Goal: Task Accomplishment & Management: Manage account settings

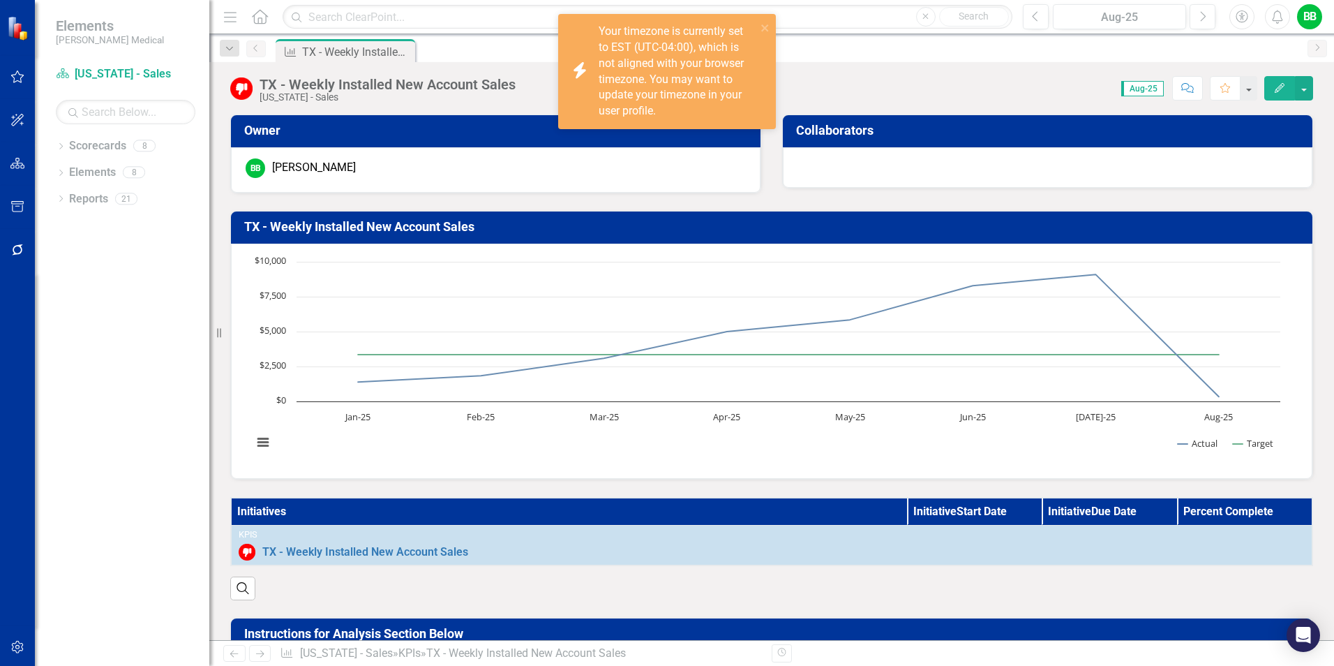
click at [770, 27] on profile\ "icon.bolt Your timezone is currently set to EST (UTC-04:00), which is not align…" at bounding box center [667, 71] width 218 height 115
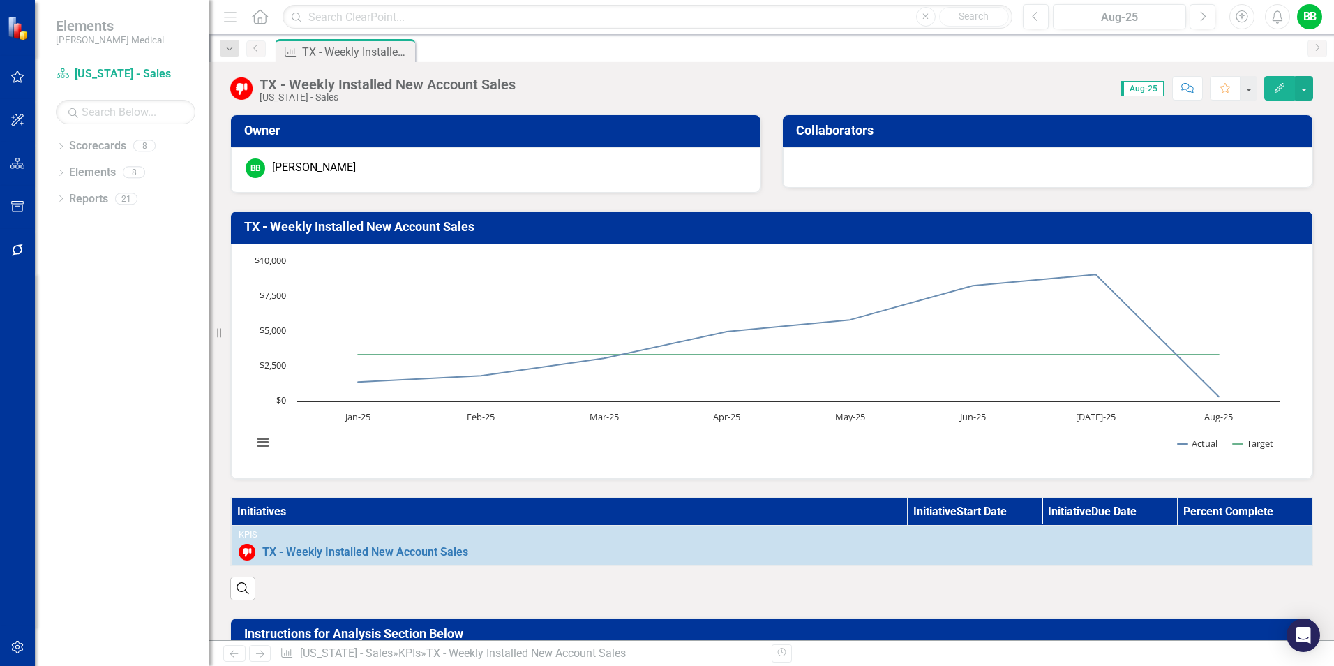
click at [327, 217] on td "TX - Weekly Installed New Account Sales" at bounding box center [774, 228] width 1060 height 24
click at [332, 230] on h3 "TX - Weekly Installed New Account Sales" at bounding box center [774, 227] width 1060 height 14
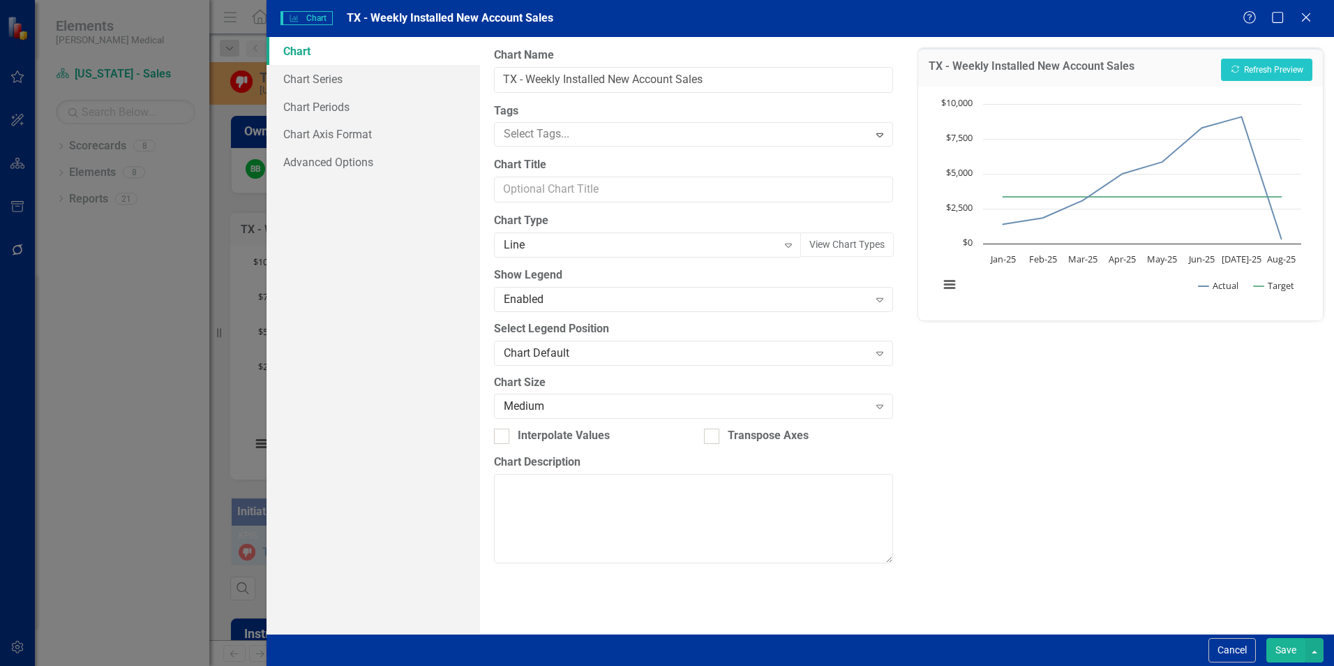
drag, startPoint x: 1308, startPoint y: 15, endPoint x: 1257, endPoint y: 38, distance: 55.6
click at [1308, 15] on icon "Close" at bounding box center [1306, 17] width 14 height 11
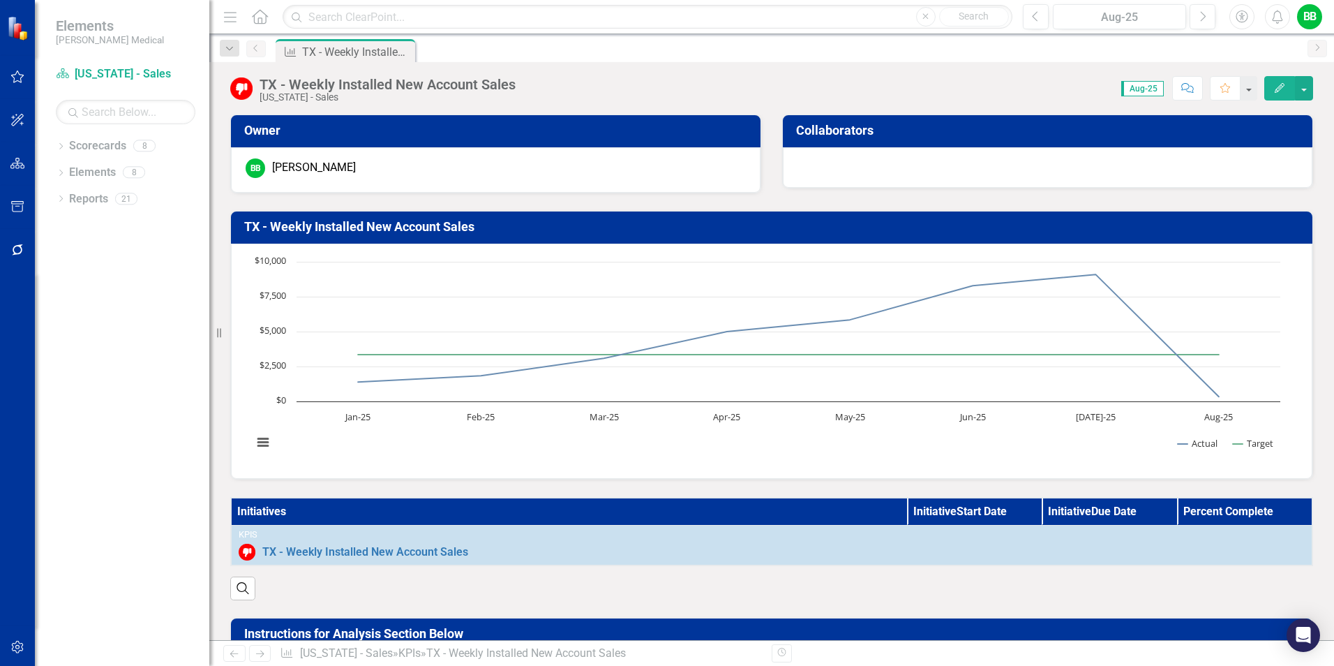
click at [393, 223] on h3 "TX - Weekly Installed New Account Sales" at bounding box center [774, 227] width 1060 height 14
click at [407, 232] on h3 "TX - Weekly Installed New Account Sales" at bounding box center [774, 227] width 1060 height 14
click at [406, 227] on h3 "TX - Weekly Installed New Account Sales" at bounding box center [774, 227] width 1060 height 14
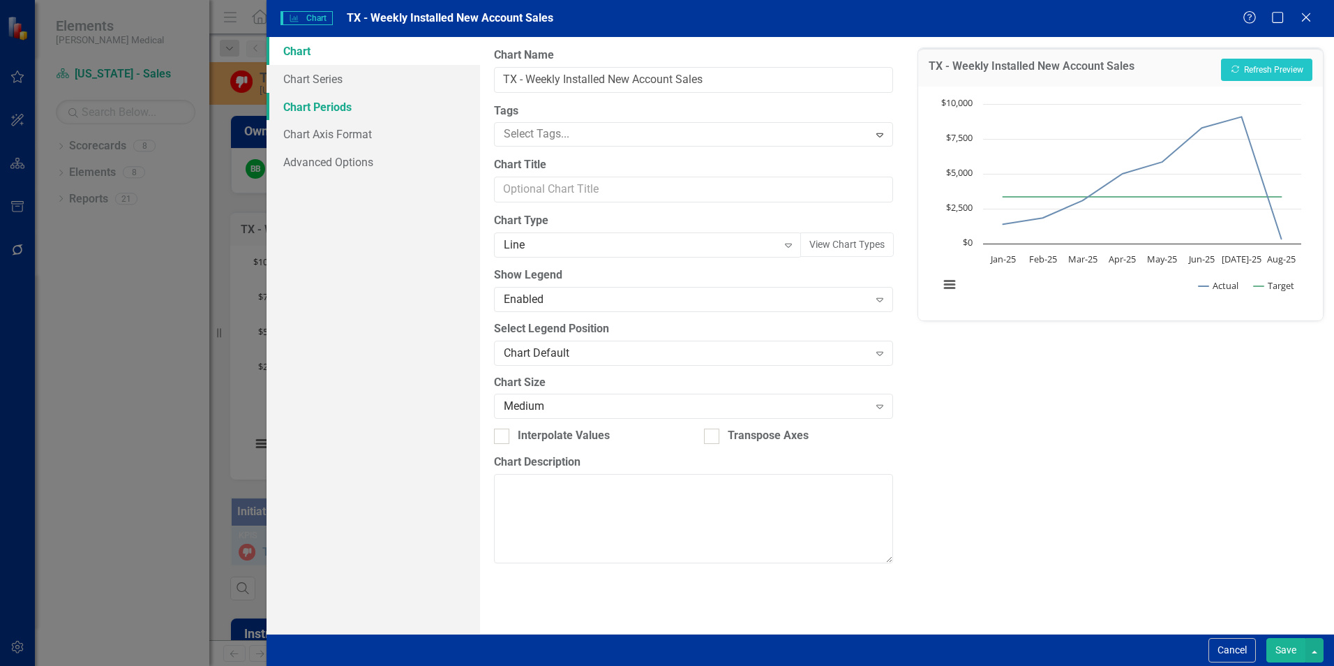
click at [320, 110] on link "Chart Periods" at bounding box center [374, 107] width 214 height 28
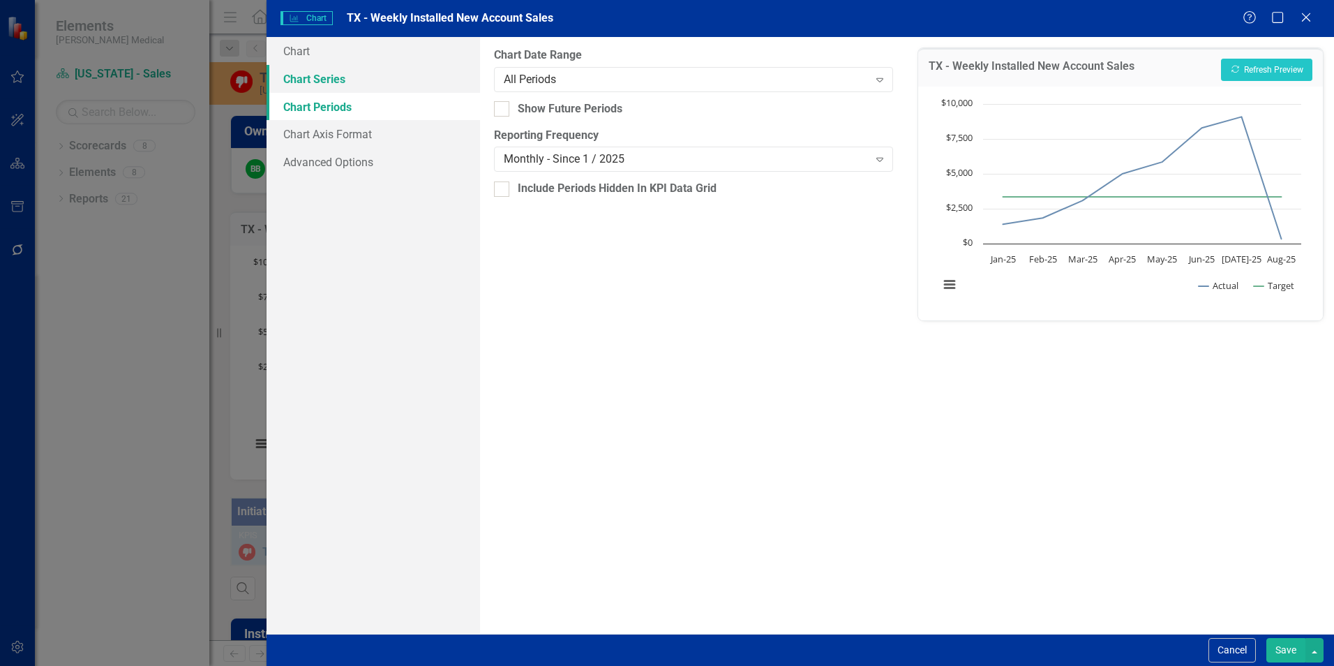
click at [320, 73] on link "Chart Series" at bounding box center [374, 79] width 214 height 28
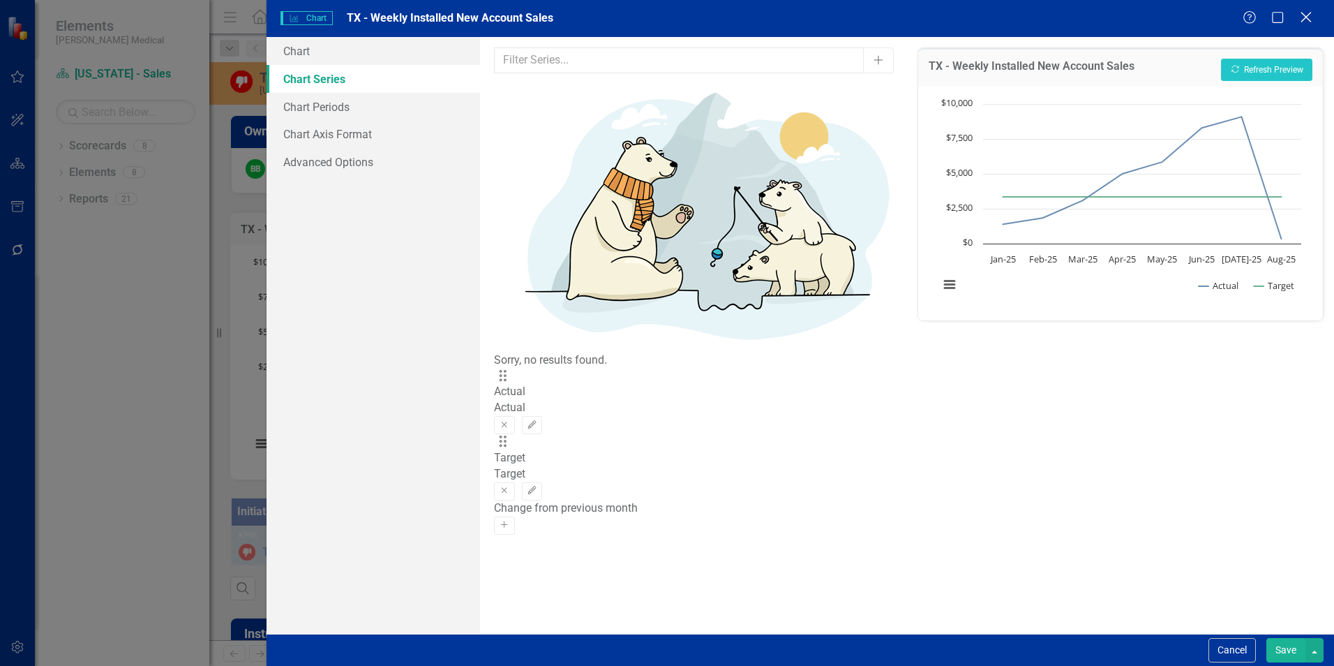
click at [1303, 16] on icon "Close" at bounding box center [1305, 16] width 17 height 13
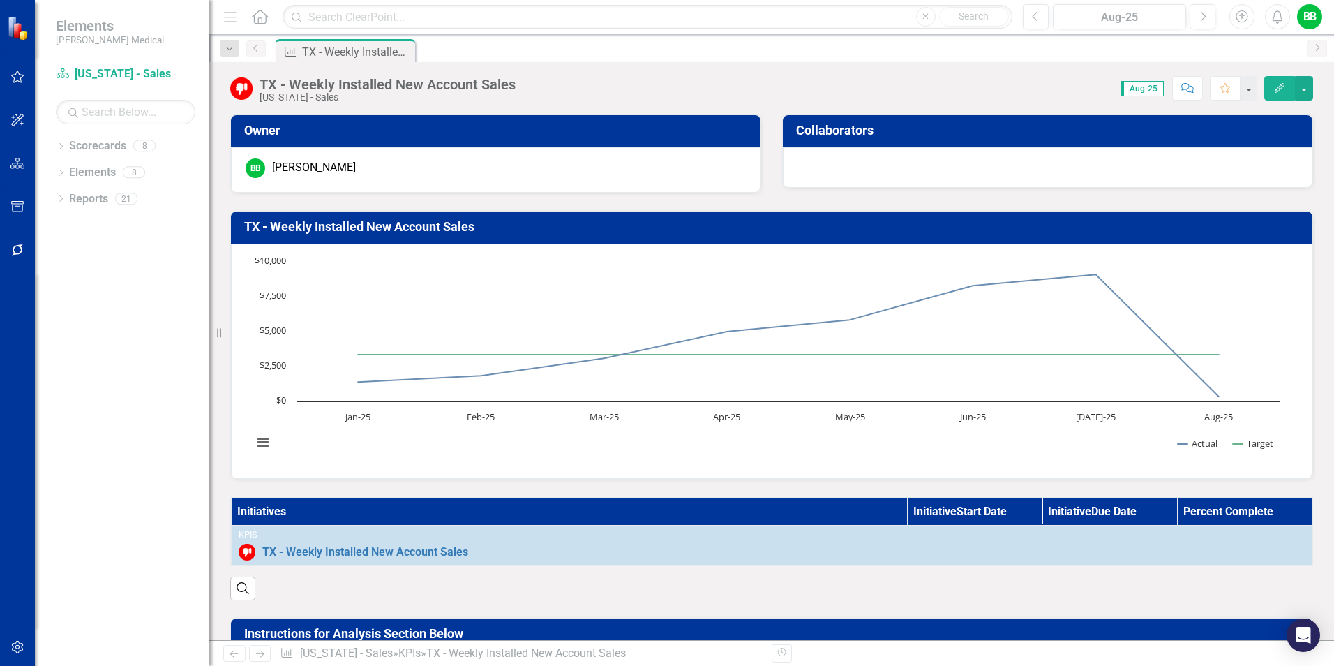
click at [1283, 87] on icon "button" at bounding box center [1280, 88] width 10 height 10
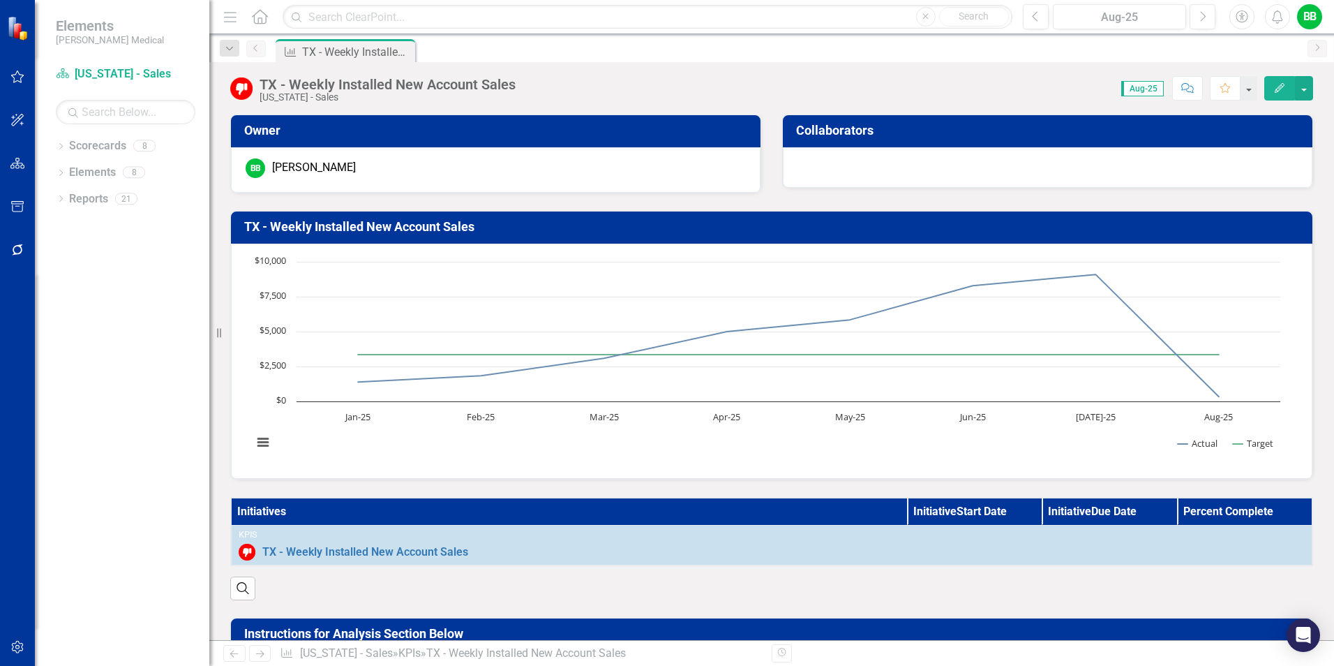
click at [389, 227] on h3 "TX - Weekly Installed New Account Sales" at bounding box center [774, 227] width 1060 height 14
click at [290, 228] on h3 "TX - Weekly Installed New Account Sales" at bounding box center [774, 227] width 1060 height 14
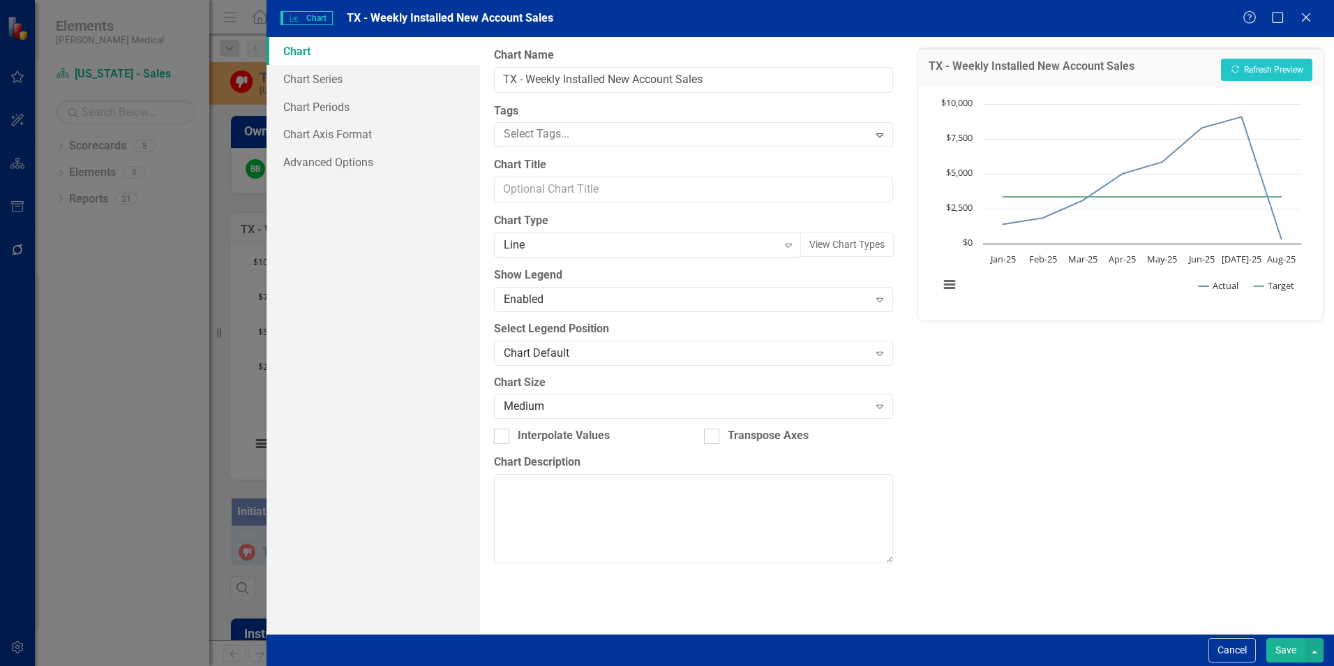
click at [1296, 19] on div "Help Maximize Close" at bounding box center [1281, 18] width 77 height 16
click at [1307, 18] on icon at bounding box center [1306, 17] width 10 height 10
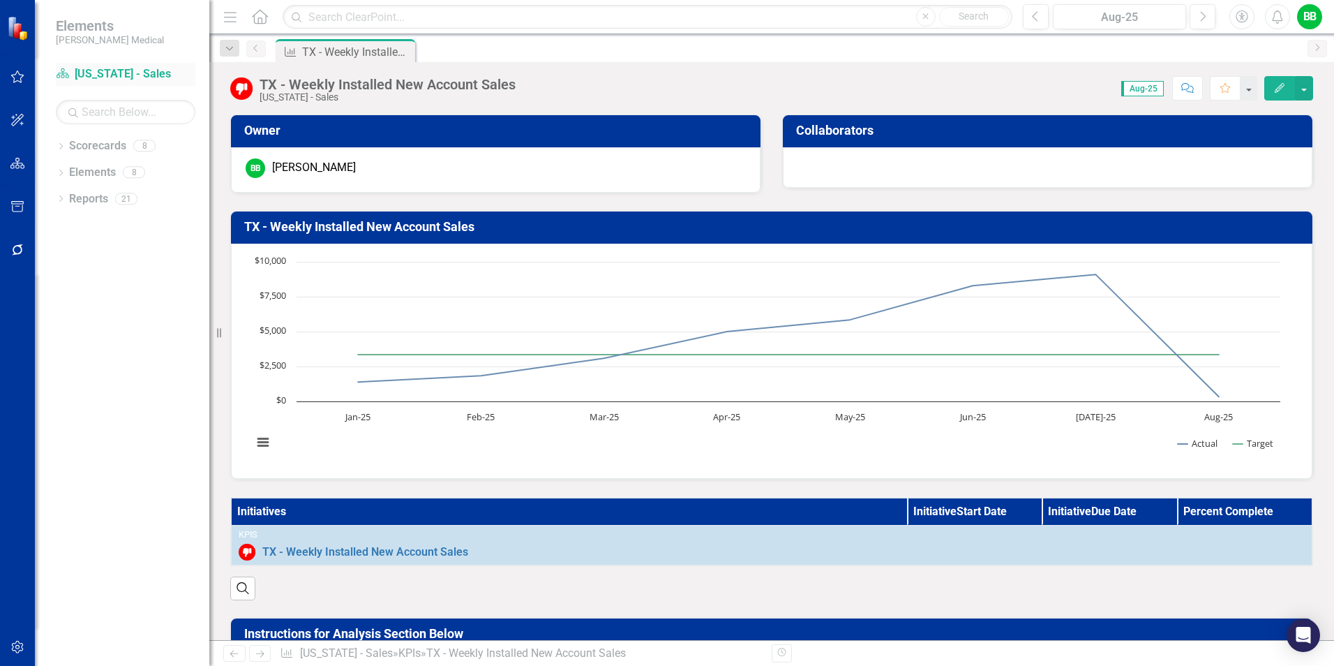
click at [98, 74] on link "Scorecard [US_STATE] - Sales" at bounding box center [126, 74] width 140 height 16
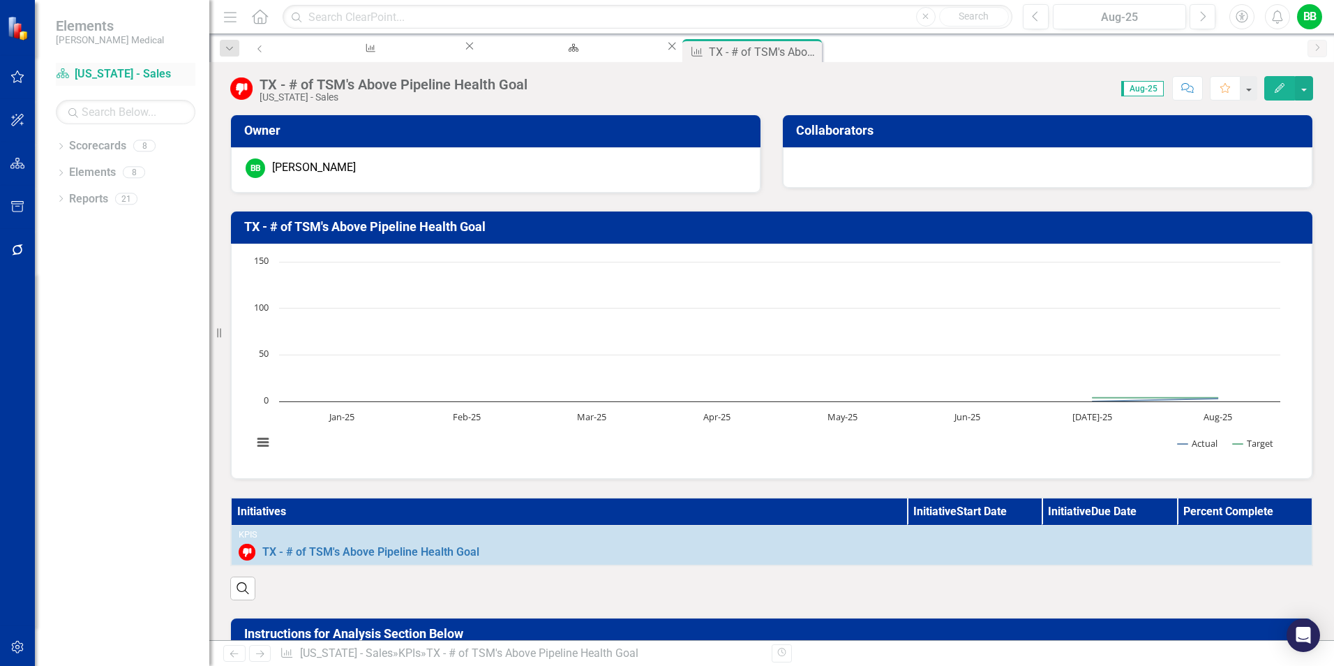
click at [100, 69] on link "Scorecard [US_STATE] - Sales" at bounding box center [126, 74] width 140 height 16
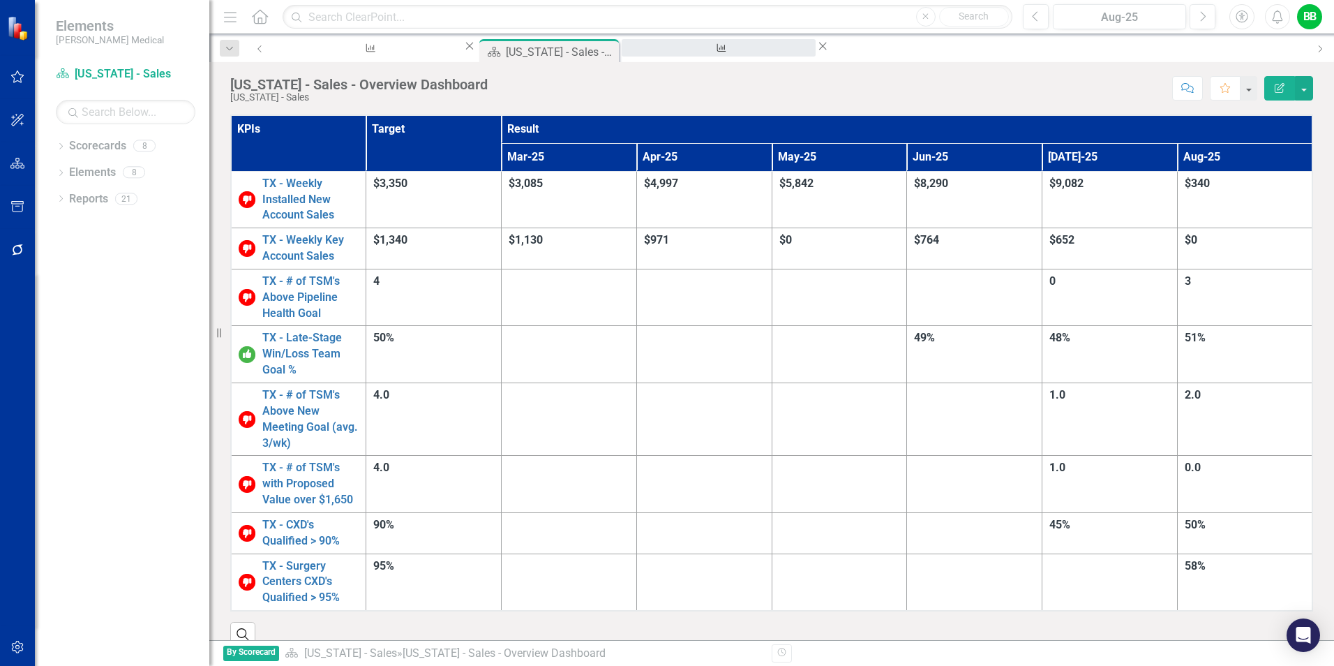
click at [634, 52] on div "TX - # of TSM's Above Pipeline Health Goal" at bounding box center [718, 60] width 169 height 17
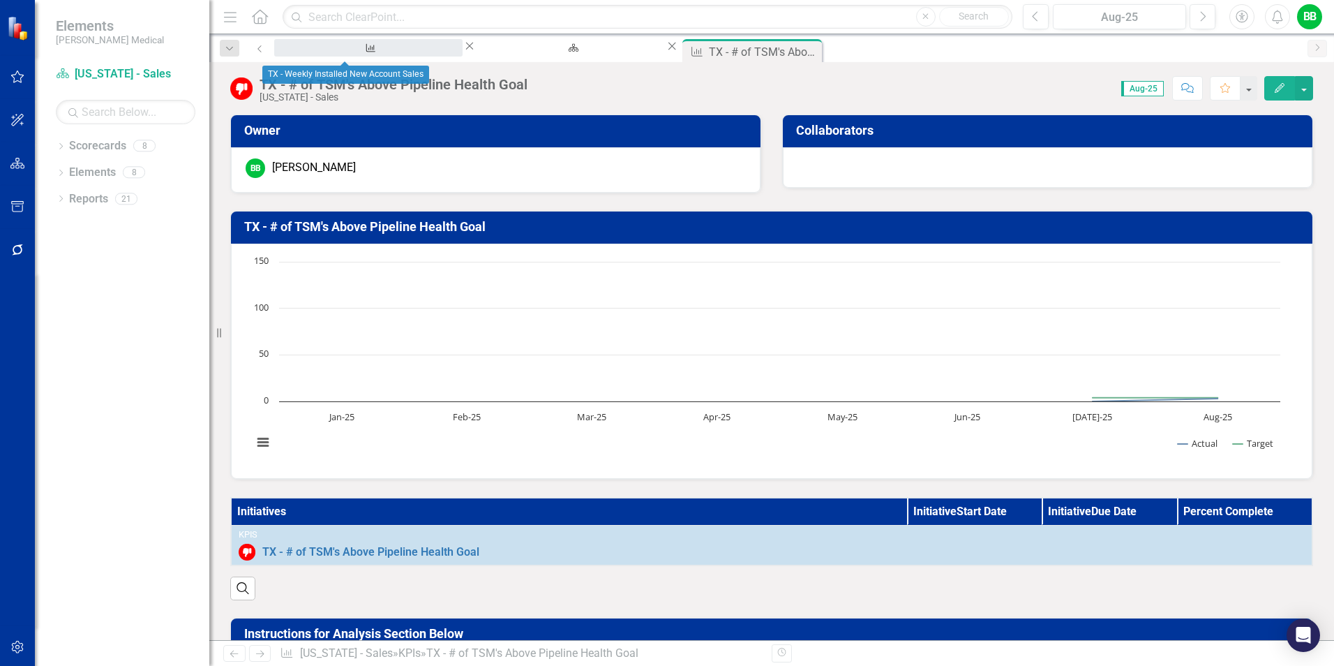
click at [362, 54] on div "TX - Weekly Installed New Account Sales" at bounding box center [368, 60] width 163 height 17
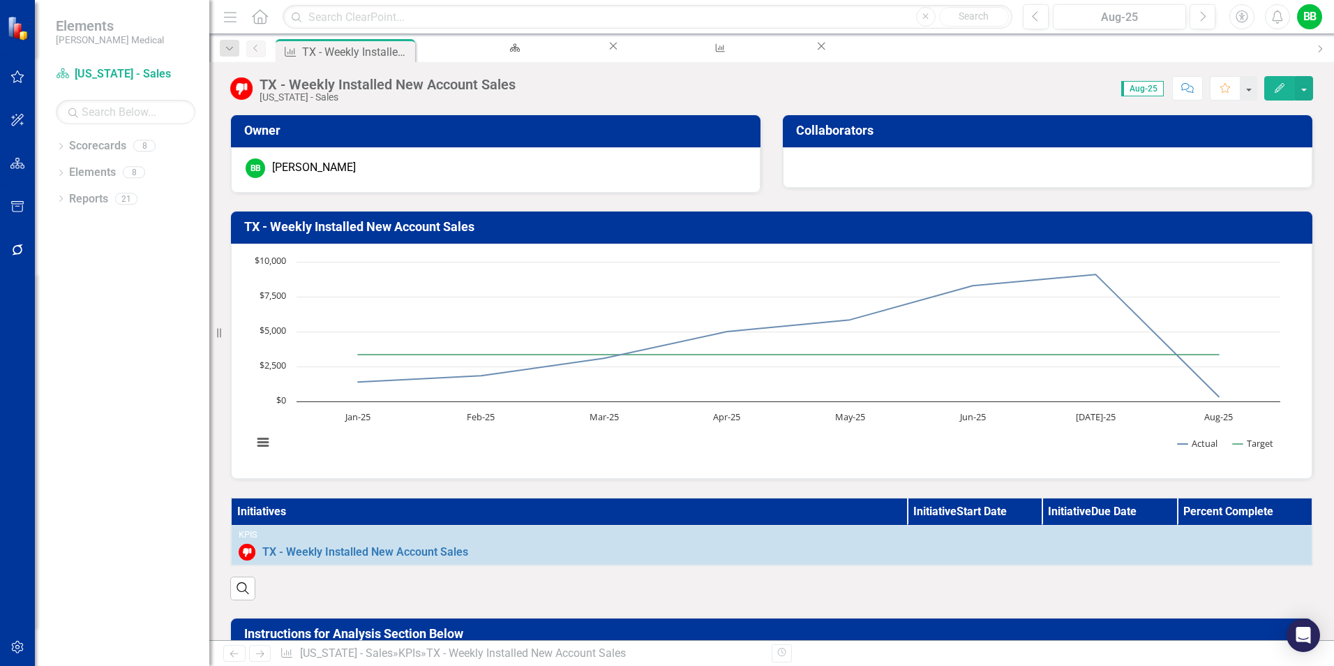
click at [400, 223] on h3 "TX - Weekly Installed New Account Sales" at bounding box center [774, 227] width 1060 height 14
drag, startPoint x: 328, startPoint y: 227, endPoint x: 271, endPoint y: 229, distance: 56.5
click at [271, 229] on h3 "TX - Weekly Installed New Account Sales" at bounding box center [774, 227] width 1060 height 14
click at [260, 447] on button "View chart menu, Chart" at bounding box center [263, 443] width 20 height 20
click at [585, 457] on rect "Interactive chart" at bounding box center [767, 359] width 1042 height 209
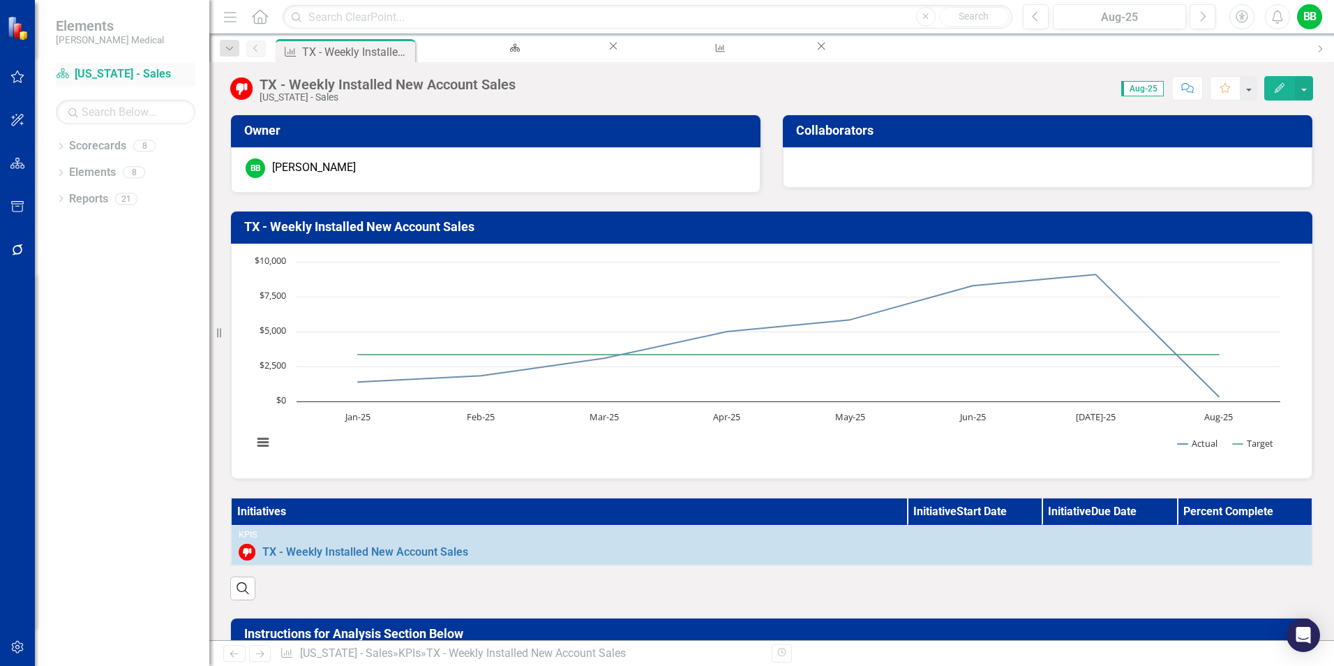
click at [115, 73] on link "Scorecard [US_STATE] - Sales" at bounding box center [126, 74] width 140 height 16
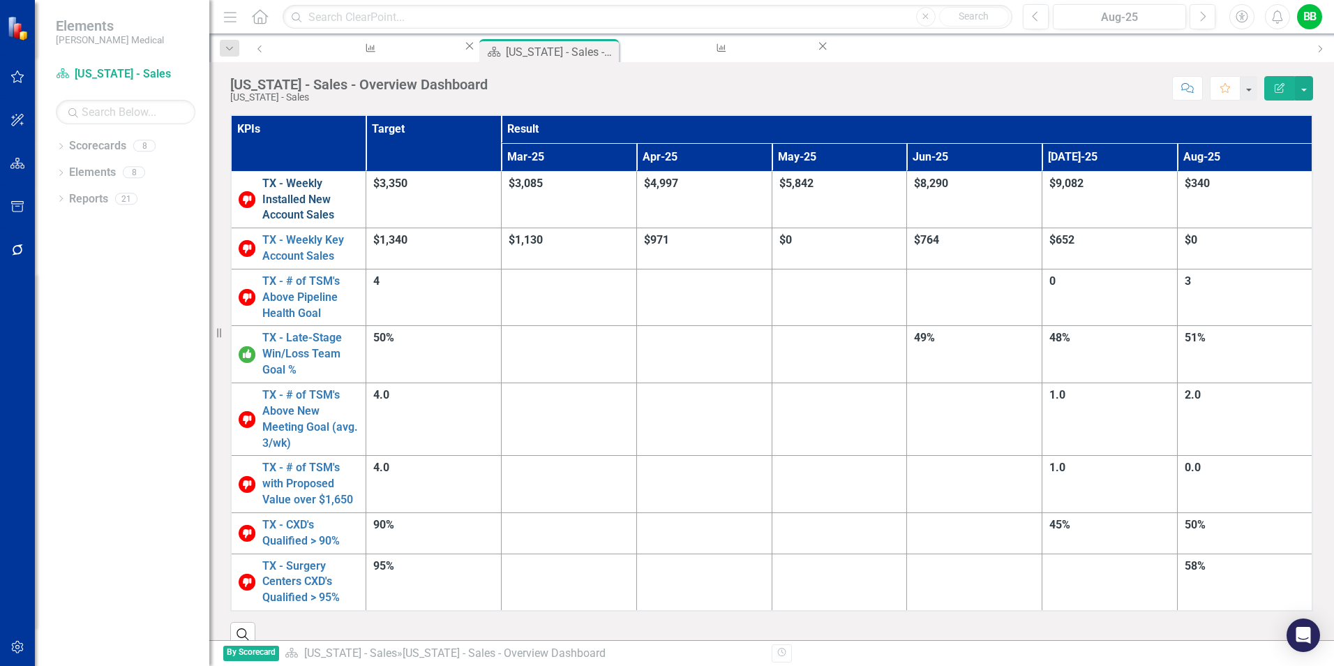
click at [324, 181] on link "TX - Weekly Installed New Account Sales" at bounding box center [310, 200] width 96 height 48
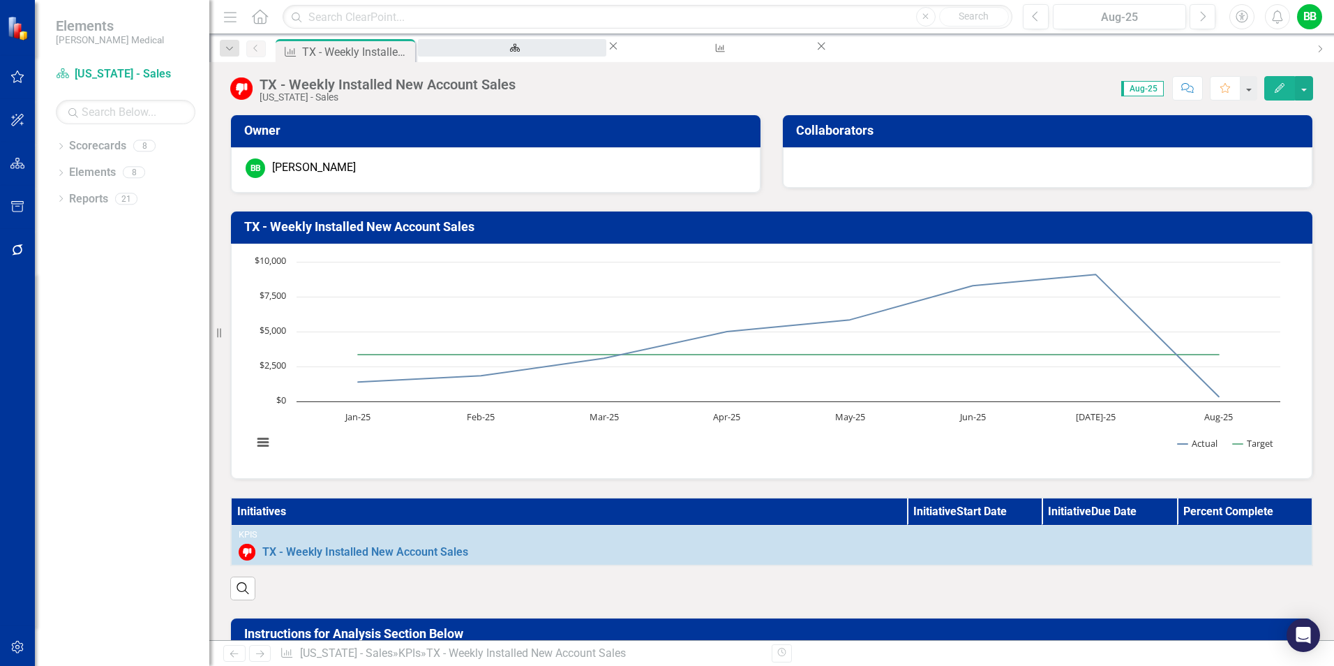
click at [509, 52] on div "[US_STATE] - Sales - Overview Dashboard" at bounding box center [512, 60] width 163 height 17
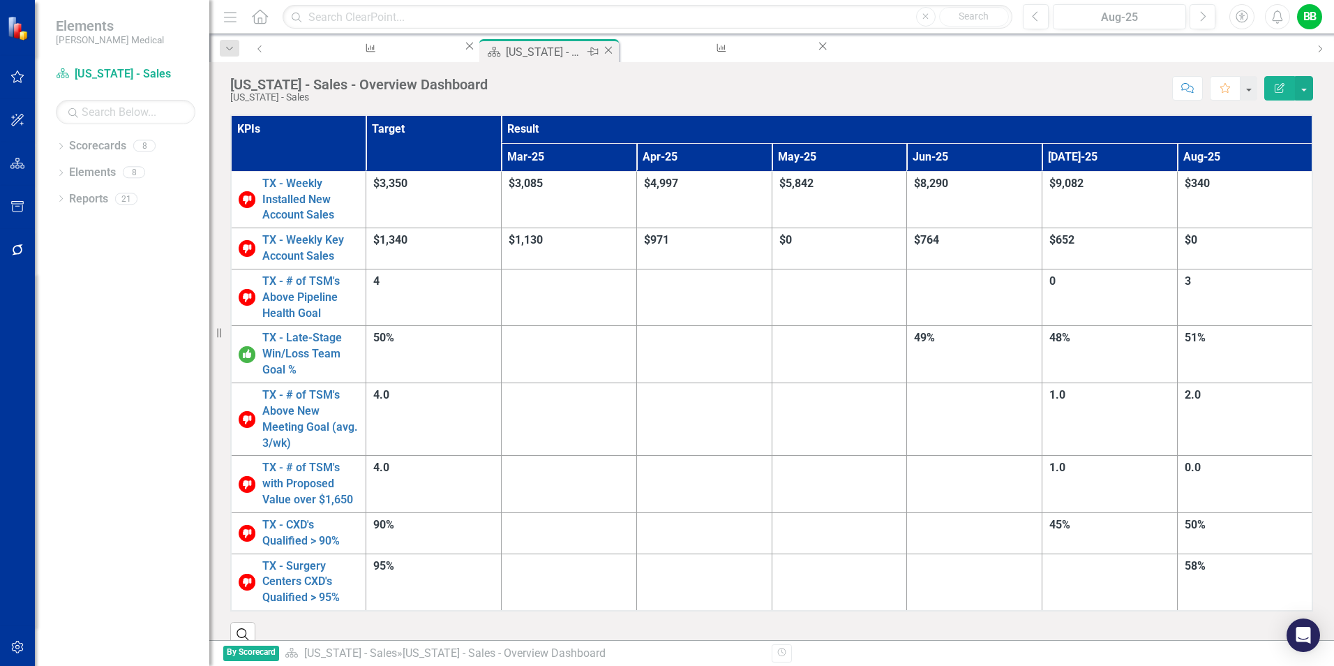
click at [601, 50] on icon "Close" at bounding box center [608, 50] width 14 height 11
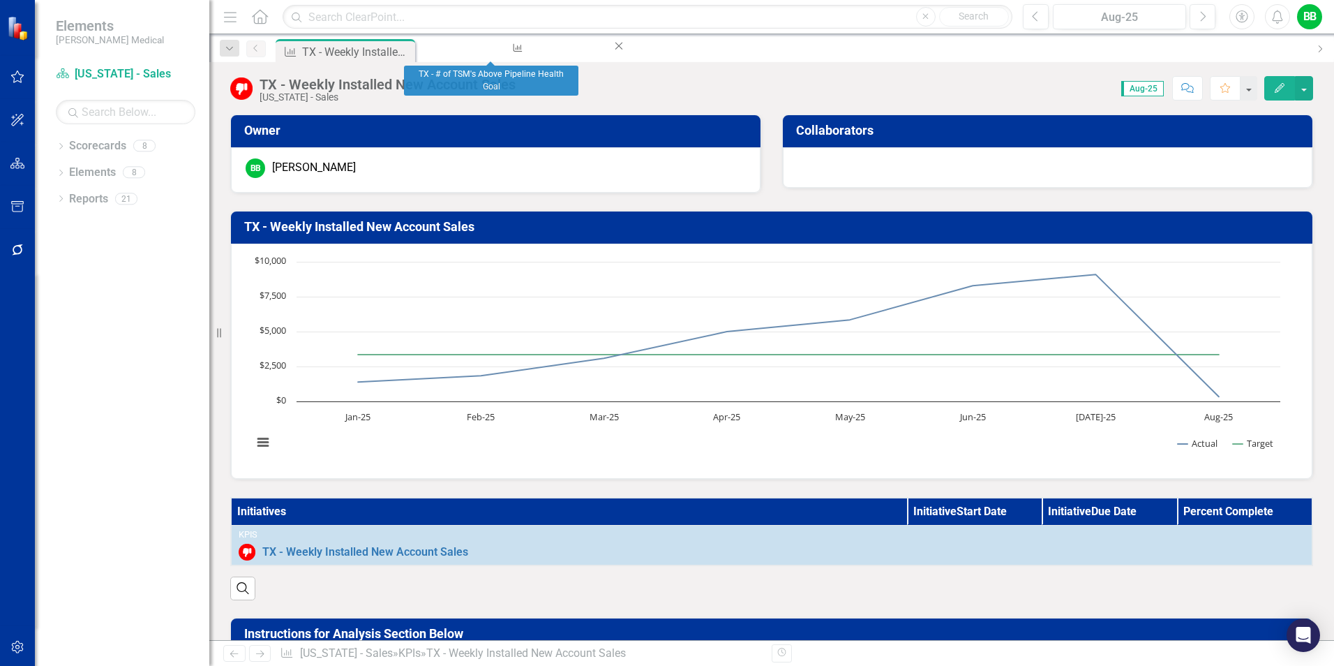
click at [612, 50] on icon "Close" at bounding box center [619, 45] width 14 height 11
click at [372, 230] on h3 "TX - Weekly Installed New Account Sales" at bounding box center [774, 227] width 1060 height 14
click at [372, 229] on h3 "TX - Weekly Installed New Account Sales" at bounding box center [774, 227] width 1060 height 14
click at [361, 225] on h3 "TX - Weekly Installed New Account Sales" at bounding box center [774, 227] width 1060 height 14
click at [1277, 83] on icon "Edit" at bounding box center [1279, 88] width 13 height 10
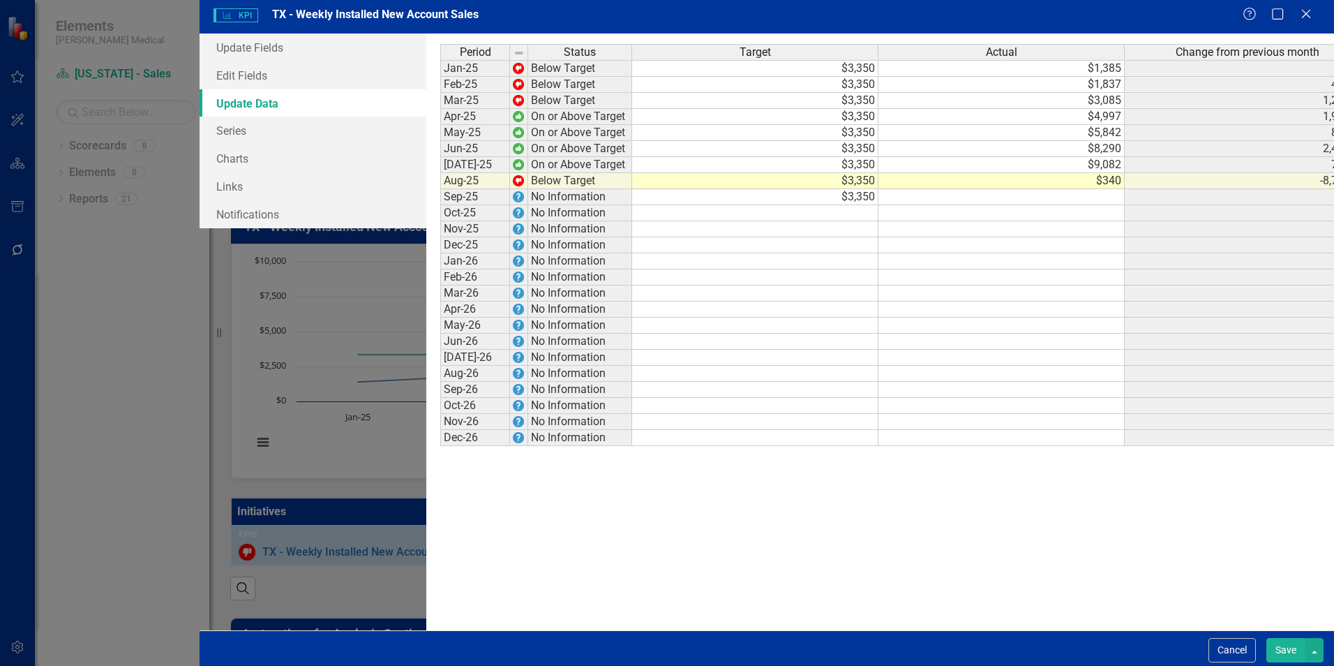
click at [1028, 103] on td "$3,085" at bounding box center [1001, 101] width 246 height 16
click at [1015, 296] on td at bounding box center [1001, 293] width 246 height 16
click at [1054, 119] on td "$4,997" at bounding box center [1001, 117] width 246 height 16
click at [988, 285] on td at bounding box center [1001, 277] width 246 height 16
click at [440, 128] on div "Period Status Target Actual Change from previous month Jan-25 Below Target $3,3…" at bounding box center [440, 245] width 0 height 402
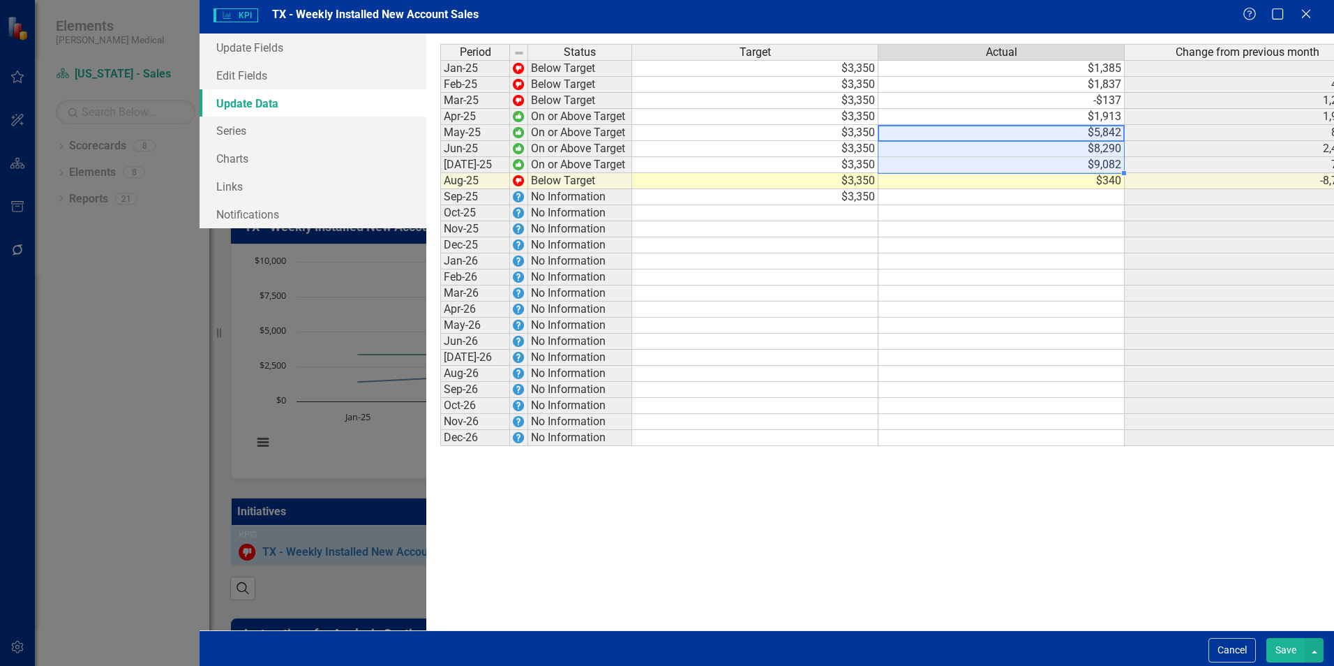
drag, startPoint x: 1022, startPoint y: 133, endPoint x: 1033, endPoint y: 168, distance: 36.4
click at [1033, 168] on tbody "Jan-25 Below Target $3,350 $1,385 Feb-25 Below Target $3,350 $1,837 452.0% Mar-…" at bounding box center [905, 253] width 931 height 386
click at [440, 255] on div "Period Status Target Actual Change from previous month Jan-25 Below Target $3,3…" at bounding box center [440, 245] width 0 height 402
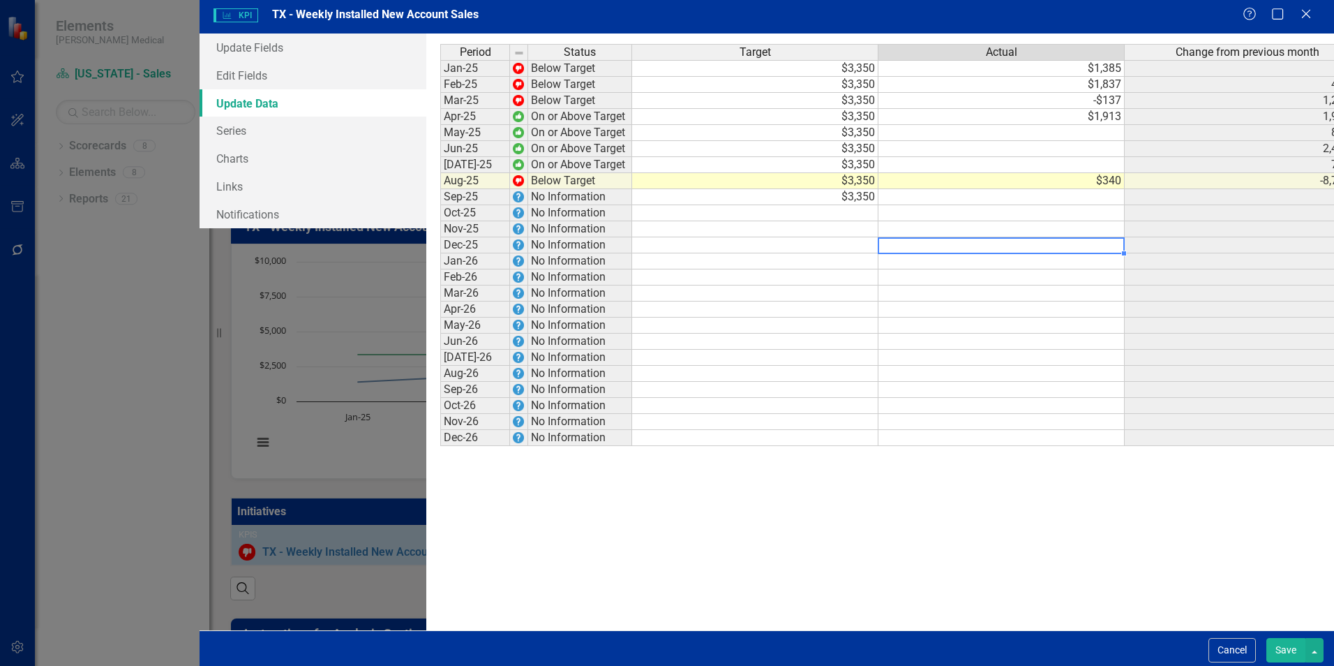
click at [440, 145] on div "Period Status Target Actual Change from previous month Jan-25 Below Target $3,3…" at bounding box center [440, 245] width 0 height 402
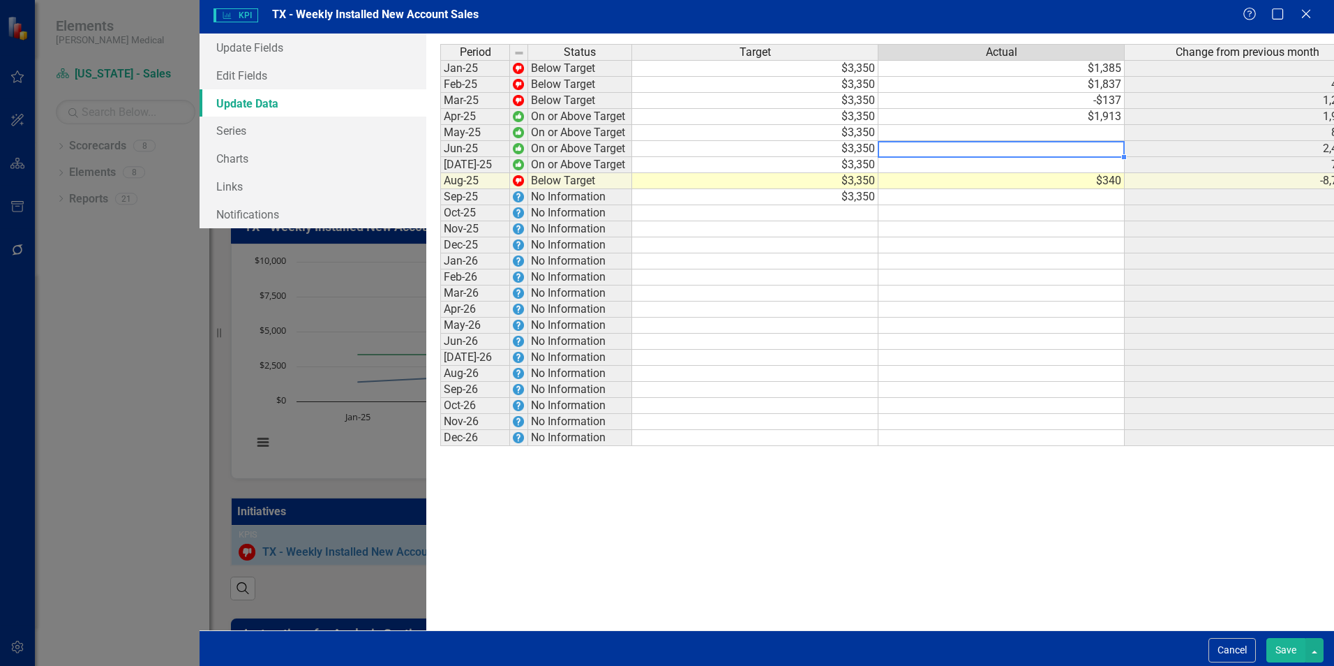
click at [1003, 133] on td at bounding box center [1001, 133] width 246 height 16
click at [992, 259] on td at bounding box center [1001, 261] width 246 height 16
click at [1047, 150] on td at bounding box center [1001, 149] width 246 height 16
click at [1039, 317] on td at bounding box center [1001, 309] width 246 height 16
drag, startPoint x: 1061, startPoint y: 165, endPoint x: 1058, endPoint y: 172, distance: 7.8
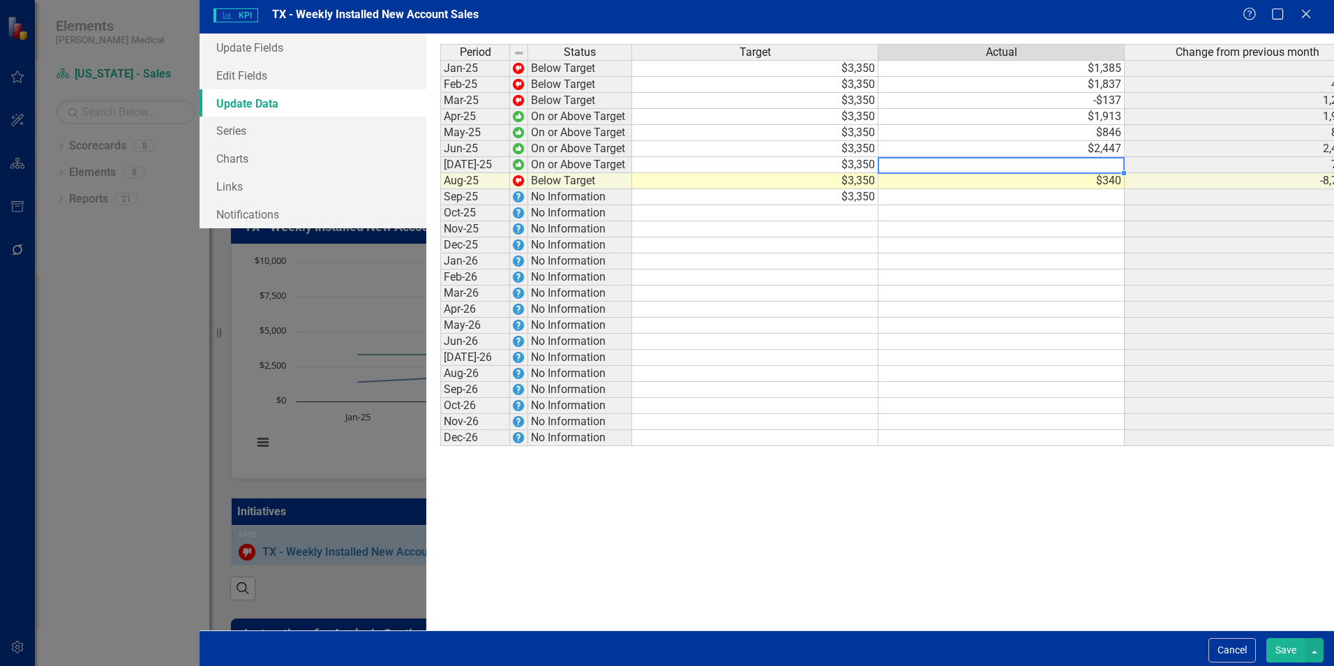
click at [1061, 165] on td at bounding box center [1001, 165] width 246 height 16
click at [1040, 151] on td "$2,447" at bounding box center [1001, 149] width 246 height 16
click at [1040, 168] on td at bounding box center [1001, 165] width 246 height 16
click at [975, 347] on td at bounding box center [1001, 342] width 246 height 16
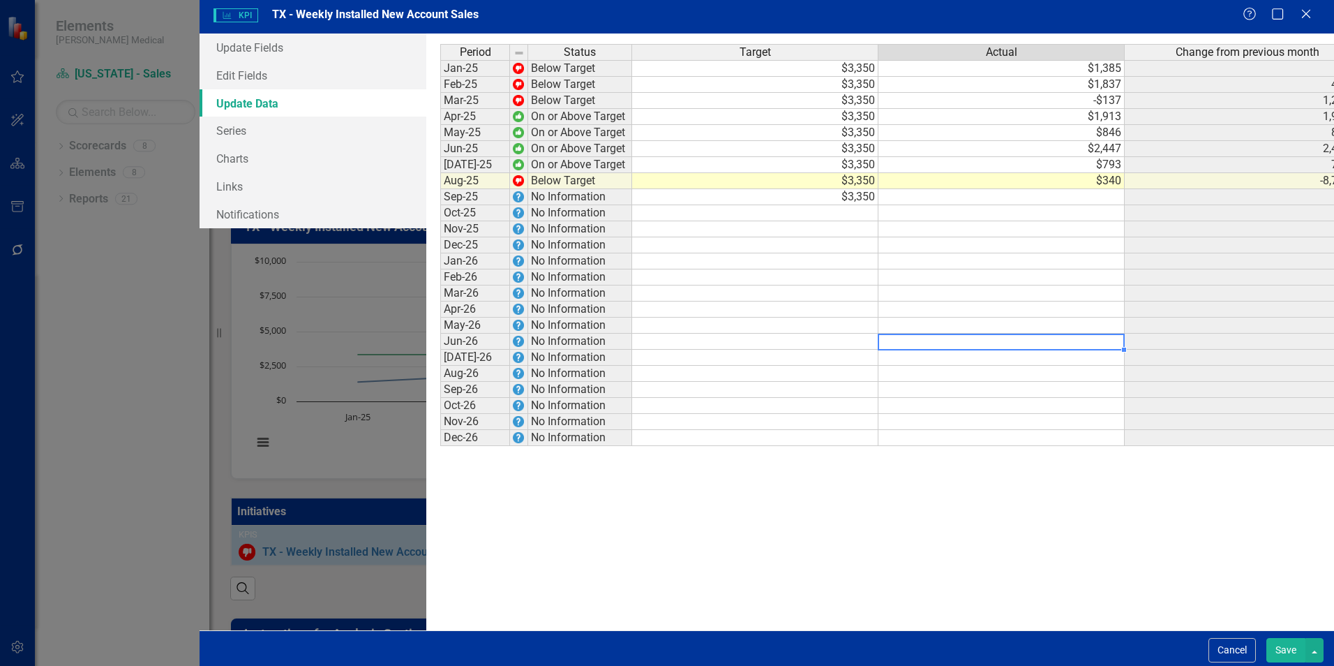
click at [1010, 200] on td at bounding box center [1001, 197] width 246 height 16
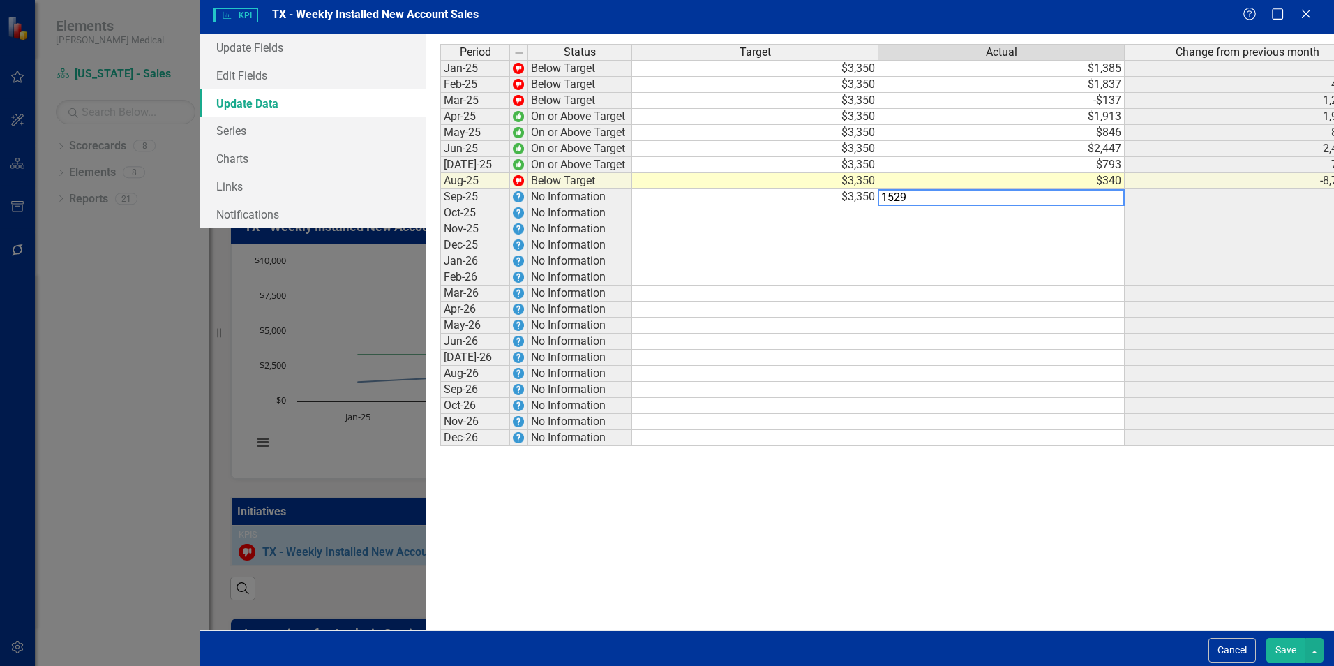
type textarea "1529"
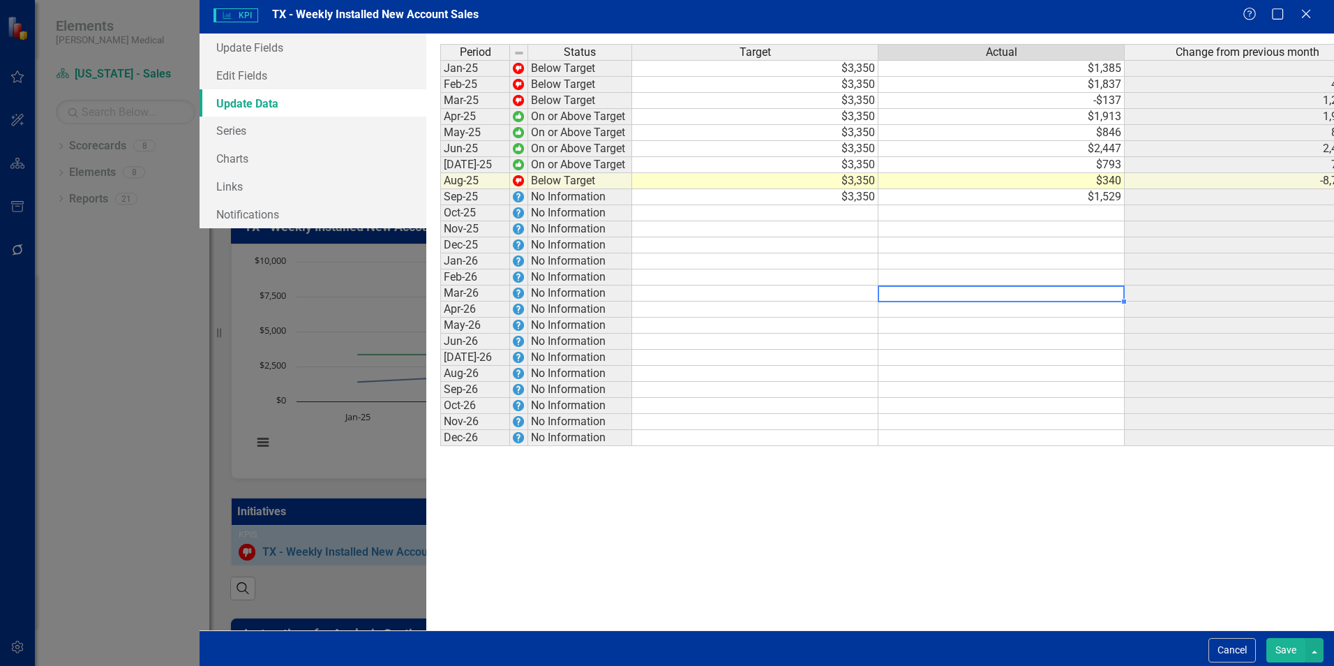
click at [1035, 301] on td at bounding box center [1001, 293] width 246 height 16
click at [1281, 653] on button "Save" at bounding box center [1285, 650] width 39 height 24
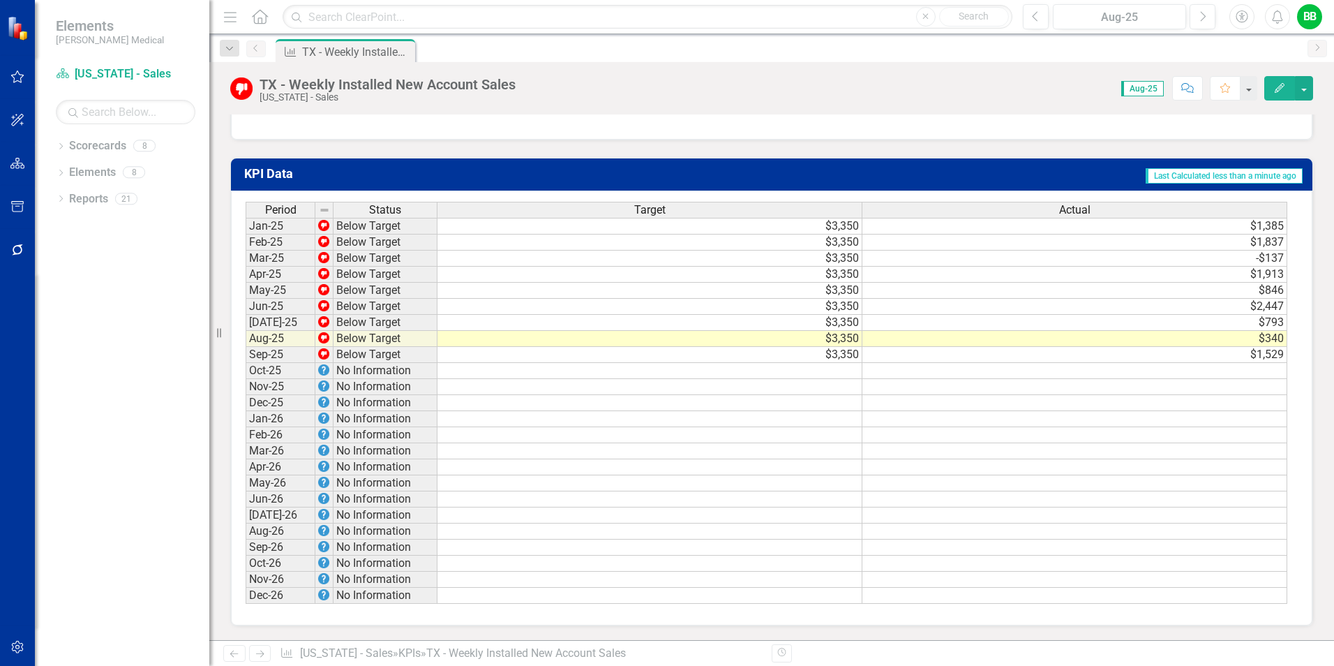
scroll to position [677, 0]
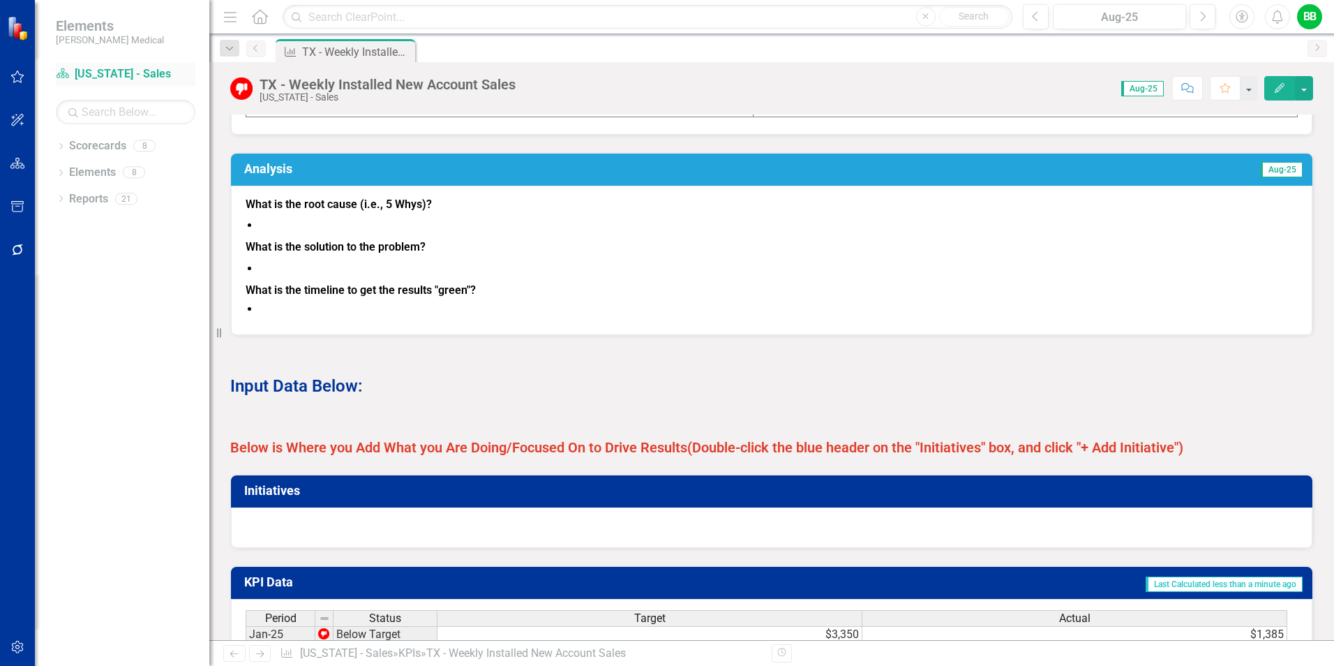
click at [120, 70] on link "Scorecard [US_STATE] - Sales" at bounding box center [126, 74] width 140 height 16
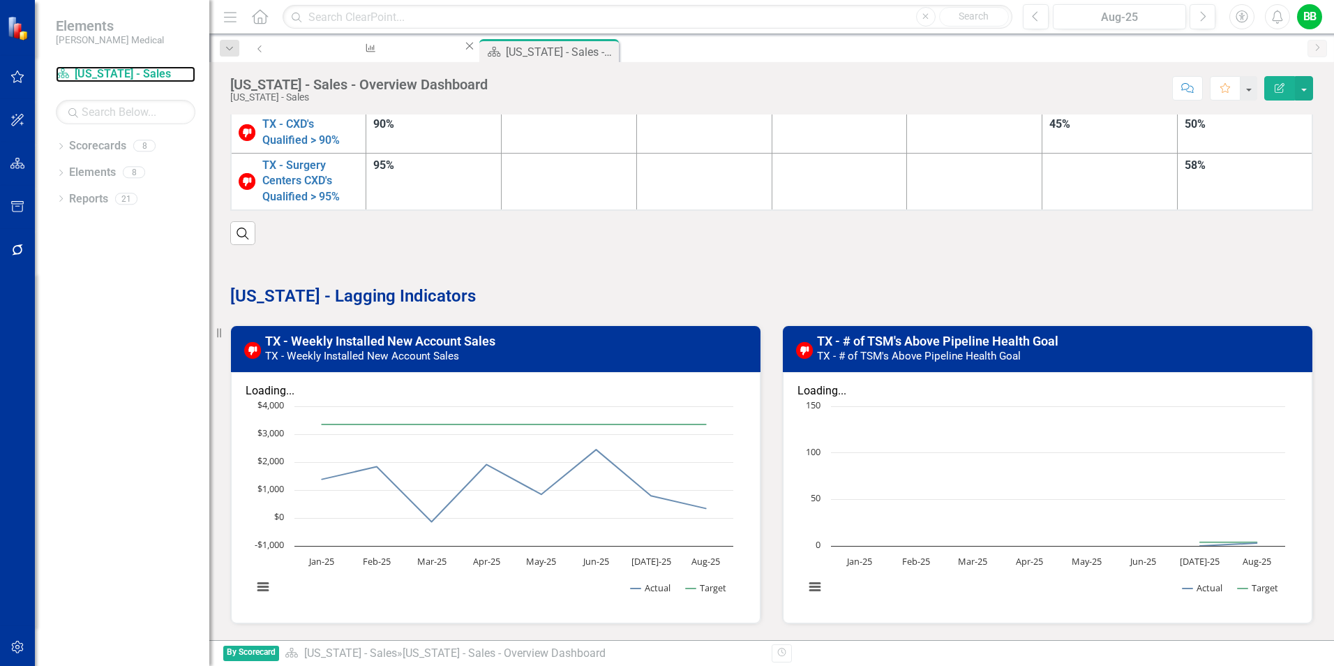
scroll to position [419, 0]
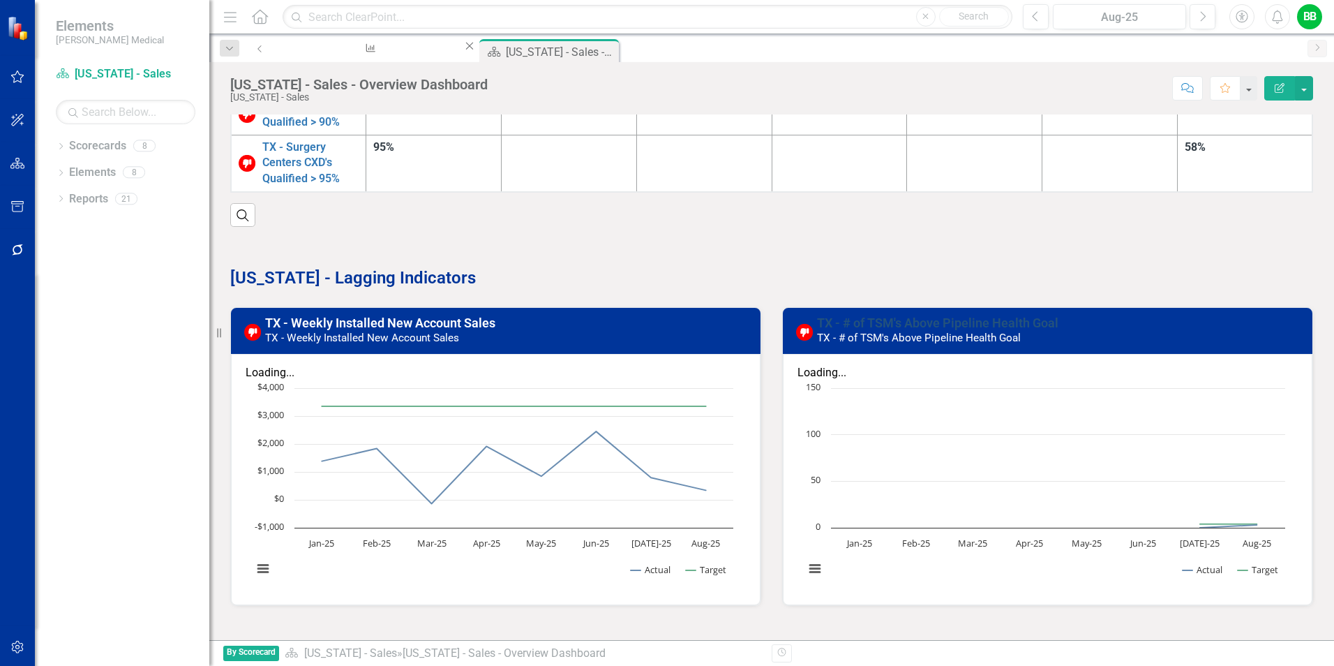
click at [878, 315] on link "TX - # of TSM's Above Pipeline Health Goal" at bounding box center [937, 322] width 241 height 15
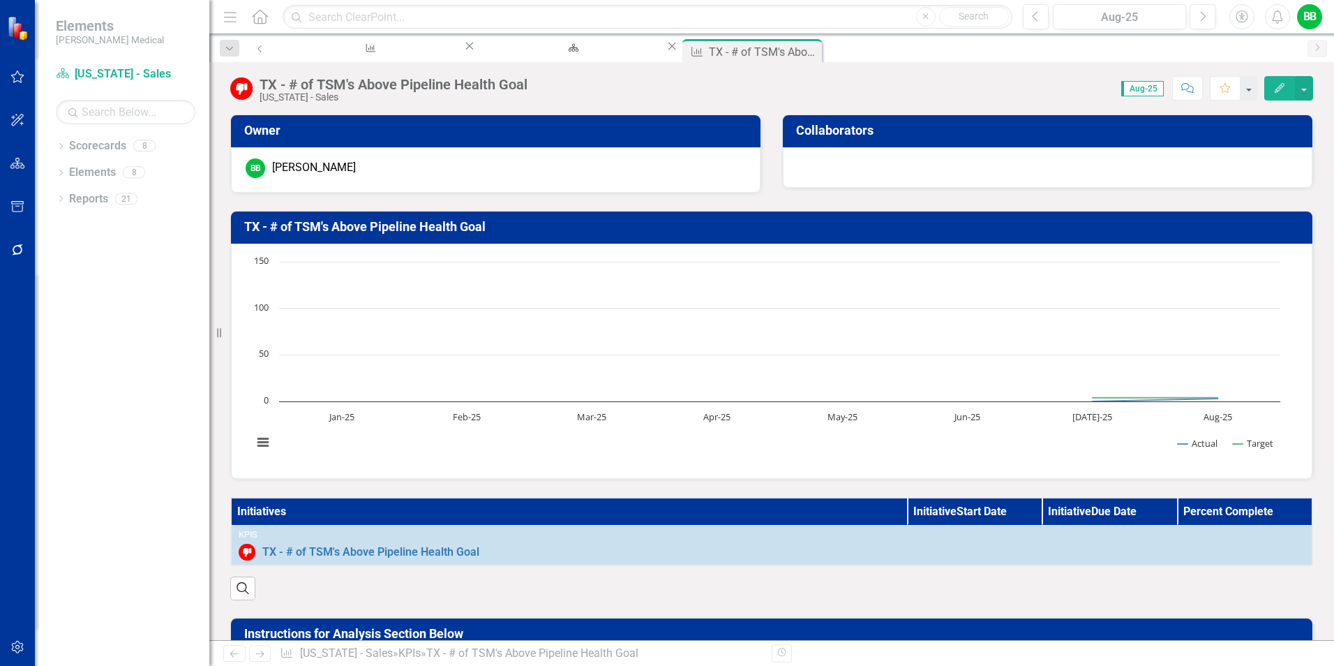
click at [1280, 86] on icon "button" at bounding box center [1280, 88] width 10 height 10
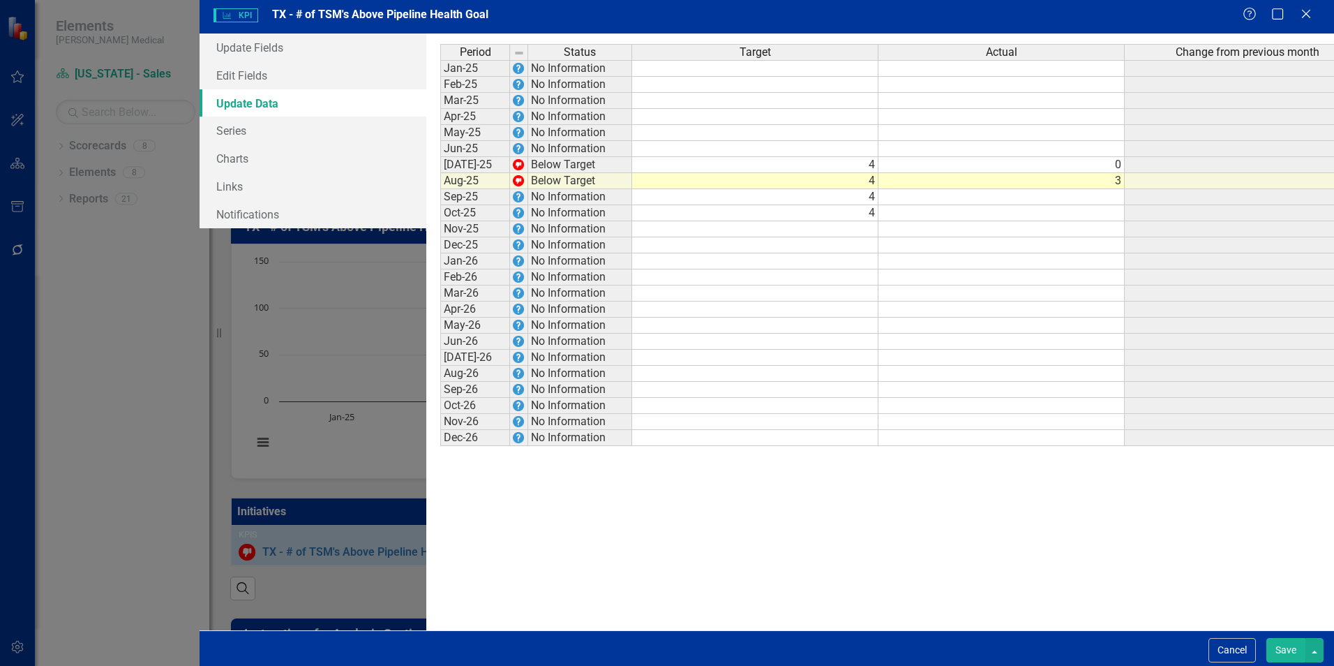
click at [803, 169] on td "4" at bounding box center [755, 165] width 246 height 16
click at [759, 76] on td at bounding box center [755, 68] width 246 height 17
click at [906, 75] on td at bounding box center [1001, 68] width 246 height 17
click at [775, 124] on td at bounding box center [755, 117] width 246 height 16
click at [813, 92] on td at bounding box center [755, 85] width 246 height 16
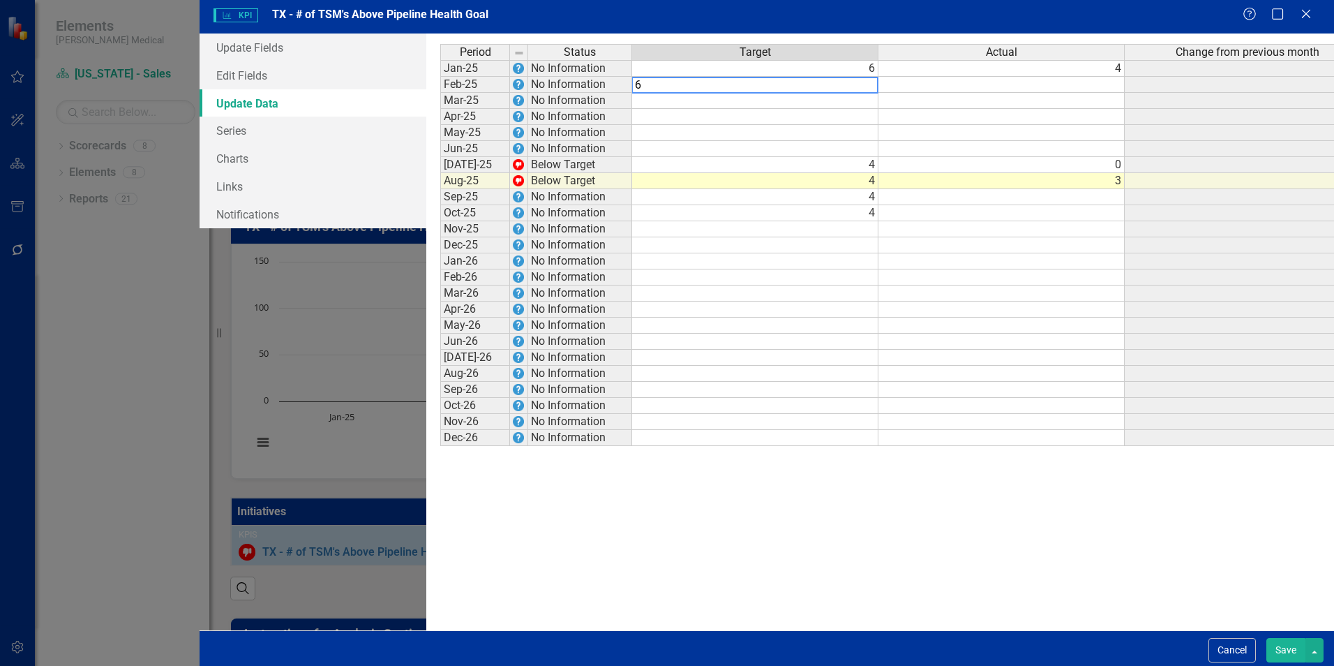
click at [894, 90] on td at bounding box center [1001, 85] width 246 height 16
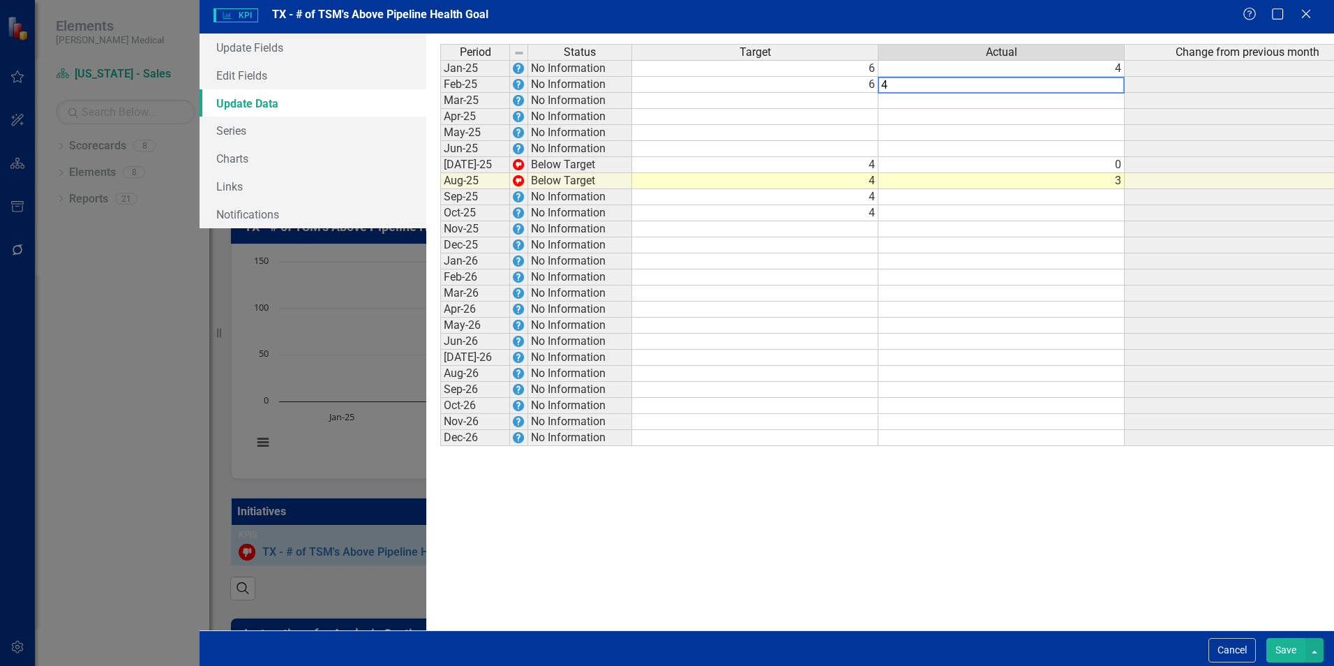
click at [803, 105] on td at bounding box center [755, 101] width 246 height 16
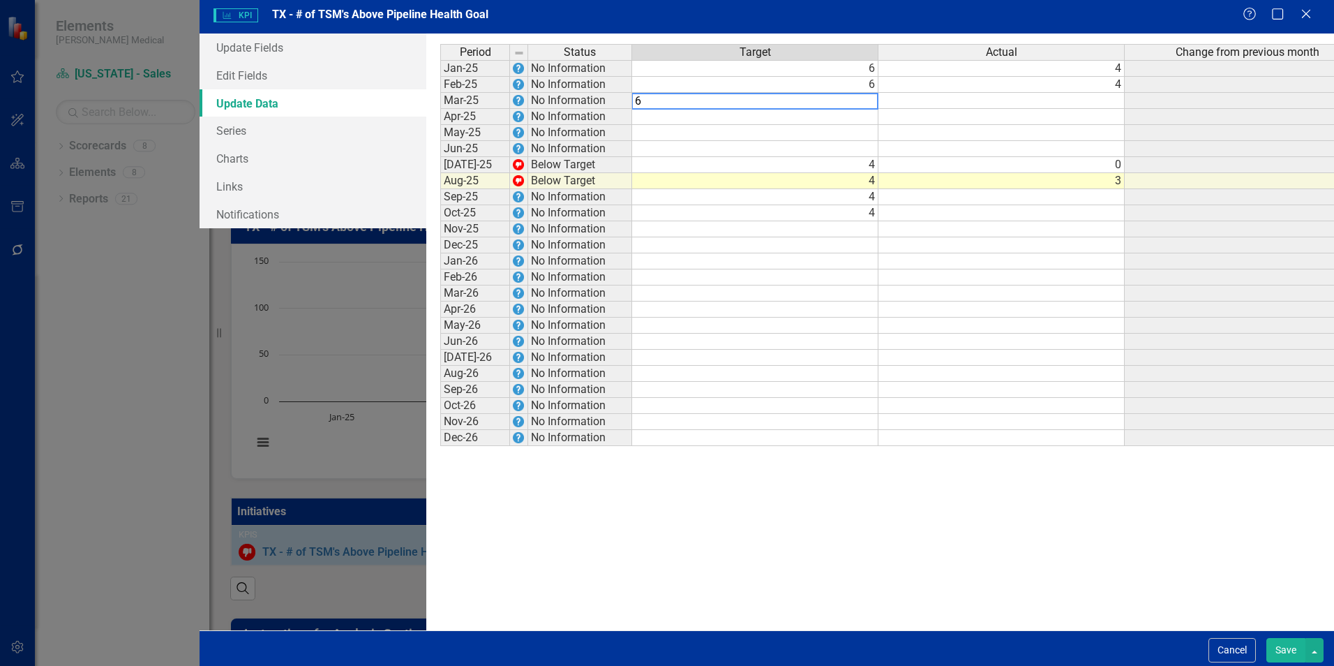
click at [893, 99] on td at bounding box center [1001, 101] width 246 height 16
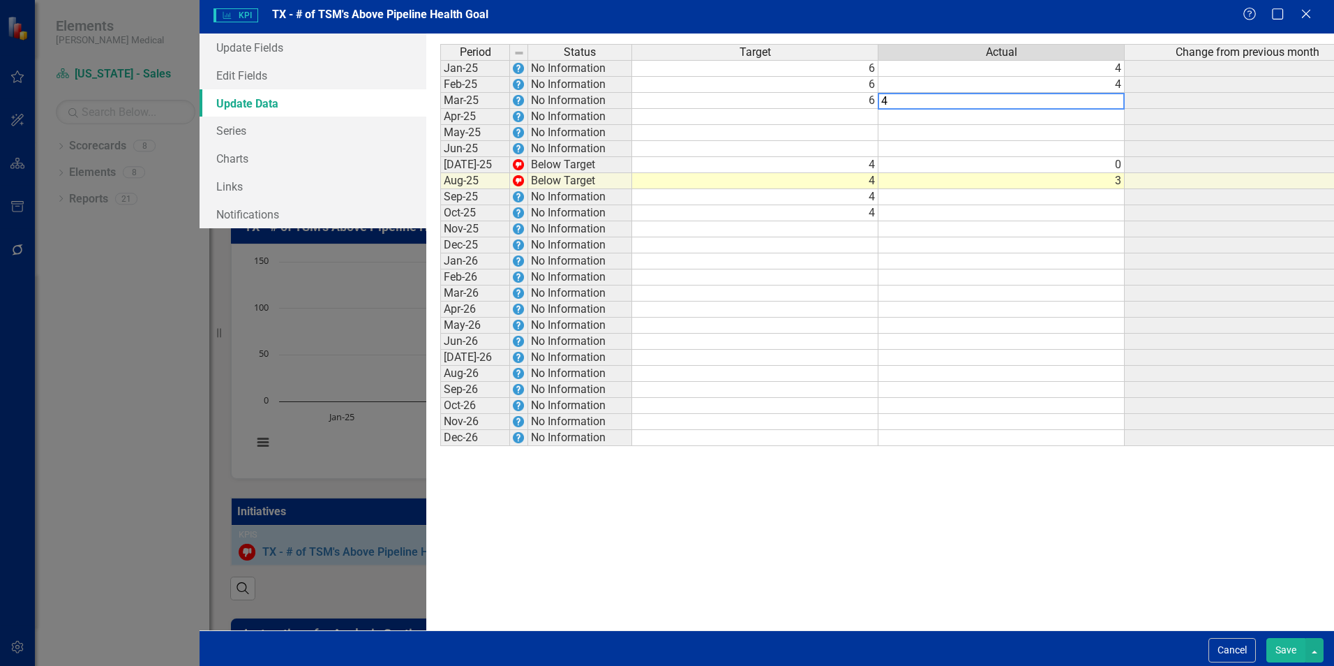
click at [752, 115] on td at bounding box center [755, 117] width 246 height 16
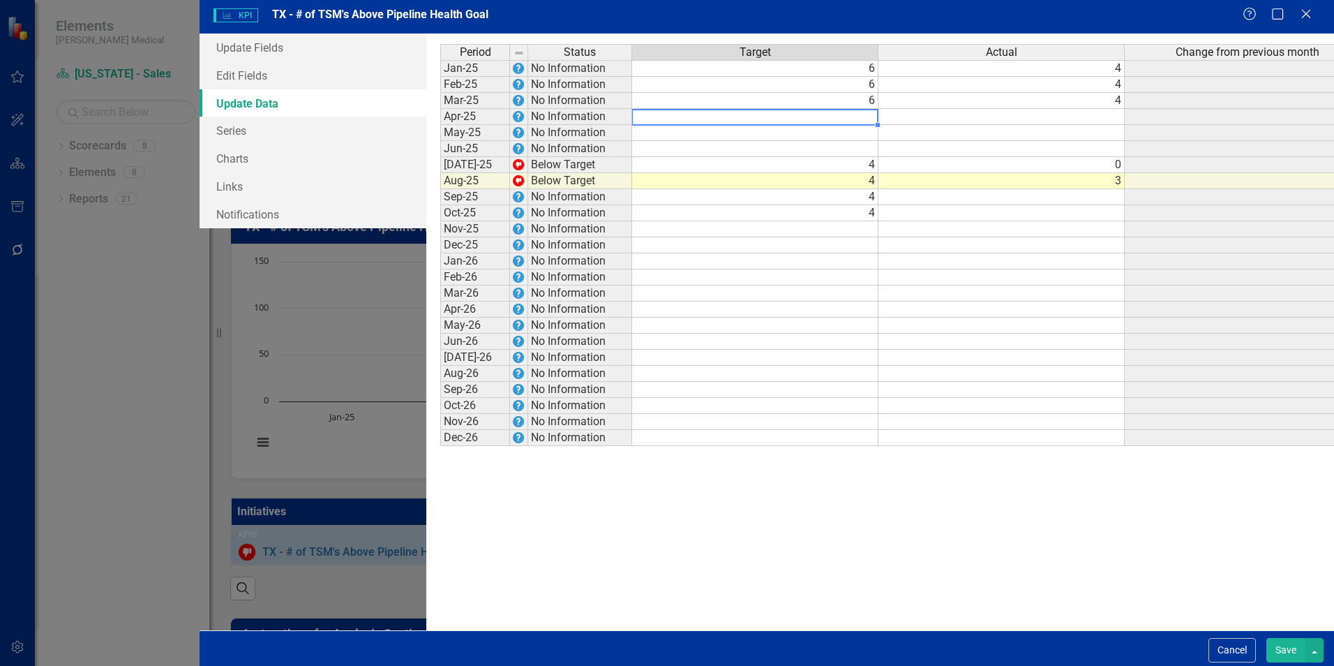
click at [797, 119] on td at bounding box center [755, 117] width 246 height 16
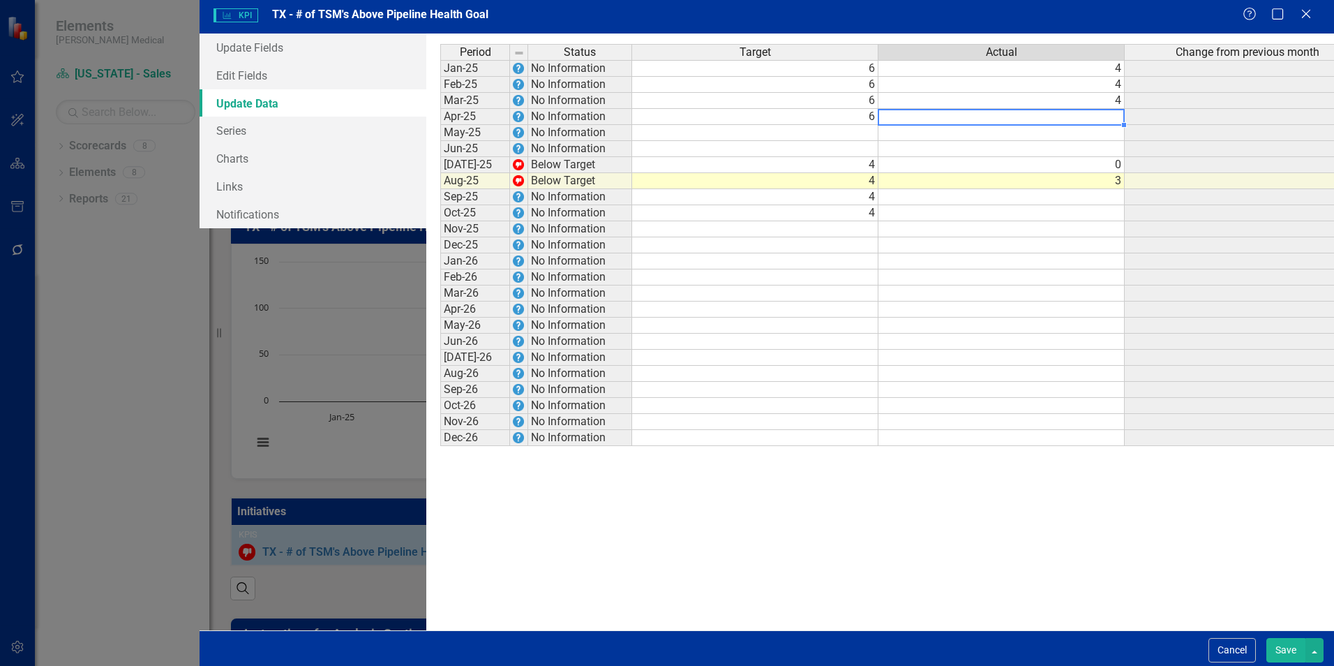
click at [886, 125] on td at bounding box center [1001, 117] width 246 height 16
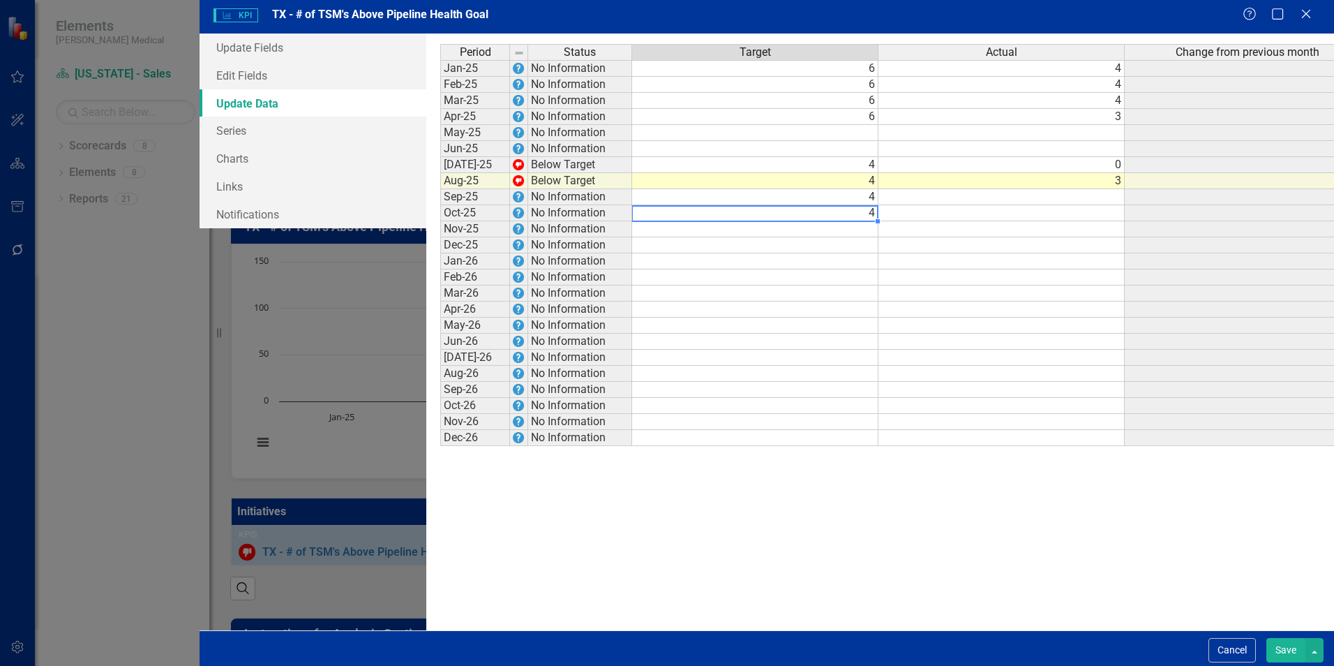
click at [664, 214] on td "4" at bounding box center [755, 213] width 246 height 16
click at [811, 139] on td at bounding box center [755, 133] width 246 height 16
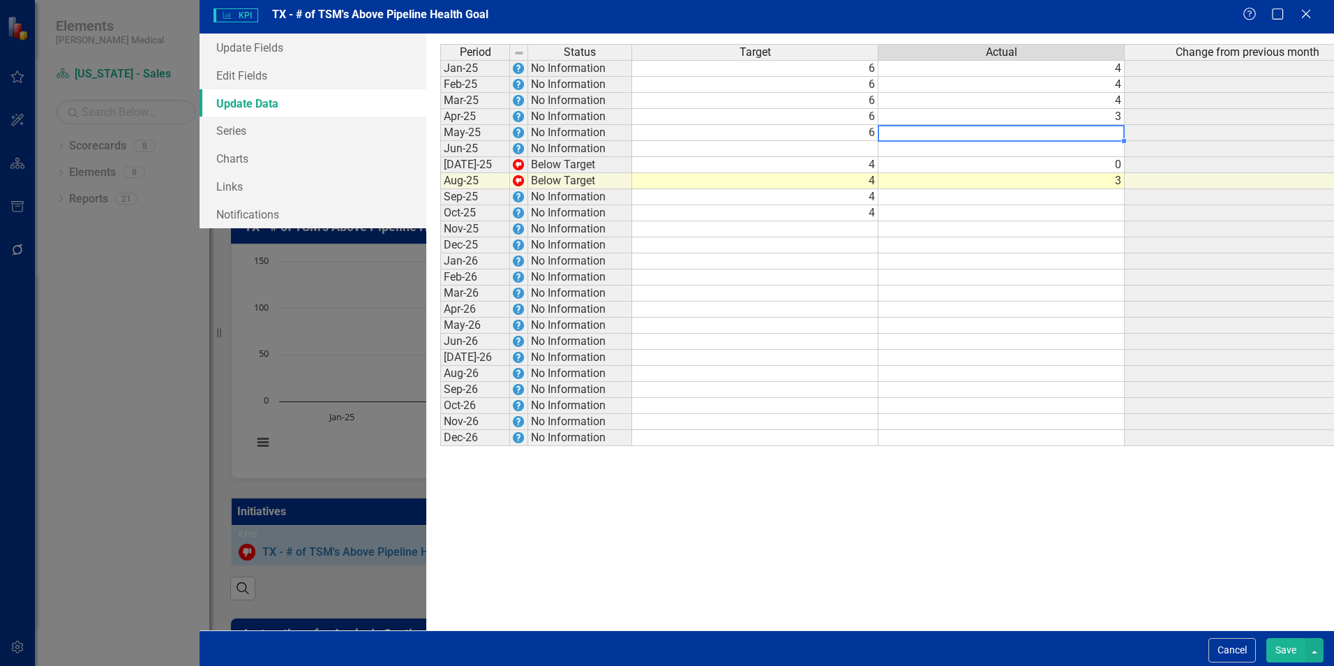
click at [936, 139] on td at bounding box center [1001, 133] width 246 height 16
click at [440, 143] on div "Period Status Target Actual Change from previous month Jan-25 No Information 6 …" at bounding box center [440, 245] width 0 height 402
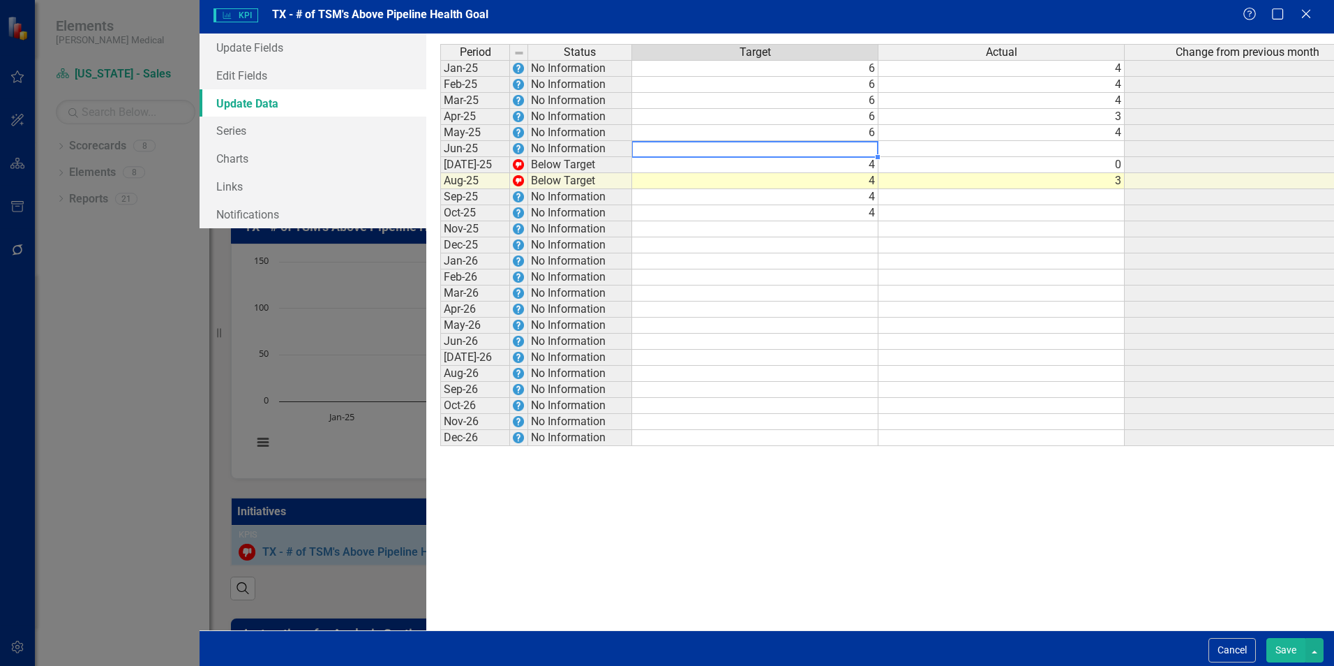
click at [812, 147] on td at bounding box center [755, 149] width 246 height 16
click at [878, 147] on td at bounding box center [1001, 149] width 246 height 16
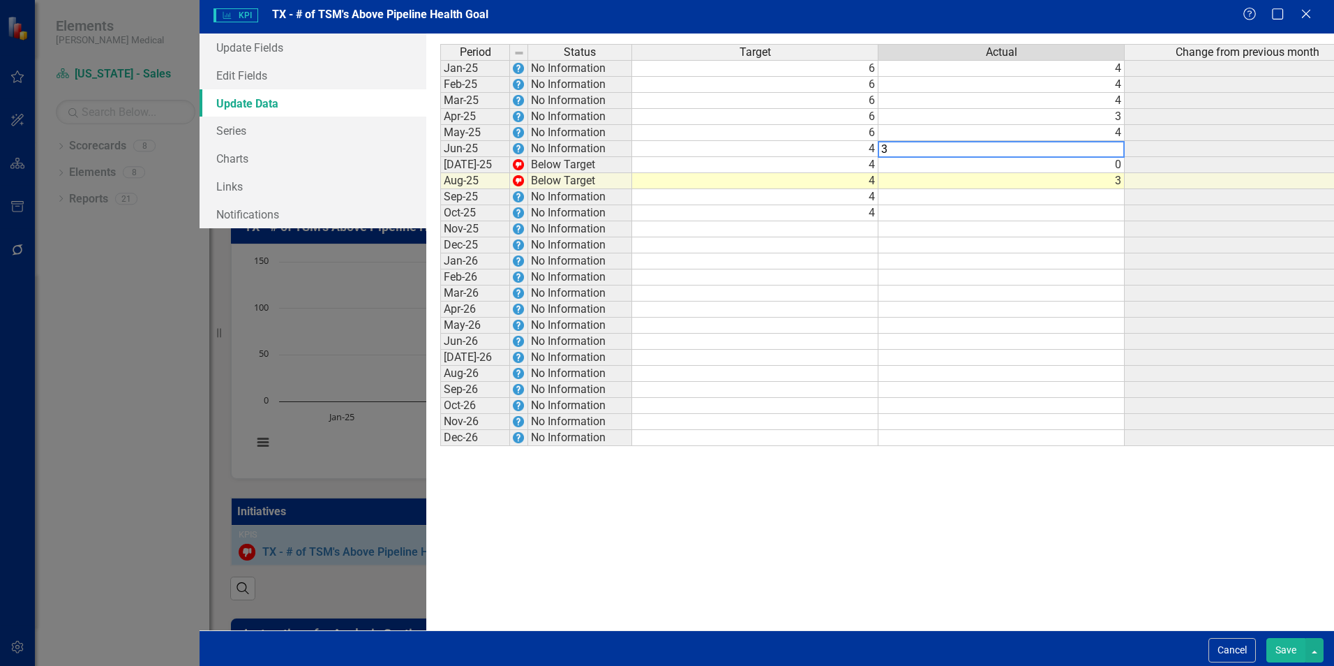
click at [440, 240] on div "Period Status Target Actual Change from previous month Jan-25 No Information 6 …" at bounding box center [440, 245] width 0 height 402
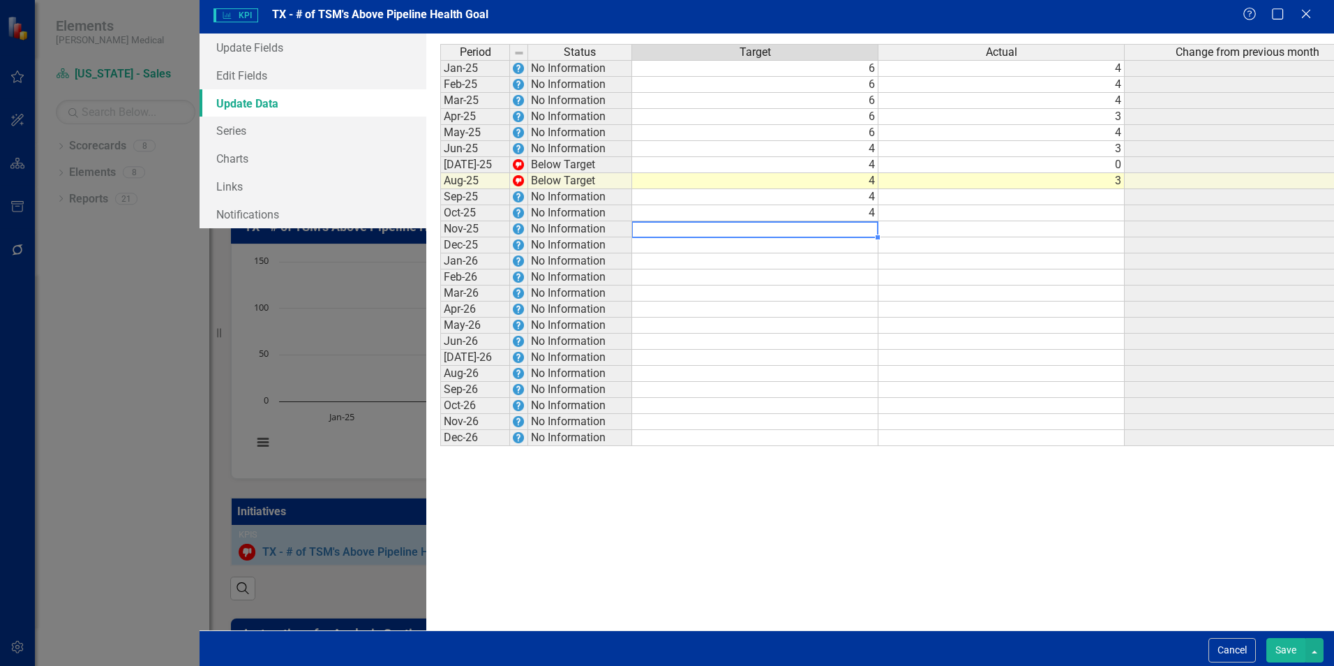
click at [794, 165] on td "4" at bounding box center [755, 165] width 246 height 16
click at [978, 167] on td "0" at bounding box center [1001, 165] width 246 height 16
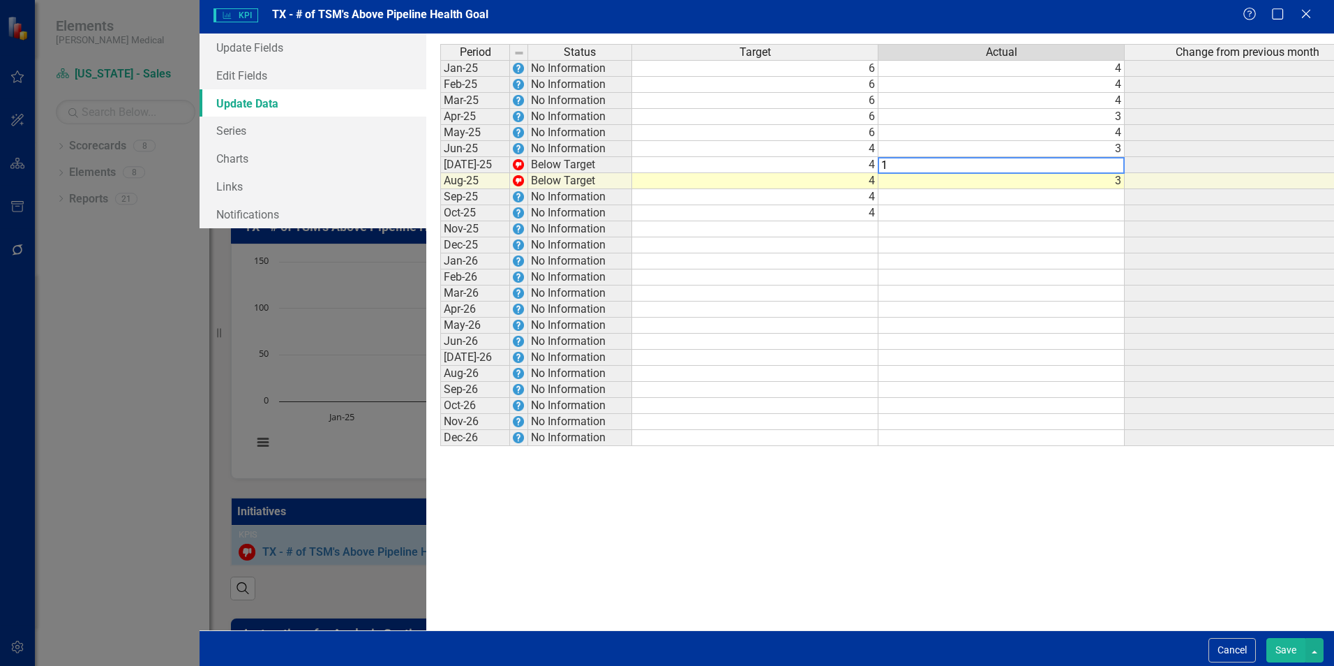
type textarea "1"
click at [794, 282] on td at bounding box center [755, 277] width 246 height 16
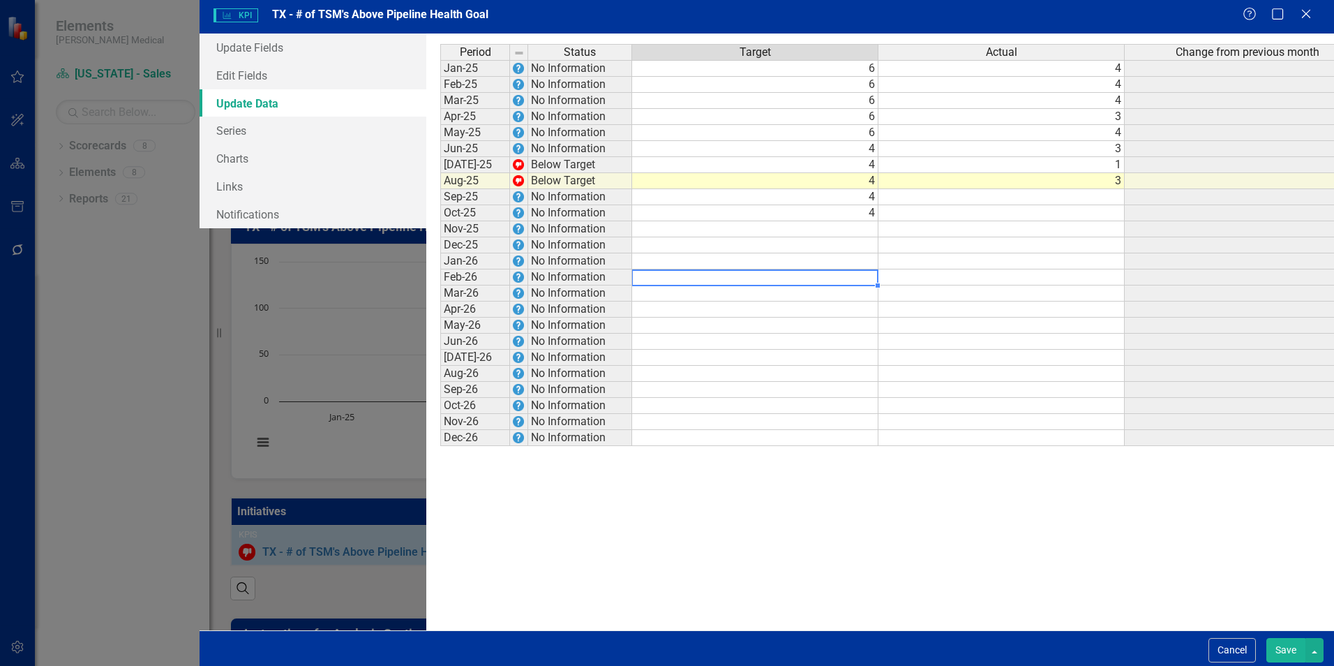
click at [769, 213] on td "4" at bounding box center [755, 213] width 246 height 16
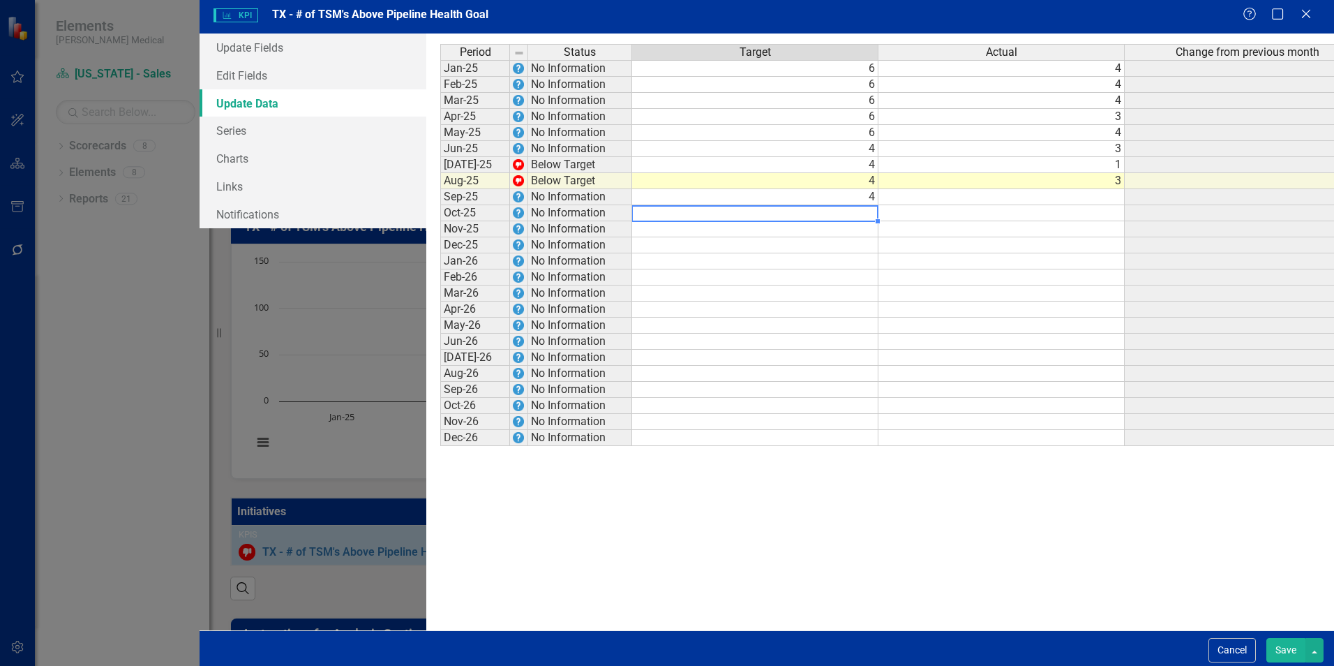
click at [766, 262] on td at bounding box center [755, 261] width 246 height 16
click at [785, 201] on td "4" at bounding box center [755, 197] width 246 height 16
click at [729, 338] on td at bounding box center [755, 342] width 246 height 16
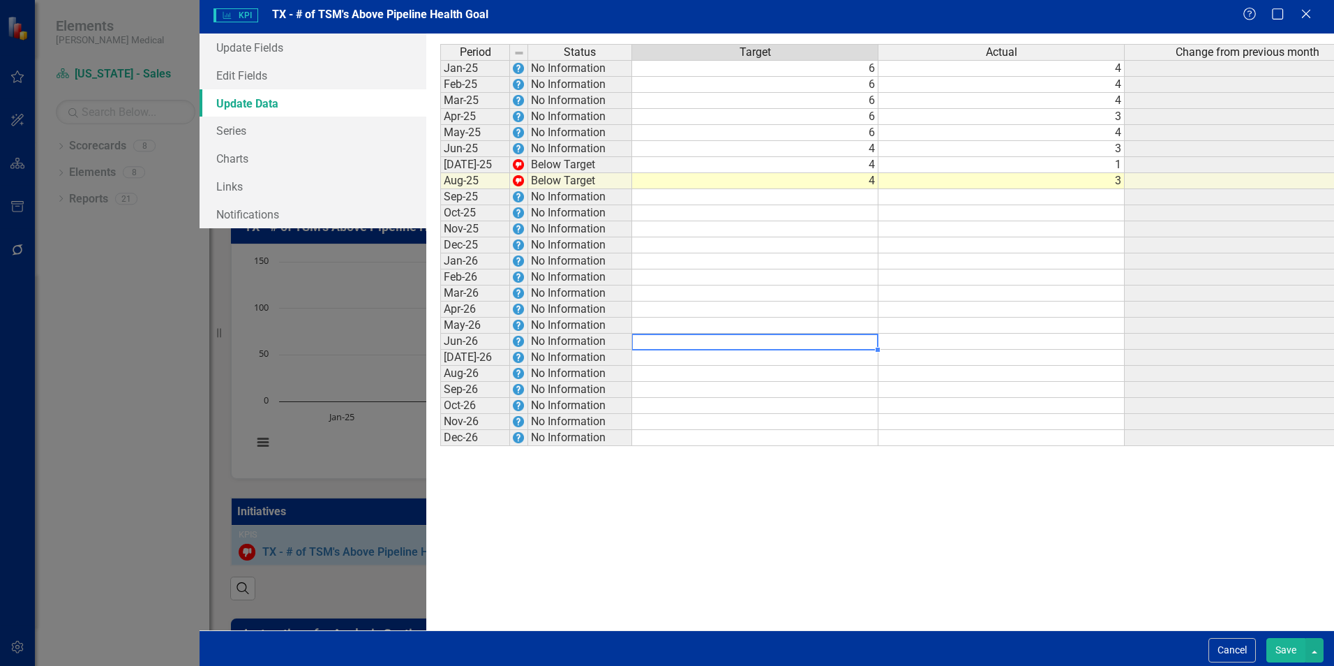
click at [1285, 648] on button "Save" at bounding box center [1285, 650] width 39 height 24
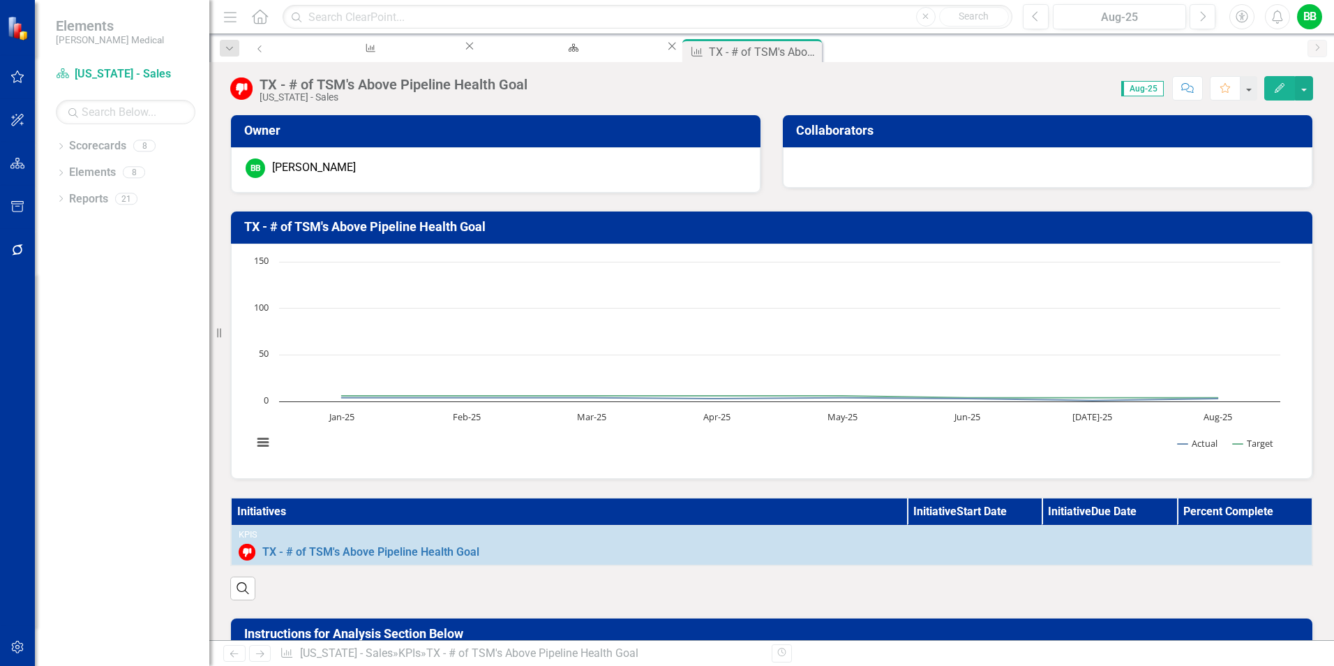
click at [262, 398] on rect "Interactive chart" at bounding box center [767, 359] width 1042 height 209
click at [1281, 83] on icon "Edit" at bounding box center [1279, 88] width 13 height 10
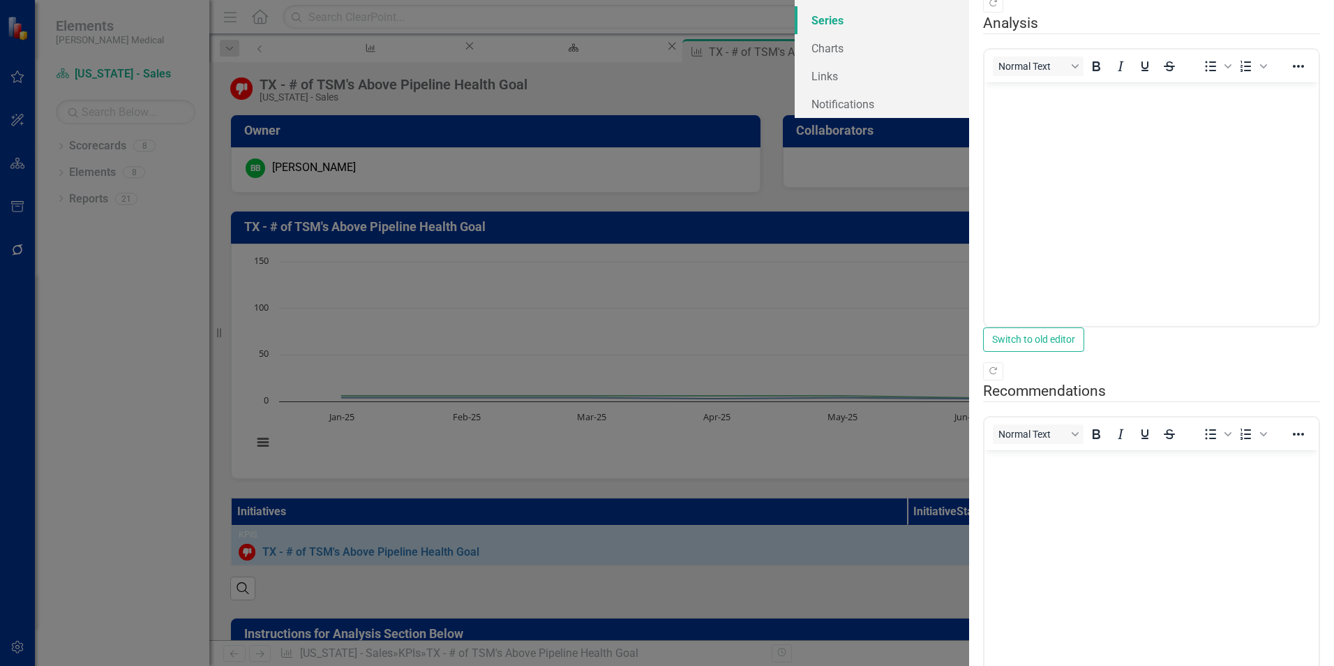
click at [795, 34] on link "Series" at bounding box center [882, 20] width 174 height 28
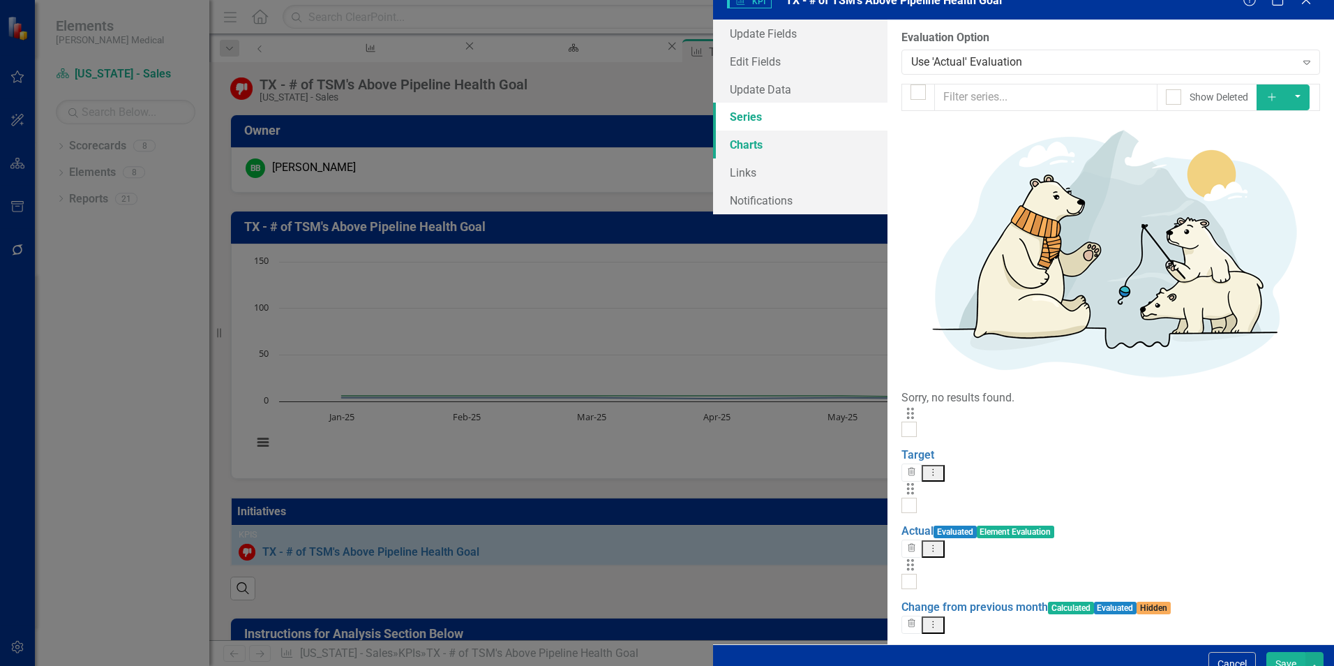
click at [713, 158] on link "Charts" at bounding box center [800, 144] width 174 height 28
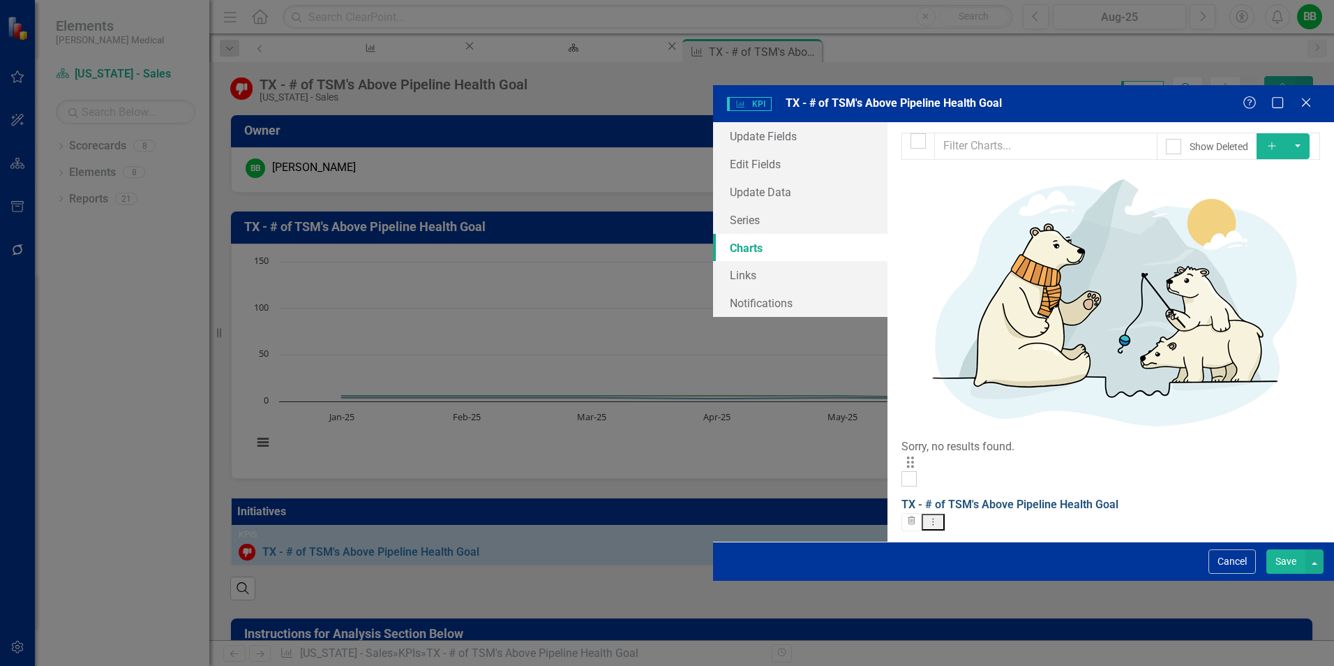
click at [901, 497] on link "TX - # of TSM's Above Pipeline Health Goal" at bounding box center [1009, 503] width 217 height 13
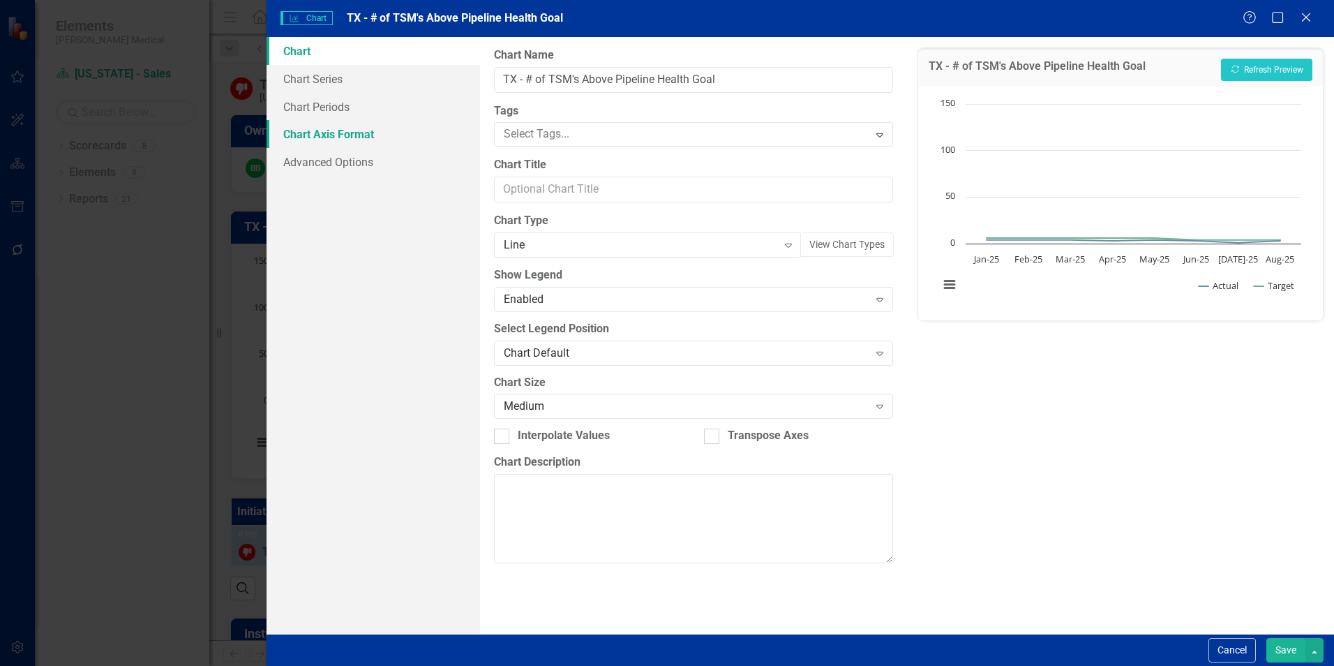
click at [333, 132] on link "Chart Axis Format" at bounding box center [374, 134] width 214 height 28
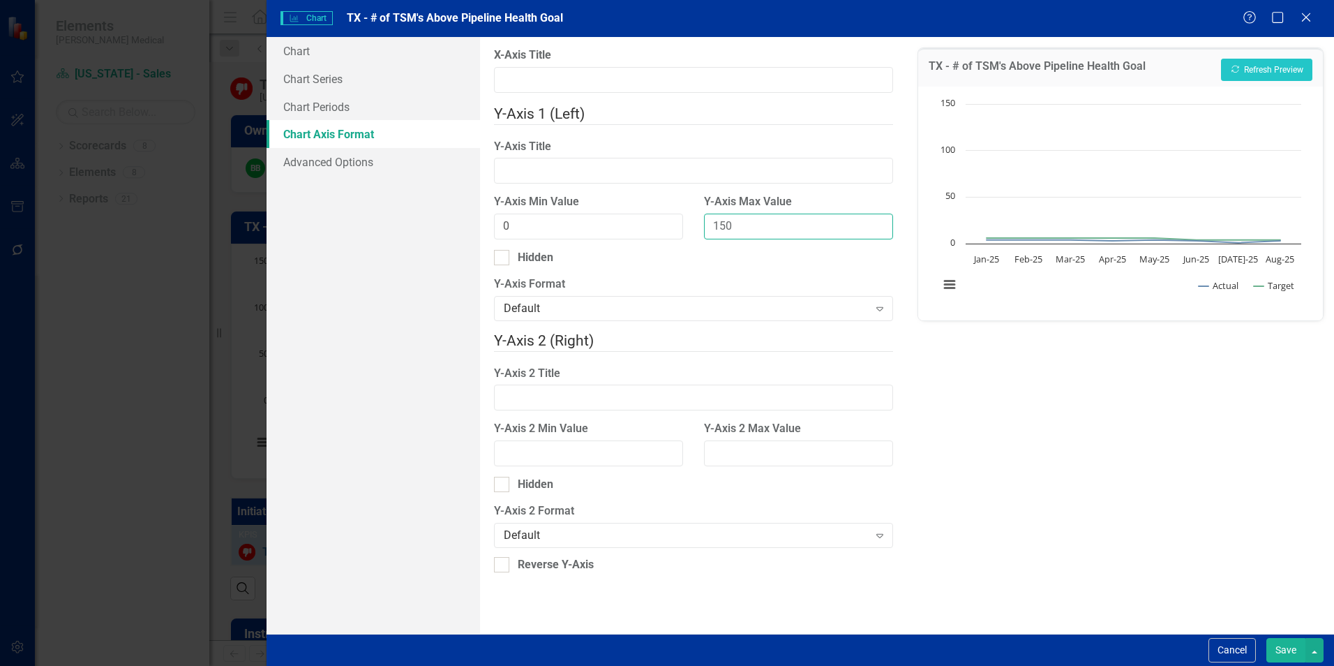
click at [785, 220] on input "150" at bounding box center [798, 227] width 189 height 26
drag, startPoint x: 763, startPoint y: 218, endPoint x: 701, endPoint y: 218, distance: 61.4
click at [701, 218] on div "Y-Axis Max Value 150" at bounding box center [799, 222] width 210 height 56
type input "100"
click at [974, 412] on div "TX - # of TSM's Above Pipeline Health Goal Recalculate Refresh Preview Chart Li…" at bounding box center [1120, 335] width 427 height 597
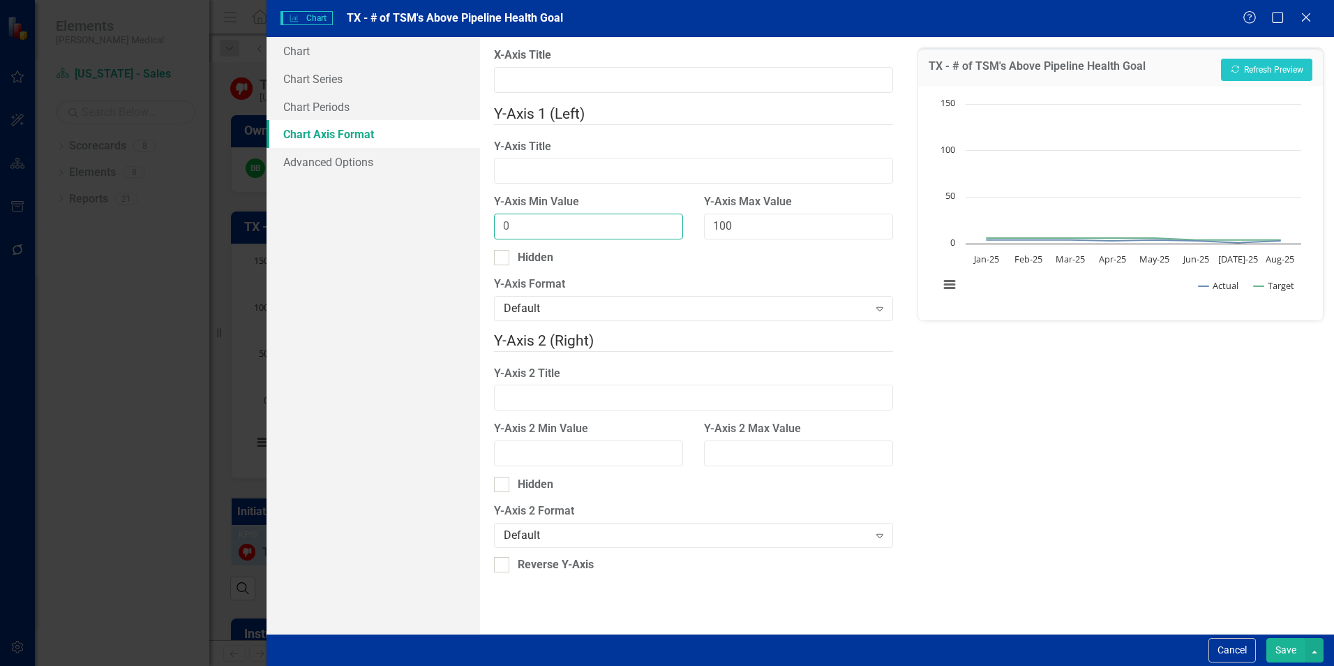
click at [535, 218] on input "0" at bounding box center [588, 227] width 189 height 26
drag, startPoint x: 545, startPoint y: 218, endPoint x: 470, endPoint y: 218, distance: 74.7
click at [470, 218] on div "Chart Chart Series Chart Periods Chart Axis Format Advanced Options From this p…" at bounding box center [801, 335] width 1068 height 597
click at [1030, 426] on div "TX - # of TSM's Above Pipeline Health Goal Recalculate Refresh Preview Chart Li…" at bounding box center [1120, 335] width 427 height 597
click at [1286, 650] on button "Save" at bounding box center [1285, 650] width 39 height 24
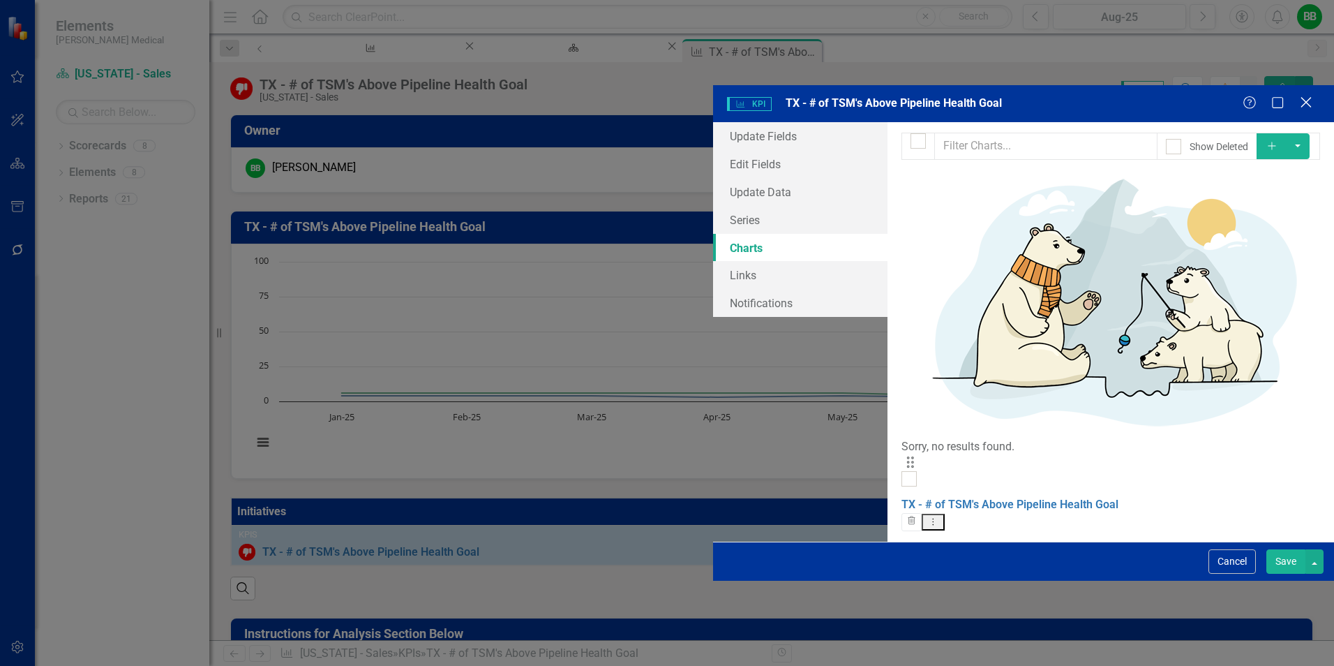
click at [1308, 96] on icon "Close" at bounding box center [1305, 102] width 17 height 13
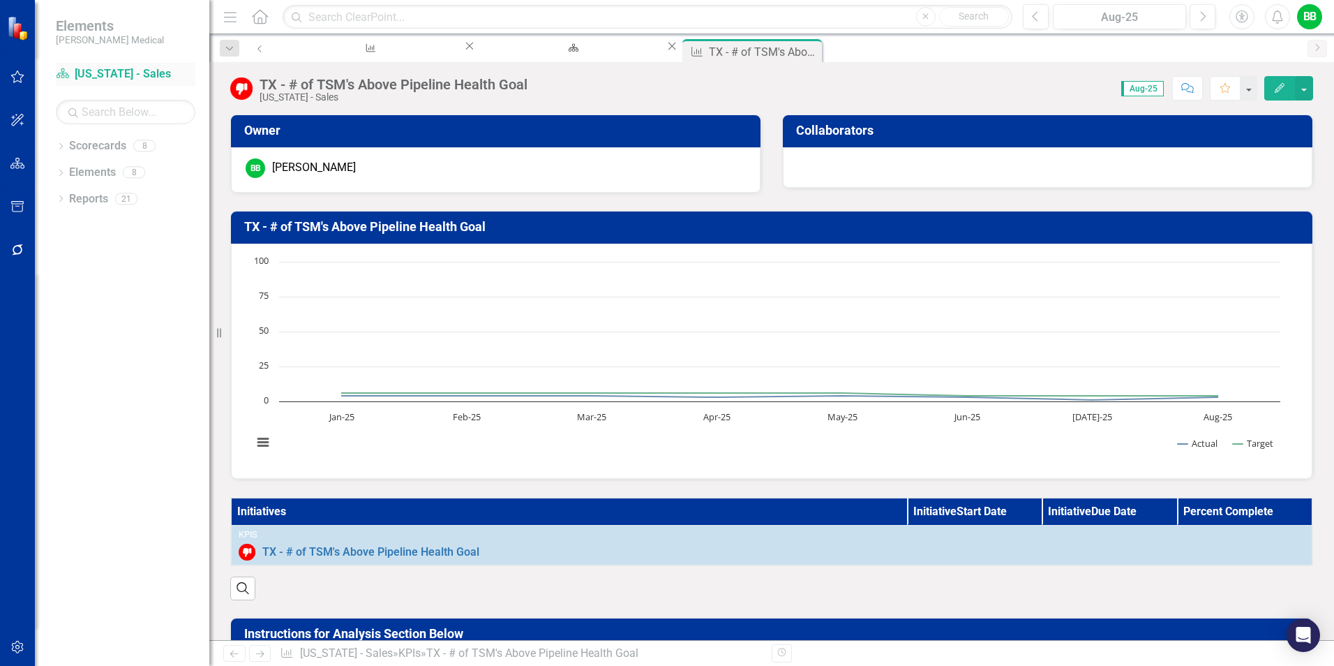
click at [112, 71] on link "Scorecard [US_STATE] - Sales" at bounding box center [126, 74] width 140 height 16
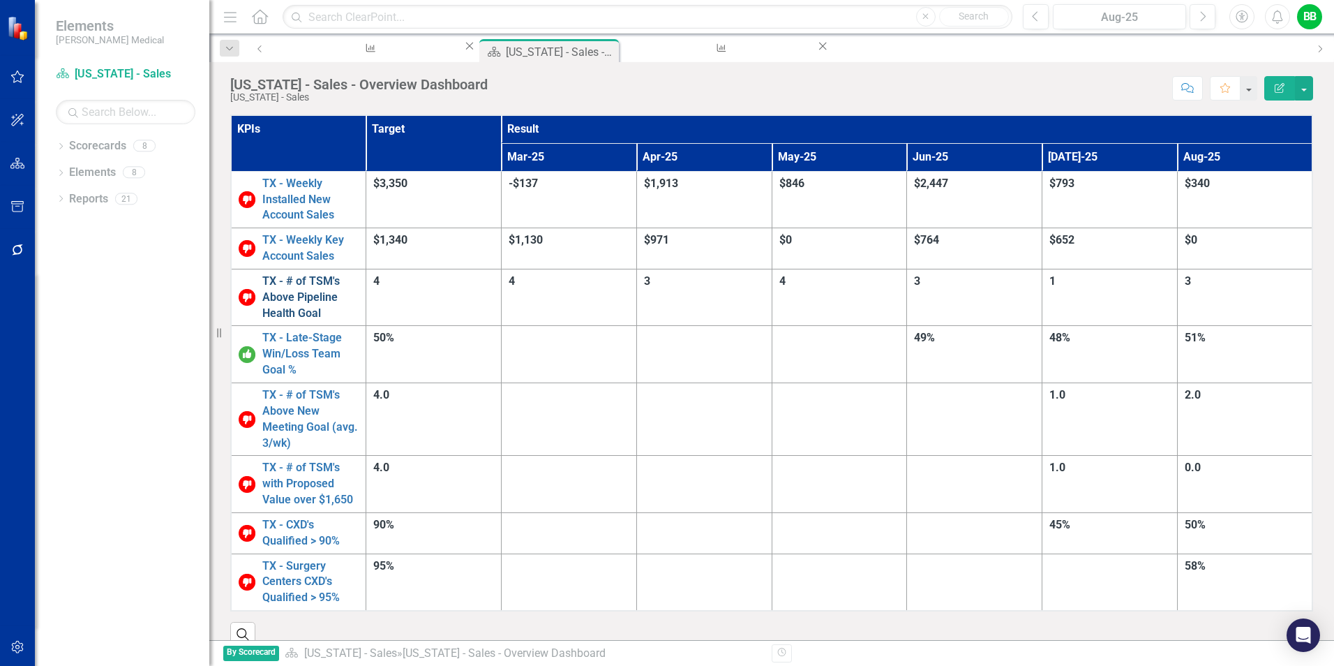
click at [350, 274] on link "TX - # of TSM's Above Pipeline Health Goal" at bounding box center [310, 298] width 96 height 48
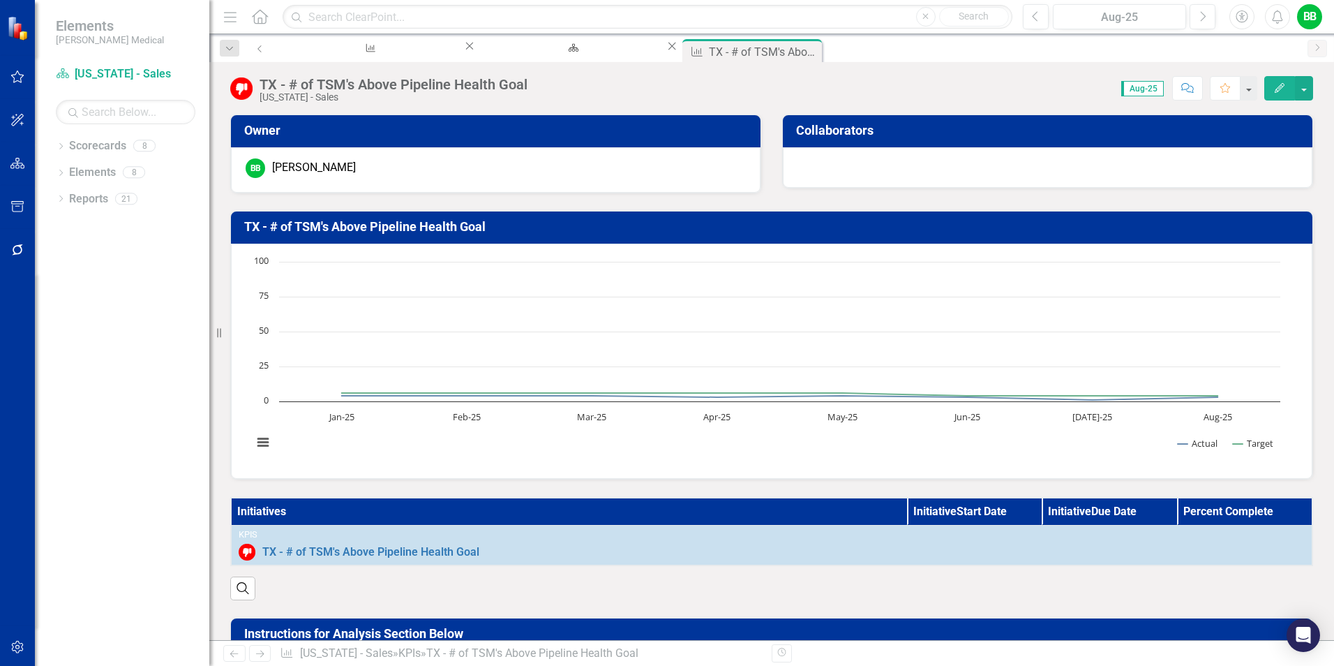
click at [1275, 86] on icon "Edit" at bounding box center [1279, 88] width 13 height 10
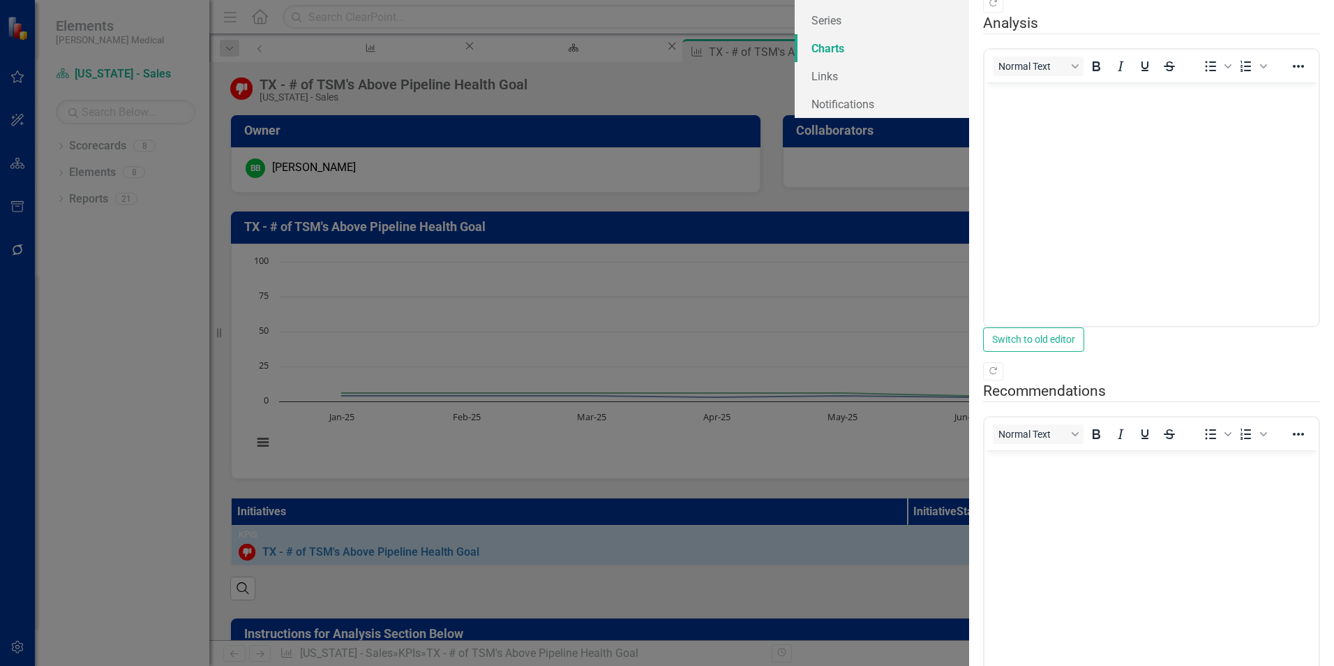
click at [795, 62] on link "Charts" at bounding box center [882, 48] width 174 height 28
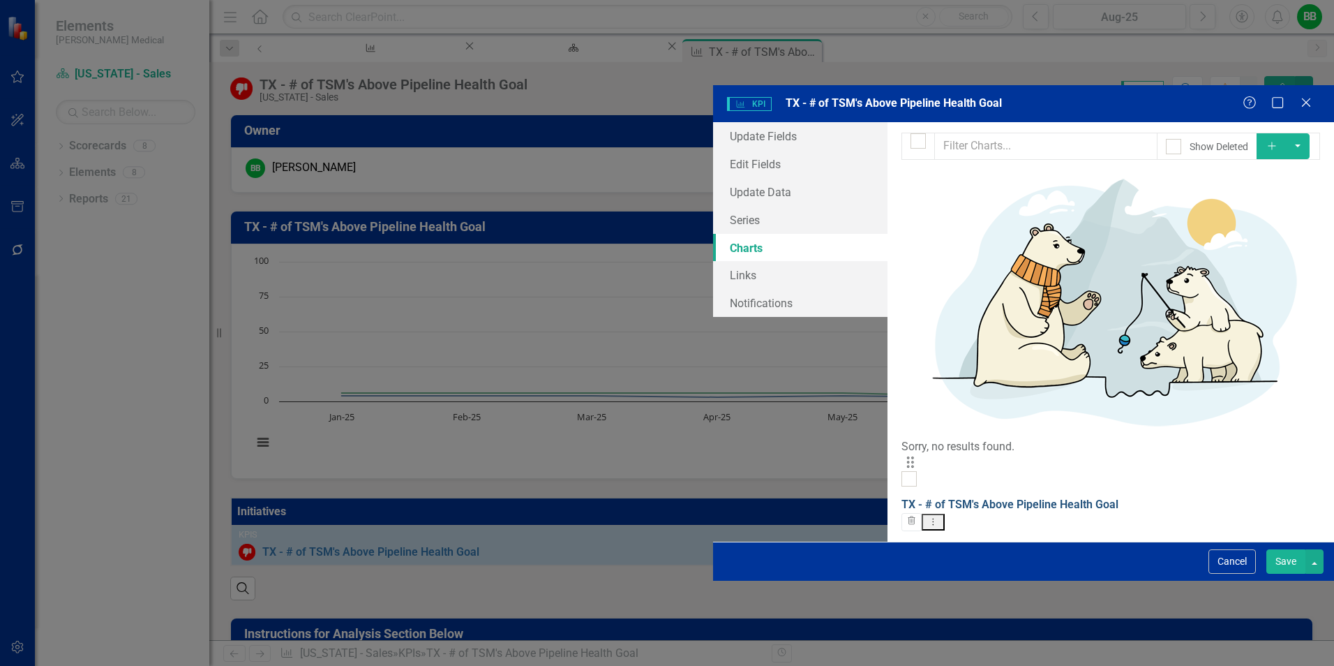
click at [901, 497] on link "TX - # of TSM's Above Pipeline Health Goal" at bounding box center [1009, 503] width 217 height 13
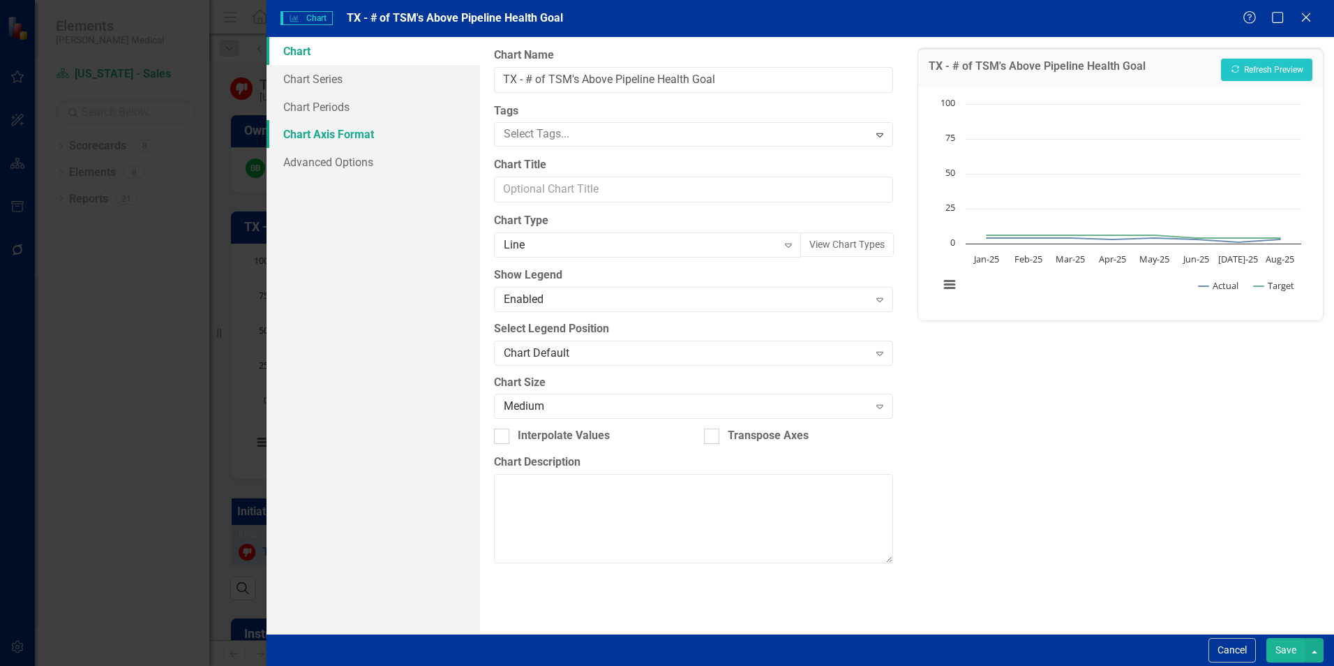
click at [315, 135] on link "Chart Axis Format" at bounding box center [374, 134] width 214 height 28
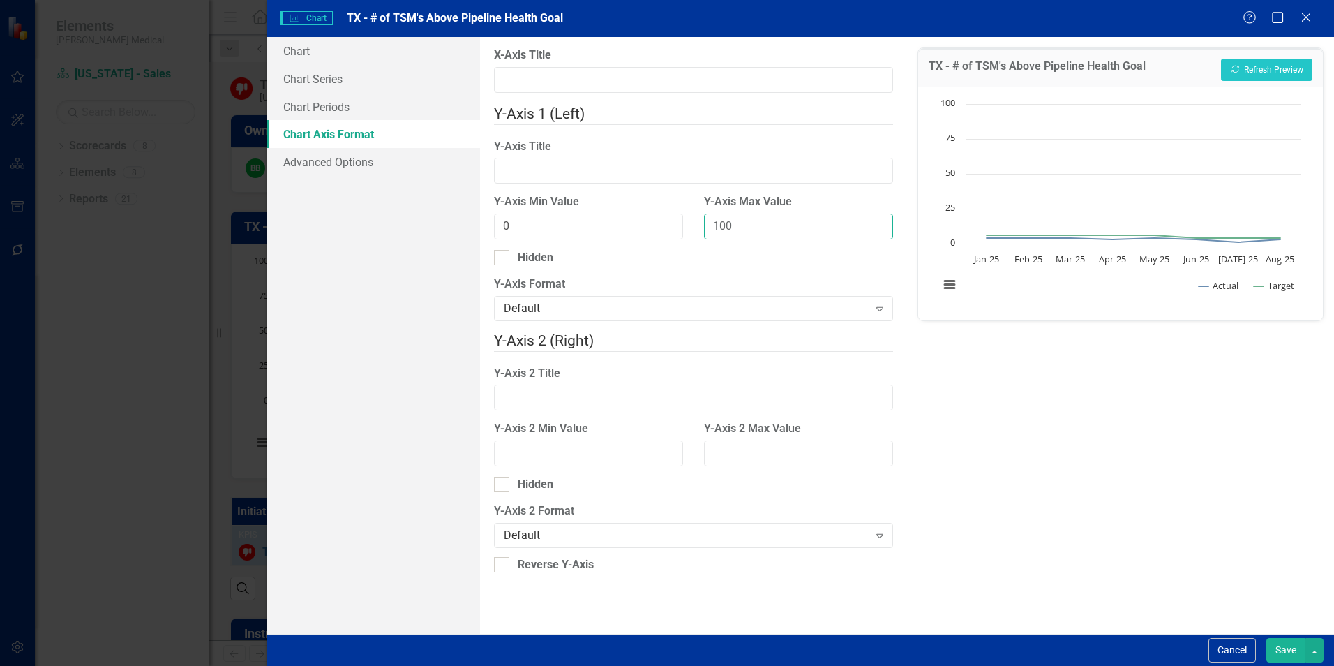
click at [782, 216] on input "100" at bounding box center [798, 227] width 189 height 26
drag, startPoint x: 683, startPoint y: 220, endPoint x: 621, endPoint y: 223, distance: 62.2
click at [621, 223] on div "Y-Axis Min Value 0 Y-Axis Max Value 100" at bounding box center [694, 222] width 420 height 56
type input "8"
click at [1287, 652] on button "Save" at bounding box center [1285, 650] width 39 height 24
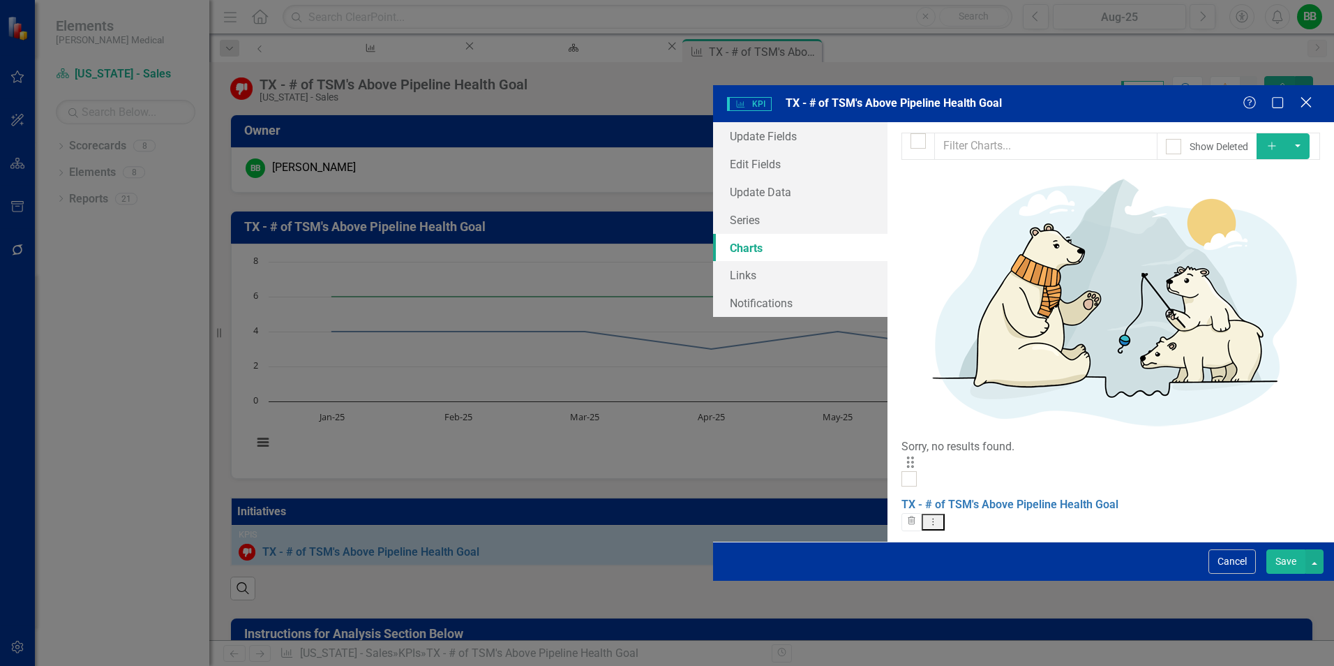
click at [1305, 94] on div "Close" at bounding box center [1305, 103] width 17 height 19
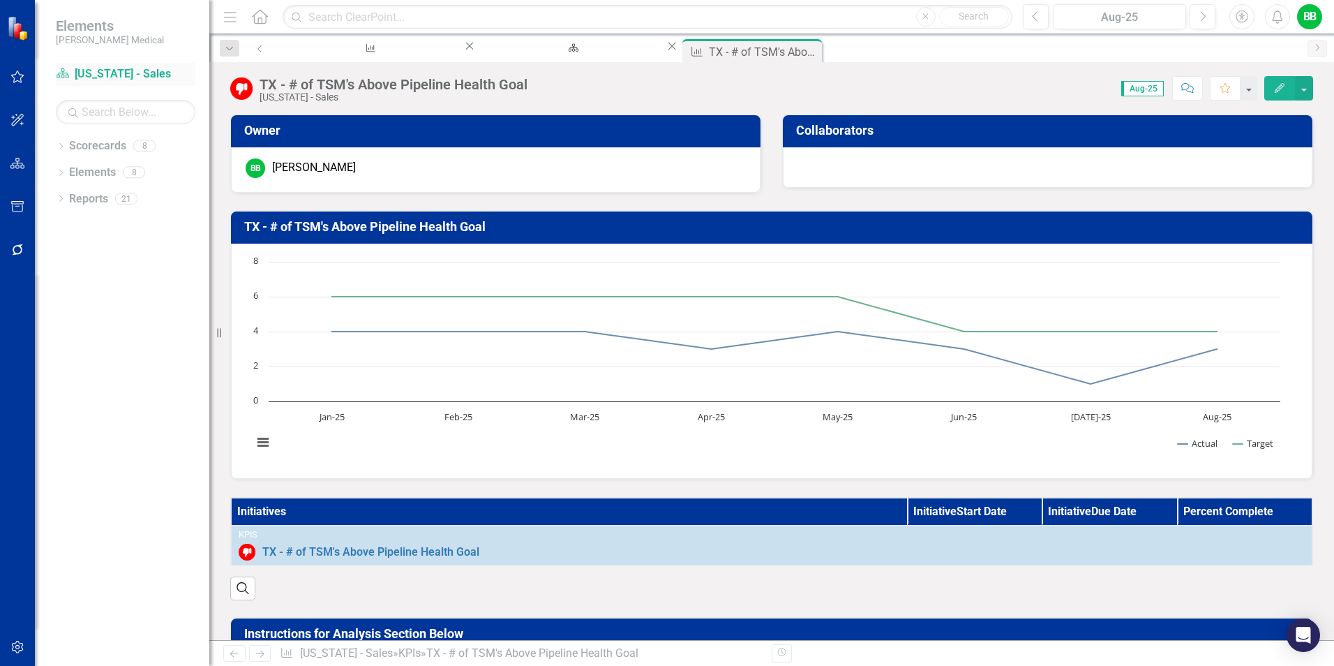
click at [113, 70] on link "Scorecard [US_STATE] - Sales" at bounding box center [126, 74] width 140 height 16
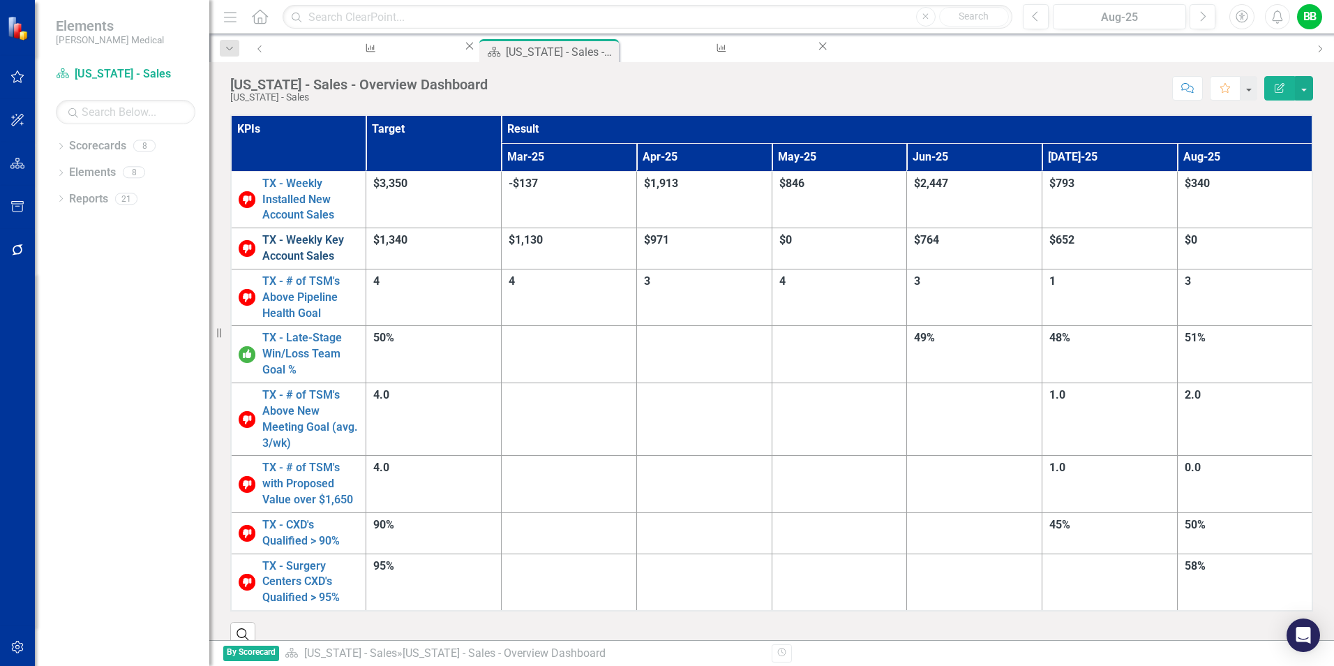
click at [325, 232] on link "TX - Weekly Key Account Sales" at bounding box center [310, 248] width 96 height 32
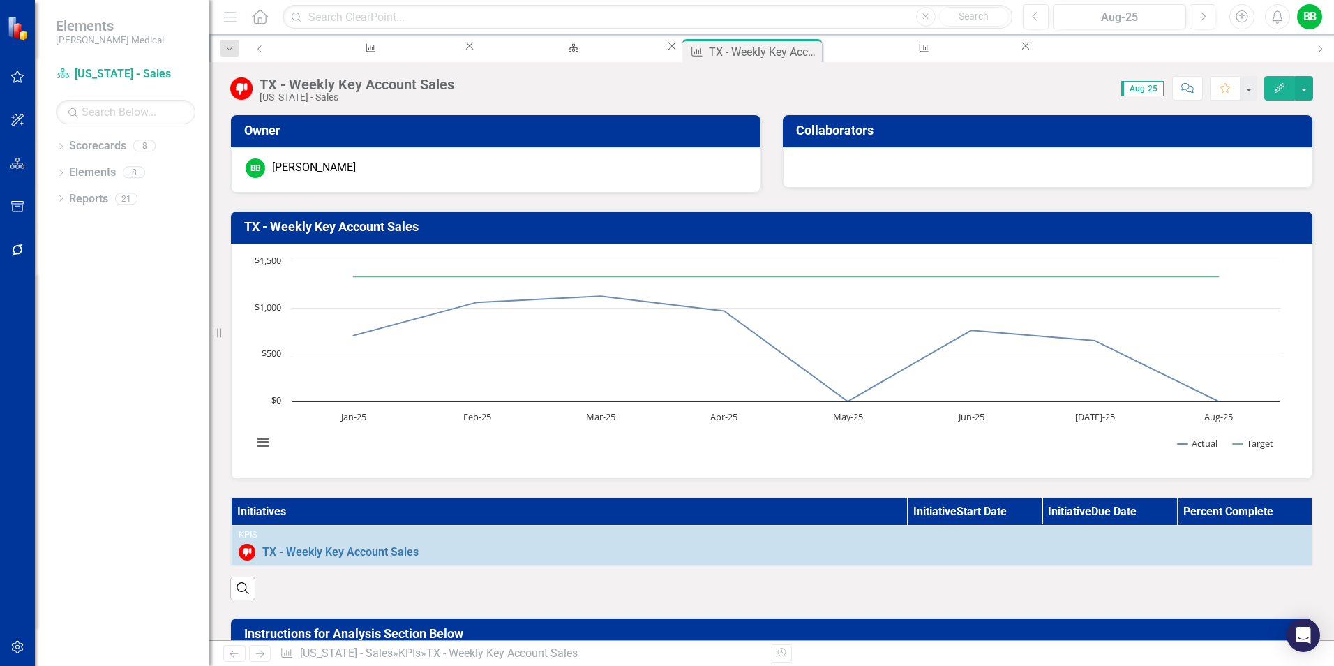
click at [373, 228] on h3 "TX - Weekly Key Account Sales" at bounding box center [774, 227] width 1060 height 14
click at [1271, 86] on button "Edit" at bounding box center [1279, 88] width 31 height 24
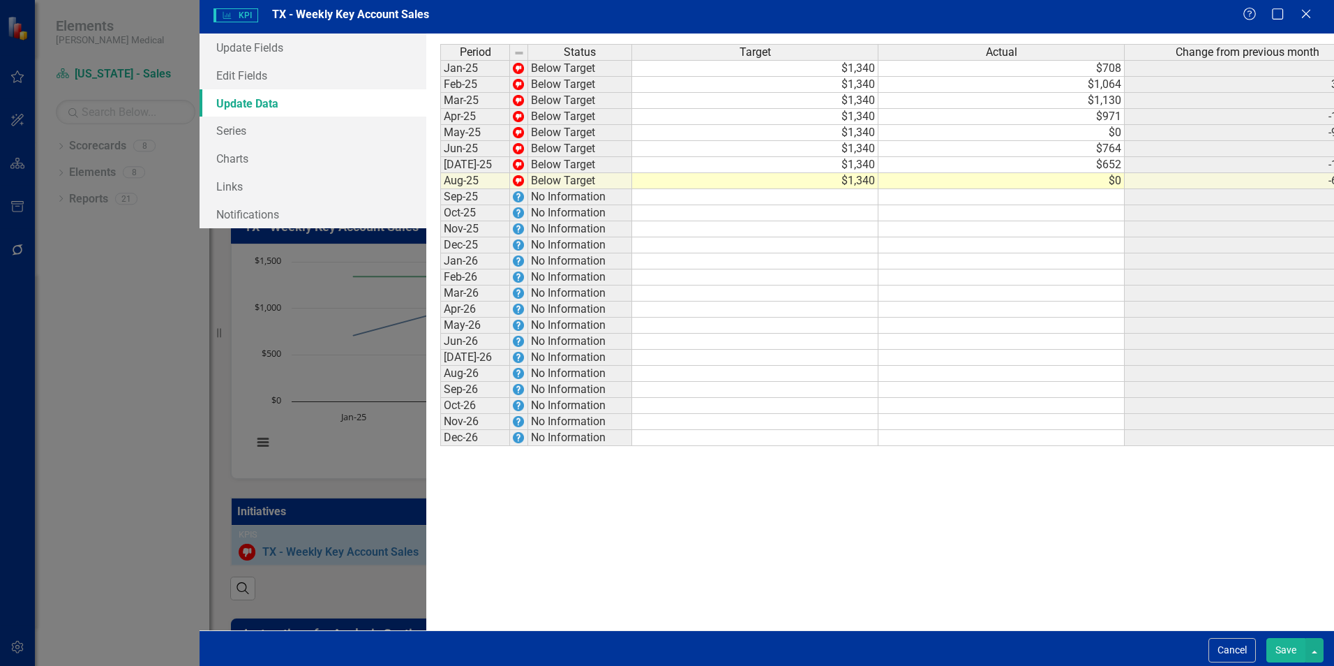
click at [803, 201] on td at bounding box center [755, 197] width 246 height 16
click at [1043, 199] on td at bounding box center [1001, 197] width 246 height 16
type textarea "1000"
click at [1285, 647] on button "Save" at bounding box center [1285, 650] width 39 height 24
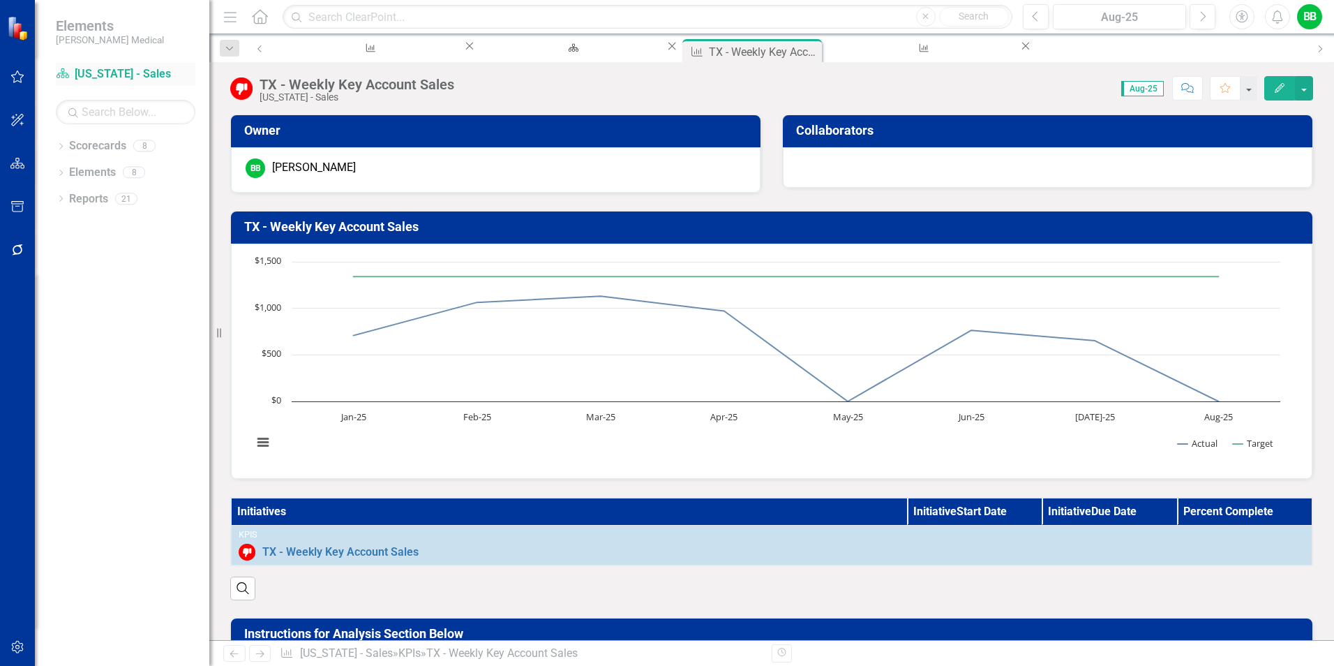
click at [108, 74] on link "Scorecard [US_STATE] - Sales" at bounding box center [126, 74] width 140 height 16
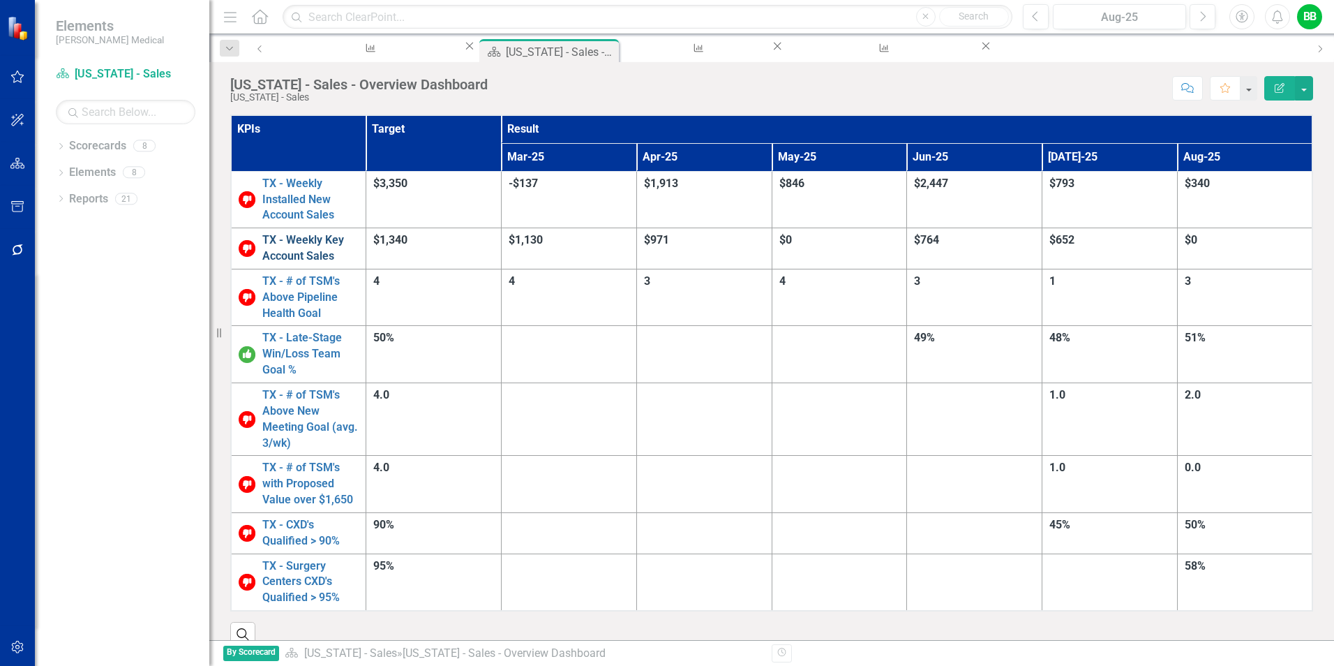
click at [353, 232] on link "TX - Weekly Key Account Sales" at bounding box center [310, 248] width 96 height 32
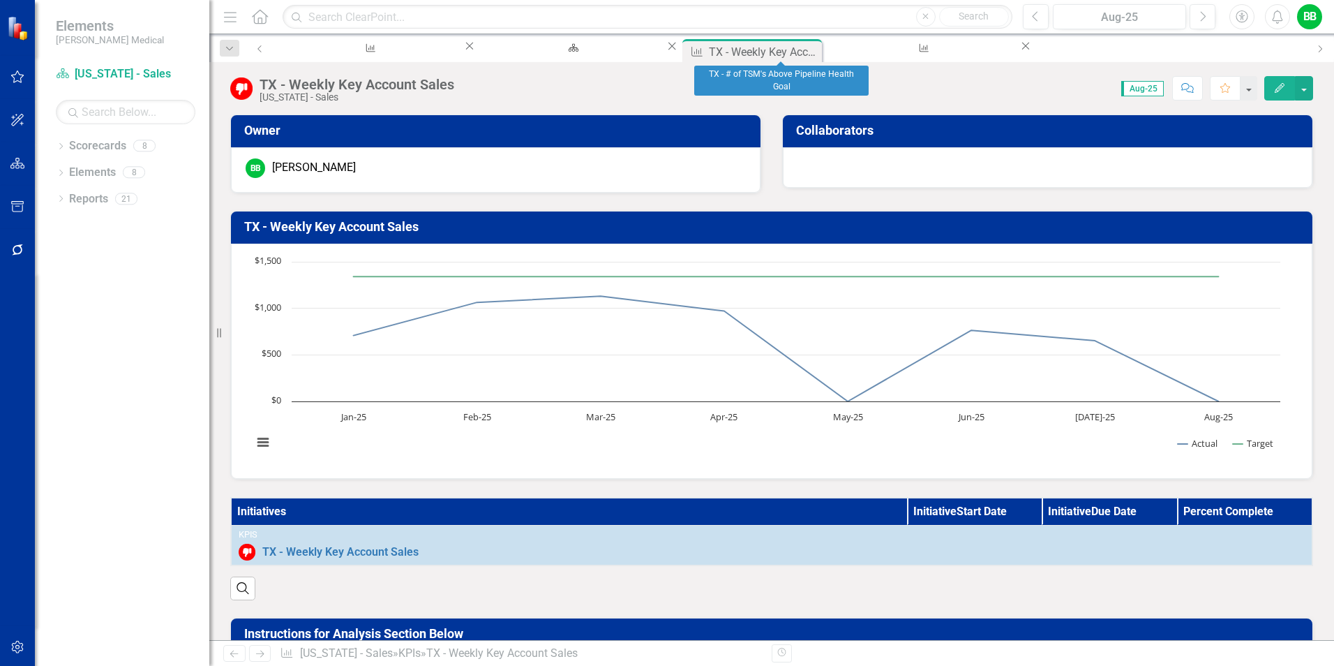
click at [1019, 48] on icon "Close" at bounding box center [1026, 45] width 14 height 11
click at [1284, 79] on button "Edit" at bounding box center [1279, 88] width 31 height 24
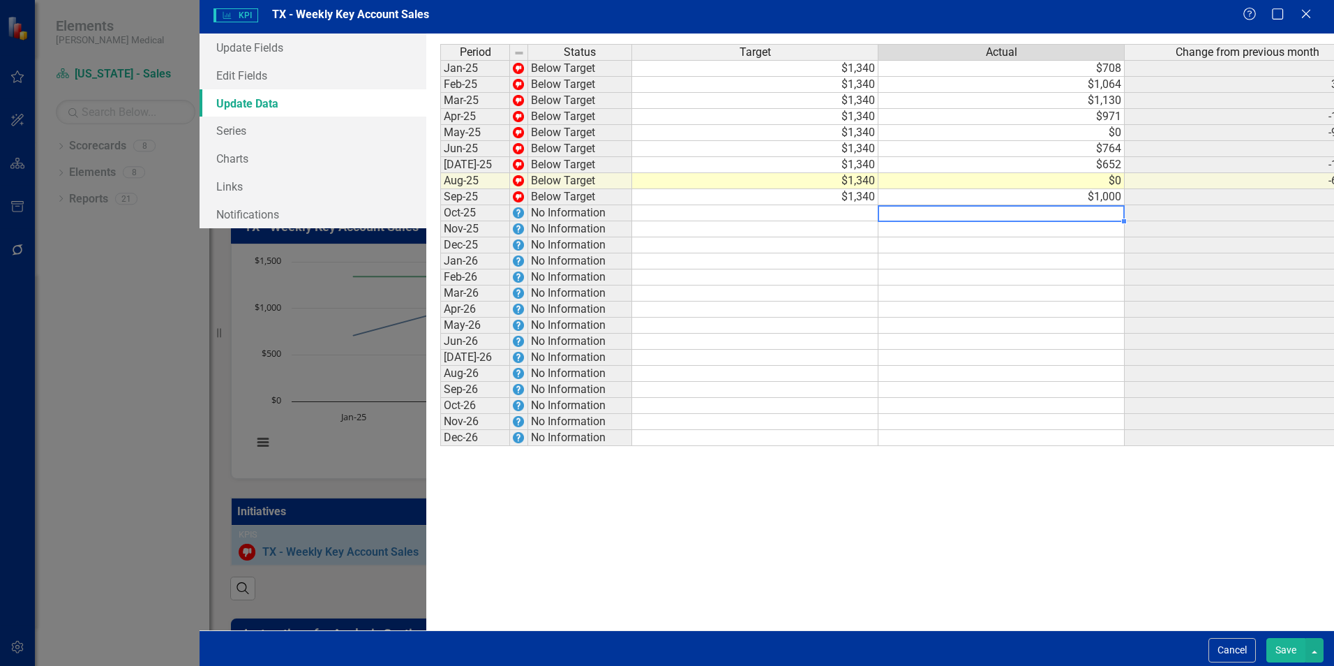
click at [885, 210] on td at bounding box center [1001, 213] width 246 height 16
click at [878, 204] on td "$1,000" at bounding box center [1001, 197] width 246 height 16
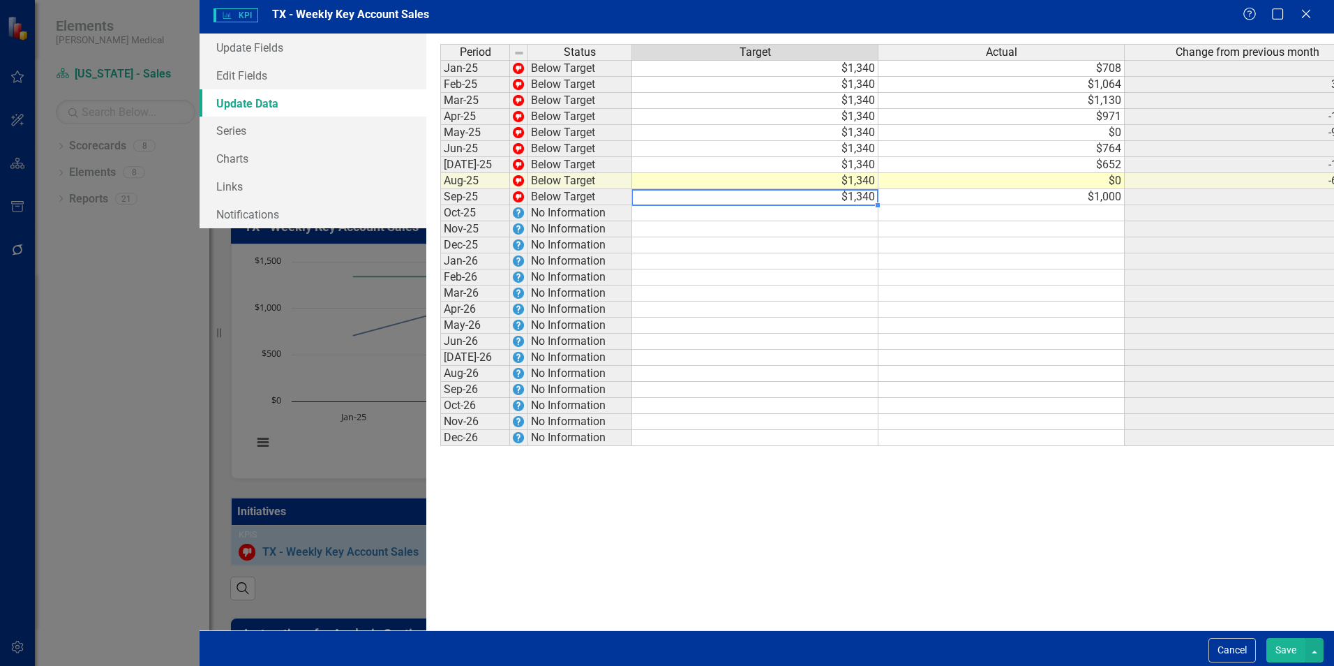
click at [741, 202] on td "$1,340" at bounding box center [755, 197] width 246 height 16
click at [1283, 649] on button "Save" at bounding box center [1285, 650] width 39 height 24
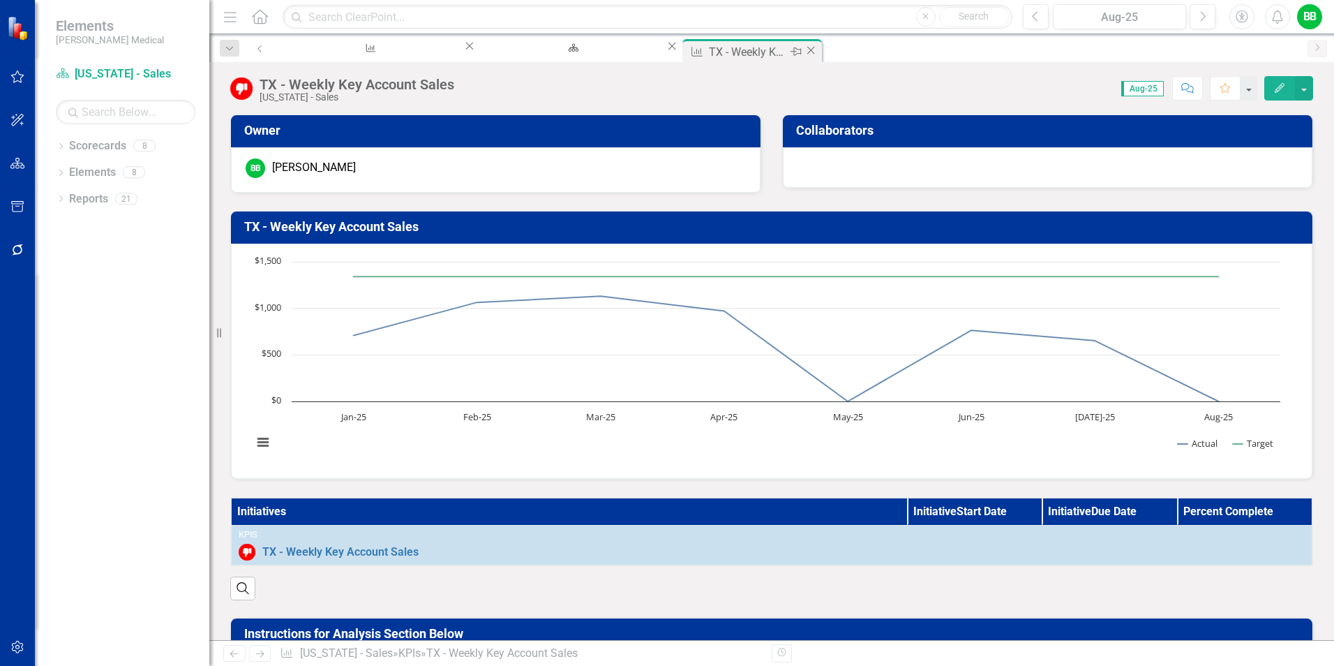
click at [804, 52] on icon "Close" at bounding box center [811, 50] width 14 height 11
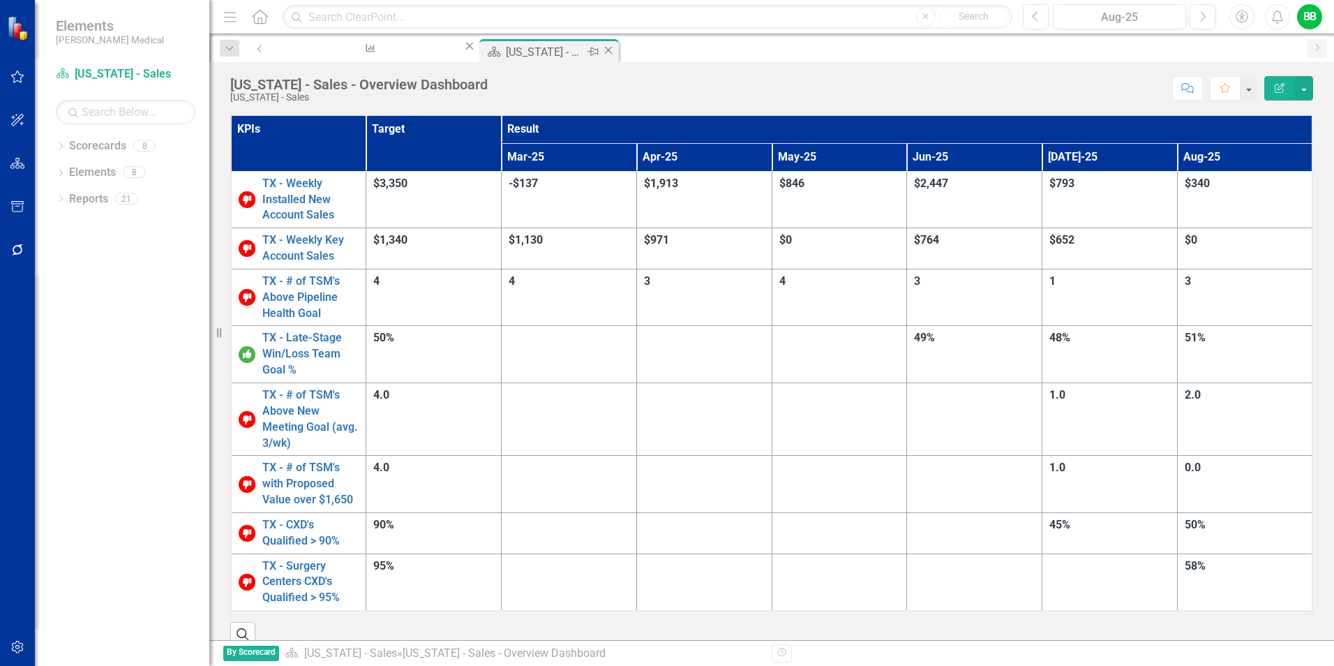
click at [583, 48] on div "Pin" at bounding box center [591, 51] width 17 height 17
click at [115, 73] on link "Scorecard [US_STATE] - Sales" at bounding box center [126, 74] width 140 height 16
click at [92, 65] on div "Scorecard [US_STATE] - Sales" at bounding box center [126, 74] width 140 height 23
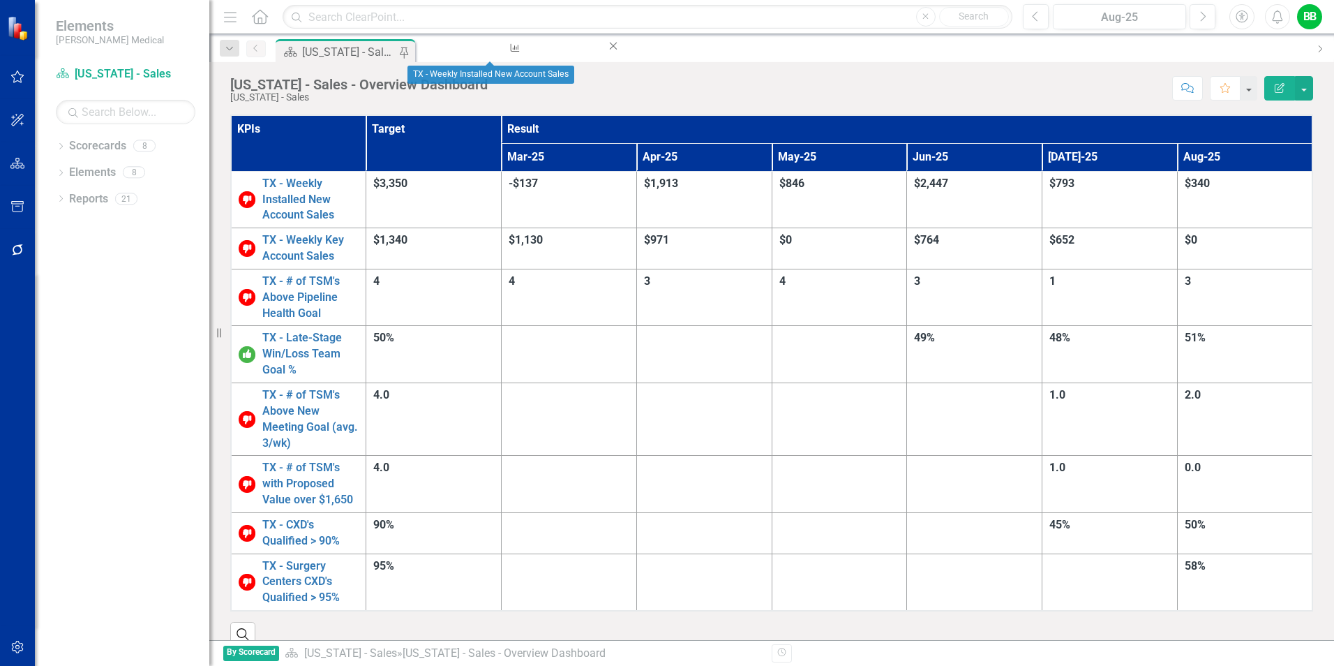
click at [606, 50] on icon "Close" at bounding box center [613, 45] width 14 height 11
click at [353, 330] on link "TX - Late-Stage Win/Loss Team Goal %" at bounding box center [310, 354] width 96 height 48
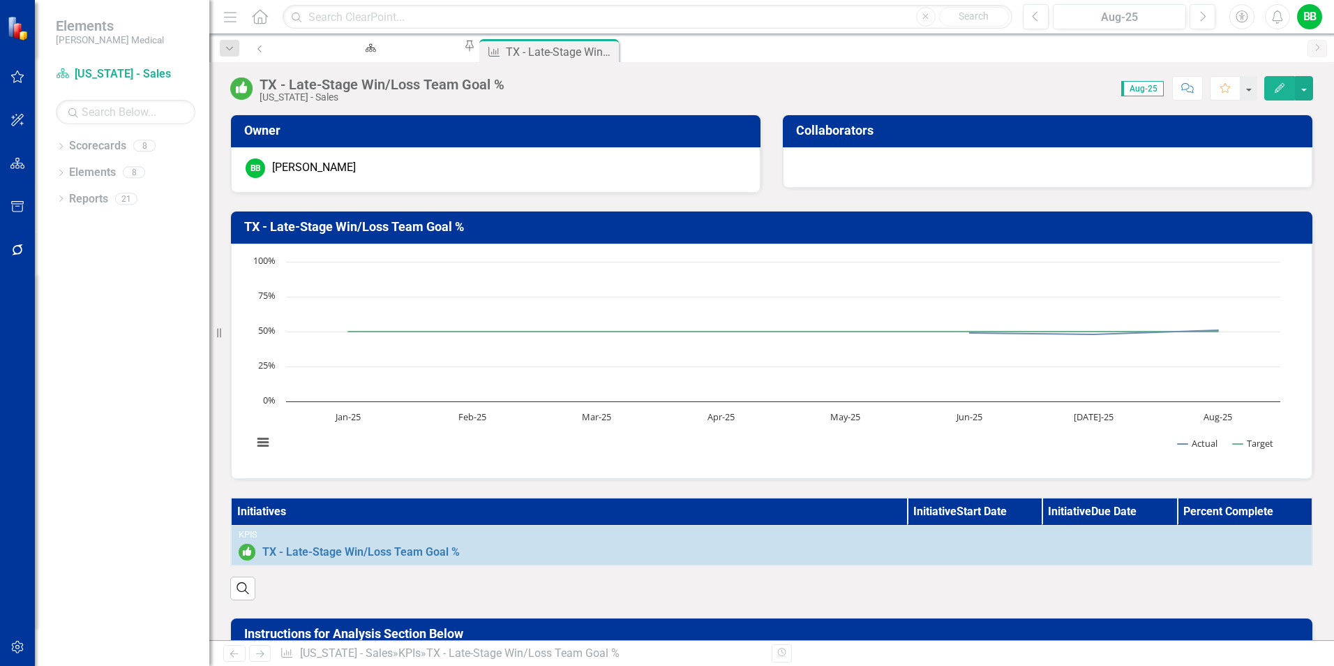
click at [1280, 86] on icon "button" at bounding box center [1280, 88] width 10 height 10
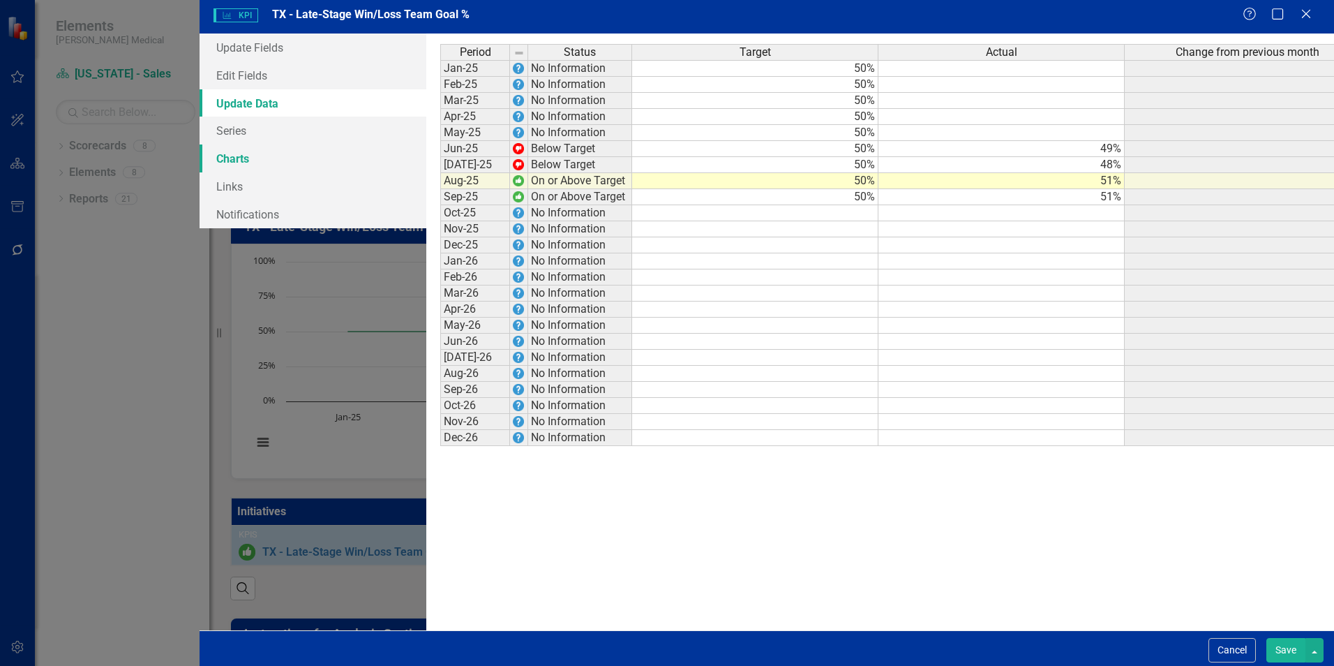
click at [200, 156] on link "Charts" at bounding box center [313, 158] width 227 height 28
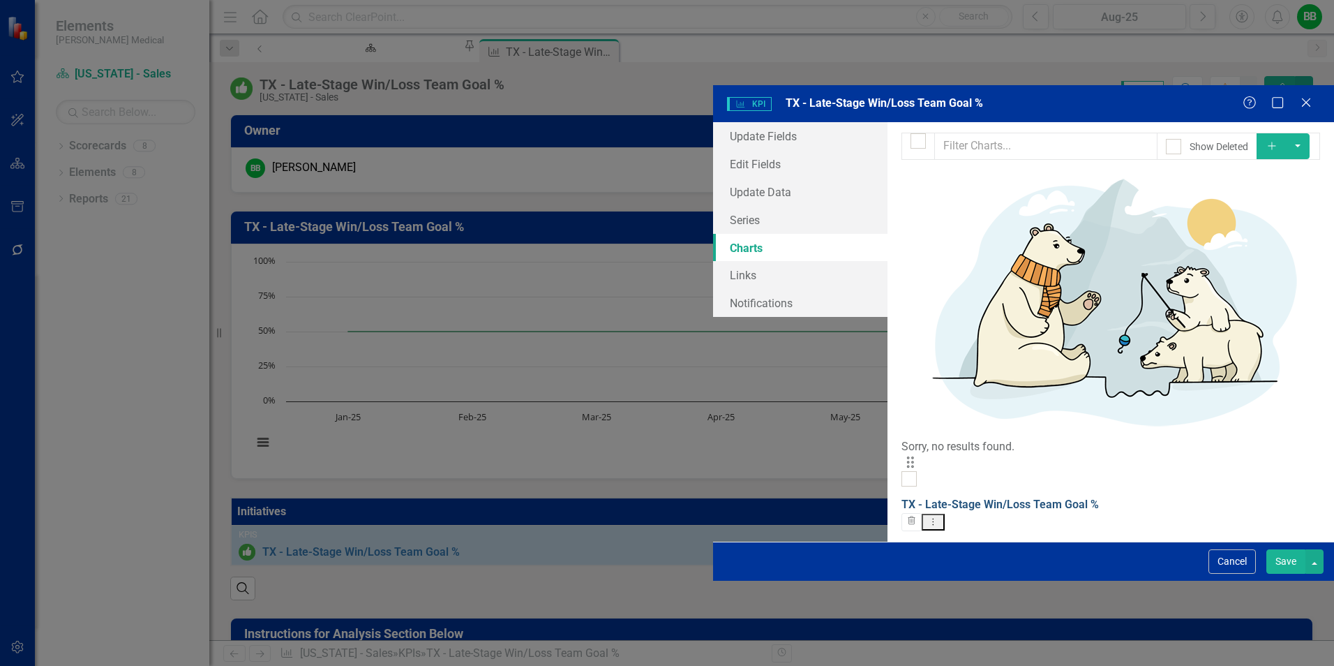
click at [901, 497] on link "TX - Late-Stage Win/Loss Team Goal %" at bounding box center [999, 503] width 197 height 13
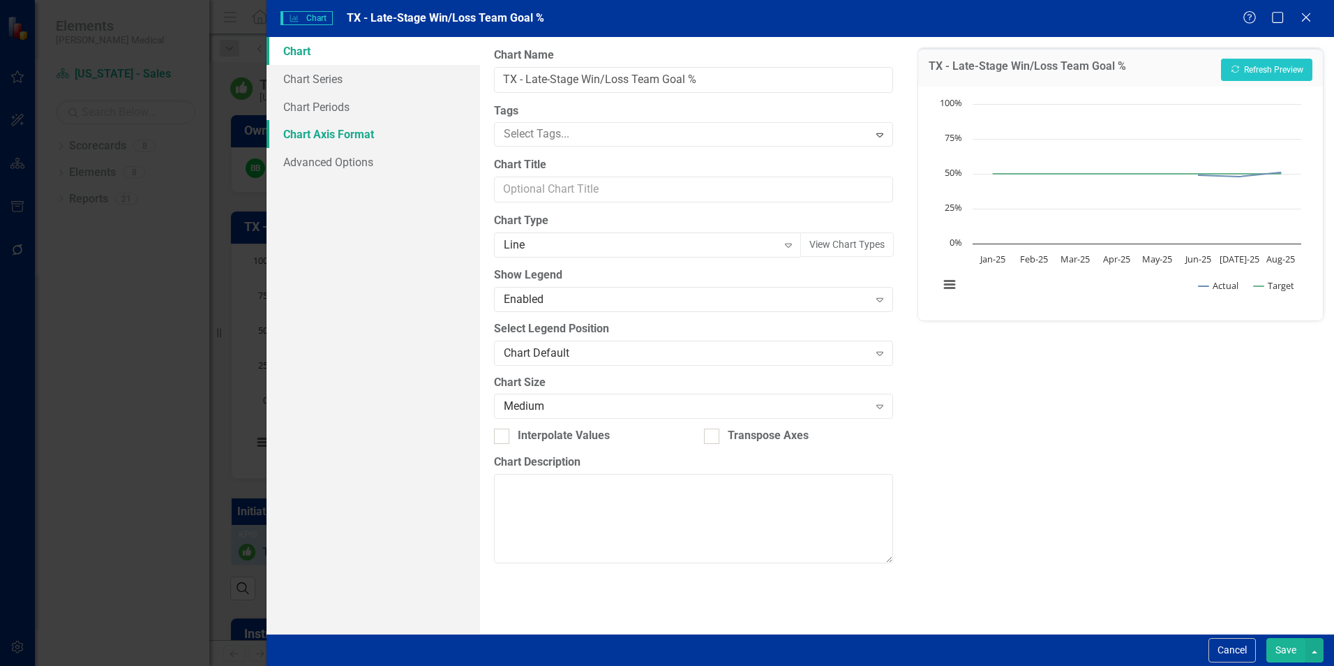
click at [314, 133] on link "Chart Axis Format" at bounding box center [374, 134] width 214 height 28
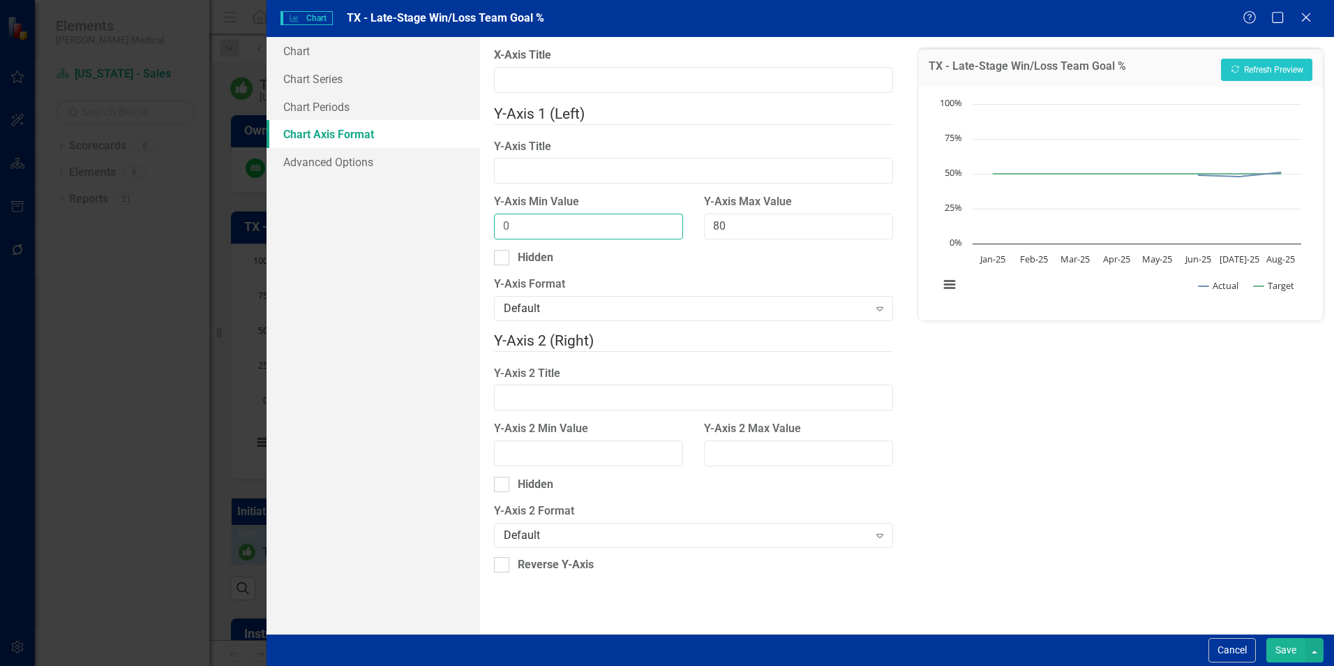
click at [558, 218] on input "0" at bounding box center [588, 227] width 189 height 26
type input "025"
click at [745, 214] on input "80" at bounding box center [798, 227] width 189 height 26
click at [1293, 647] on button "Save" at bounding box center [1285, 650] width 39 height 24
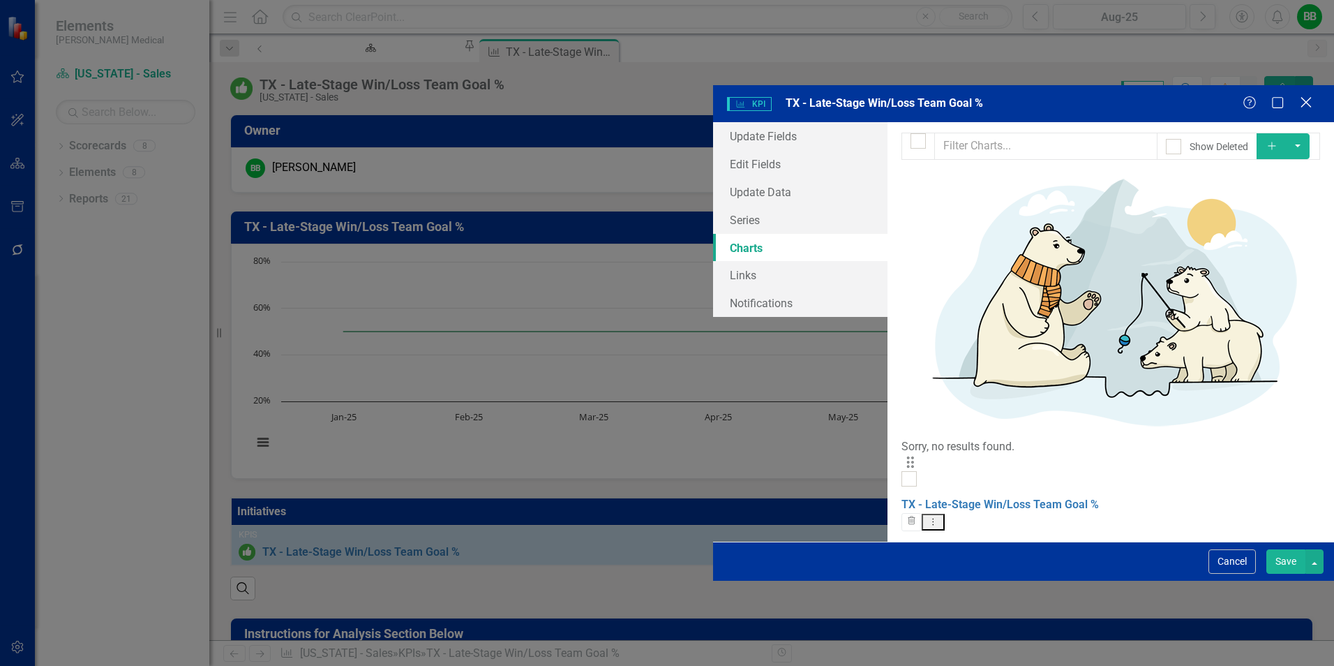
click at [1303, 96] on icon "Close" at bounding box center [1305, 102] width 17 height 13
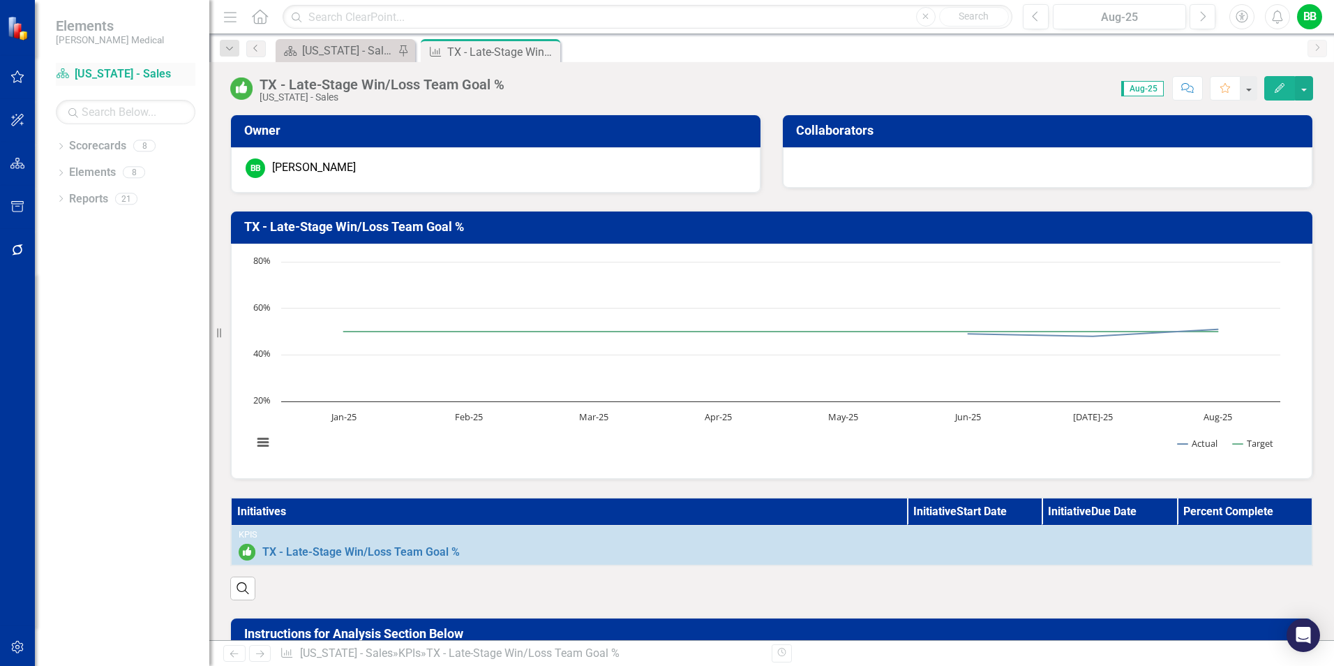
click at [96, 74] on link "Scorecard [US_STATE] - Sales" at bounding box center [126, 74] width 140 height 16
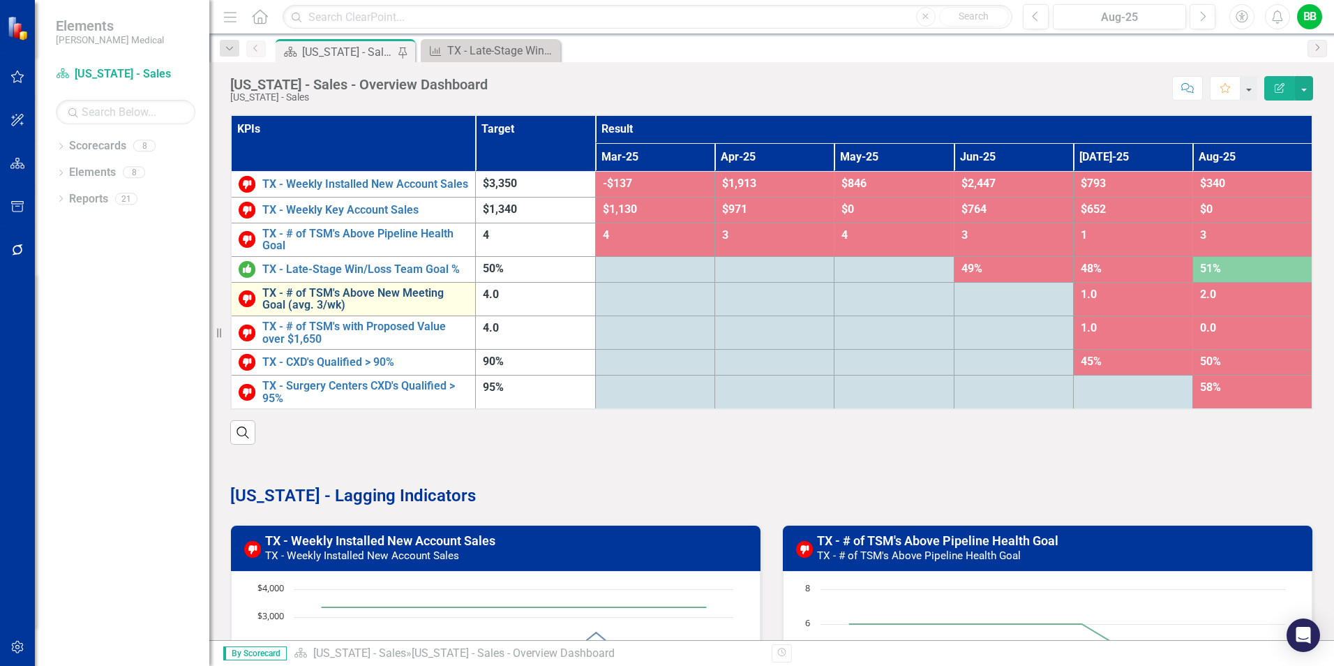
click at [365, 299] on link "TX - # of TSM's Above New Meeting Goal (avg. 3/wk)" at bounding box center [365, 299] width 206 height 24
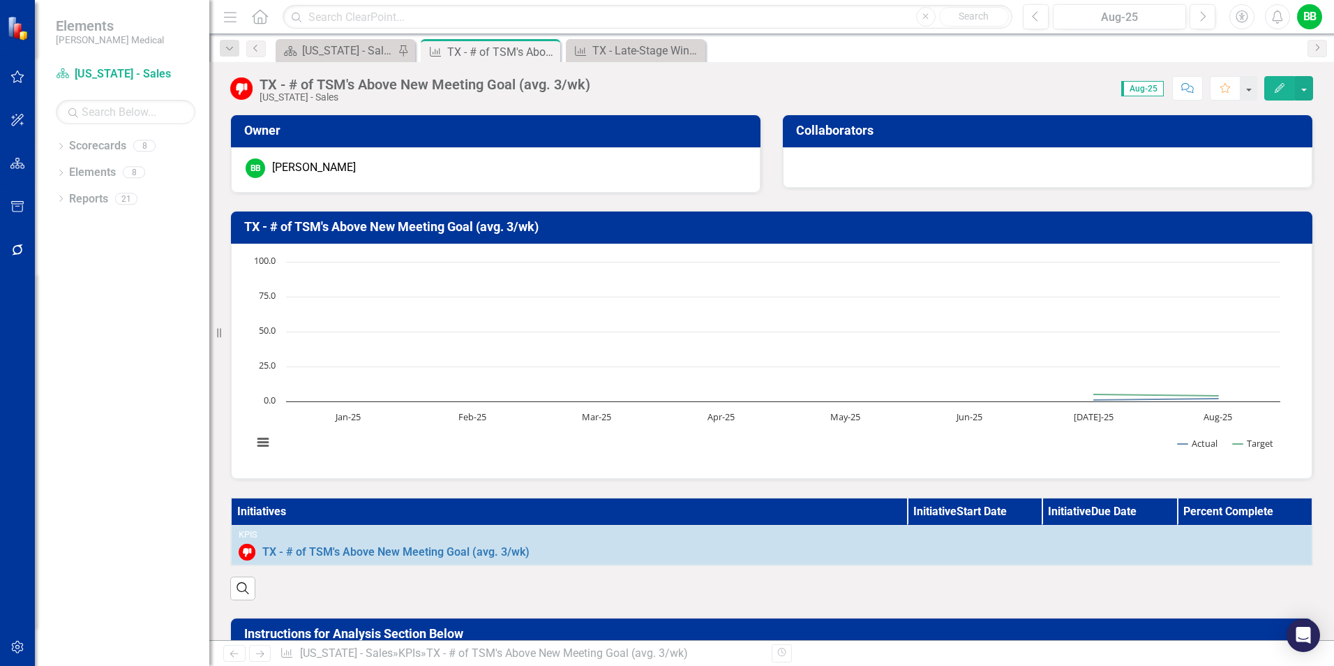
click at [1278, 89] on icon "Edit" at bounding box center [1279, 88] width 13 height 10
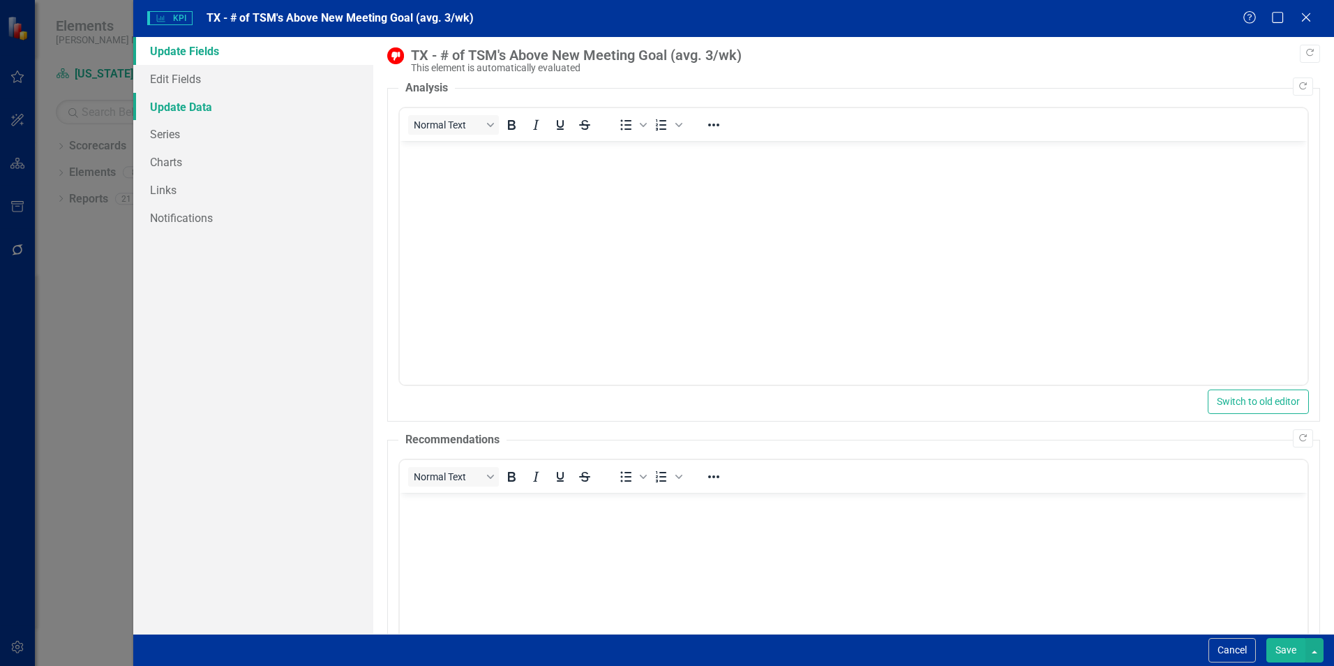
click at [167, 104] on link "Update Data" at bounding box center [253, 107] width 240 height 28
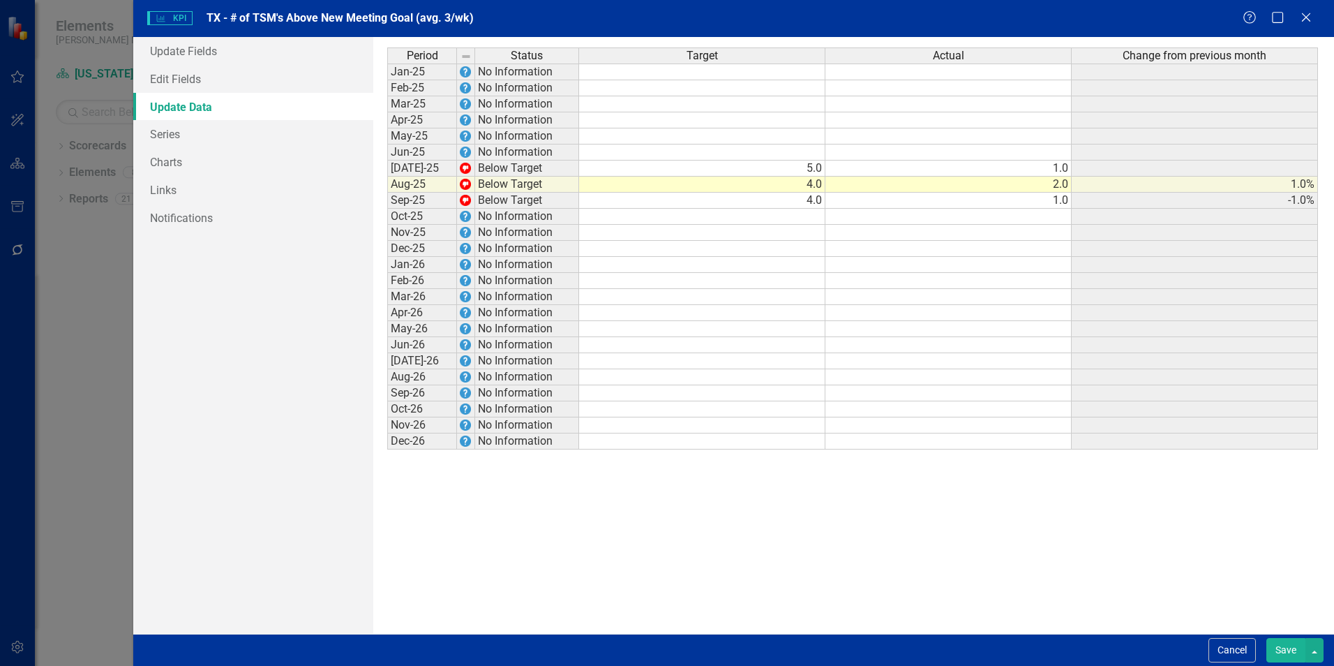
click at [1005, 197] on td "1.0" at bounding box center [948, 201] width 246 height 16
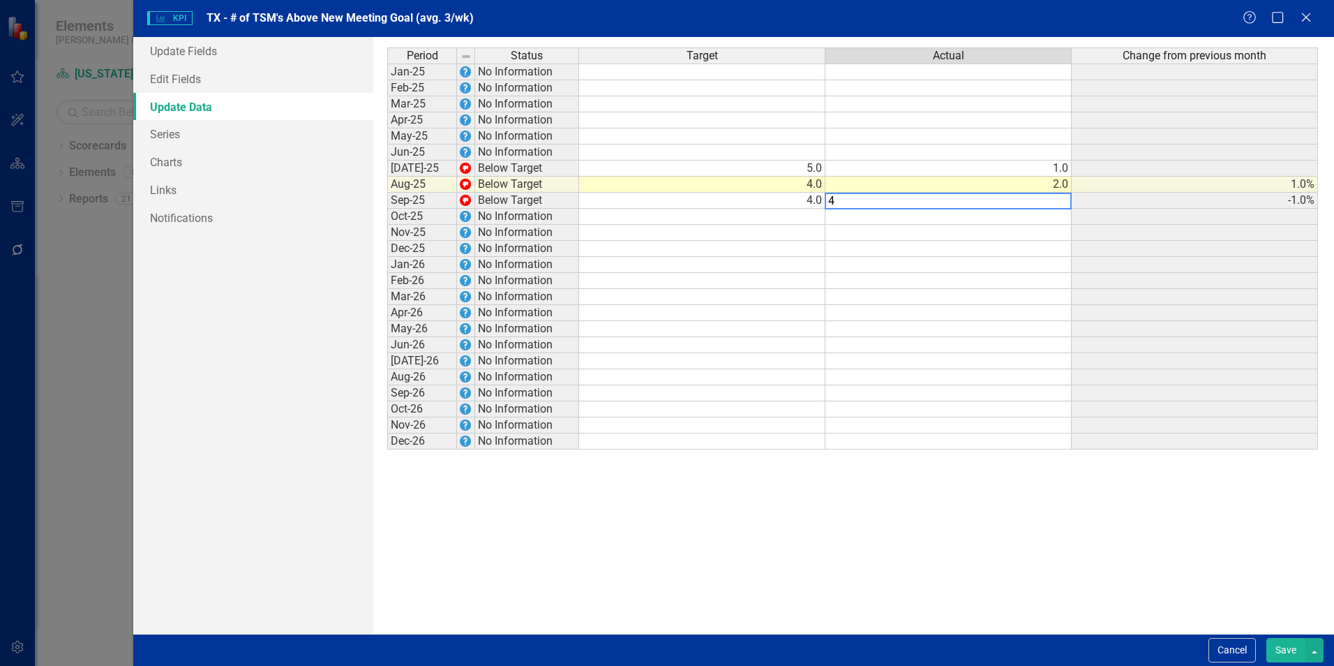
type textarea "4"
click at [831, 286] on td at bounding box center [948, 281] width 246 height 16
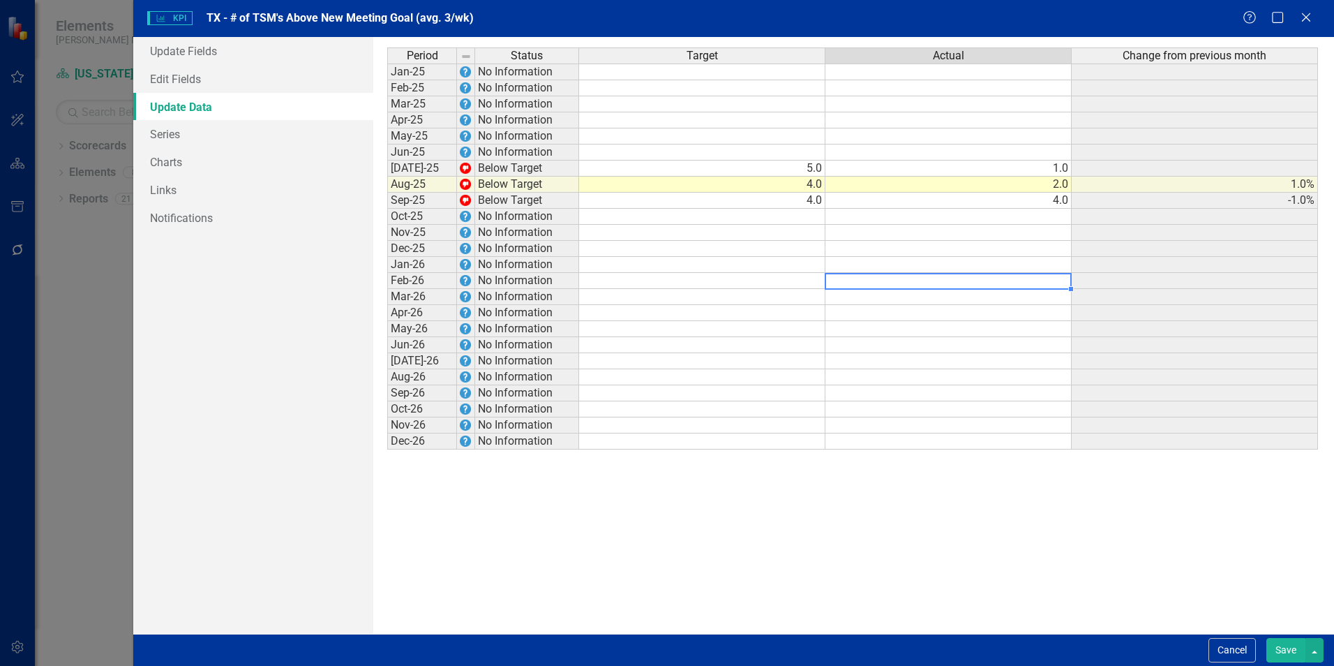
click at [799, 170] on td "5.0" at bounding box center [702, 168] width 246 height 16
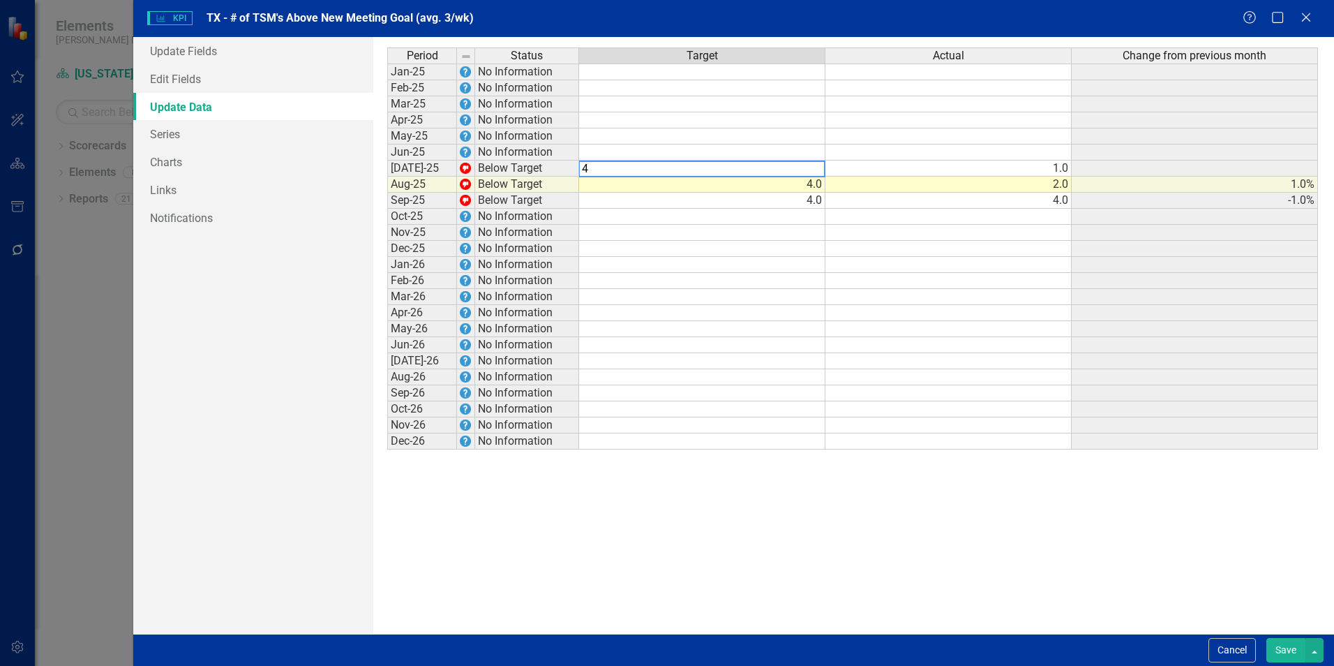
type textarea "4"
click at [724, 307] on td at bounding box center [702, 313] width 246 height 16
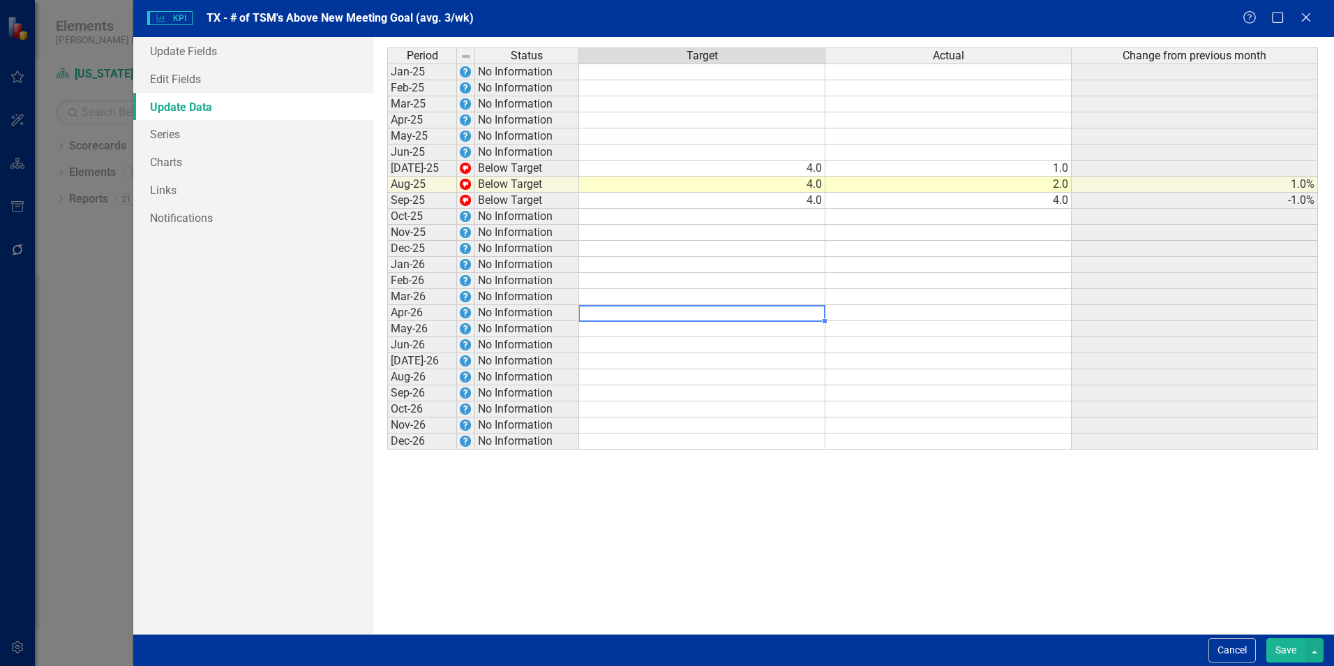
click at [985, 167] on td "1.0" at bounding box center [948, 168] width 246 height 16
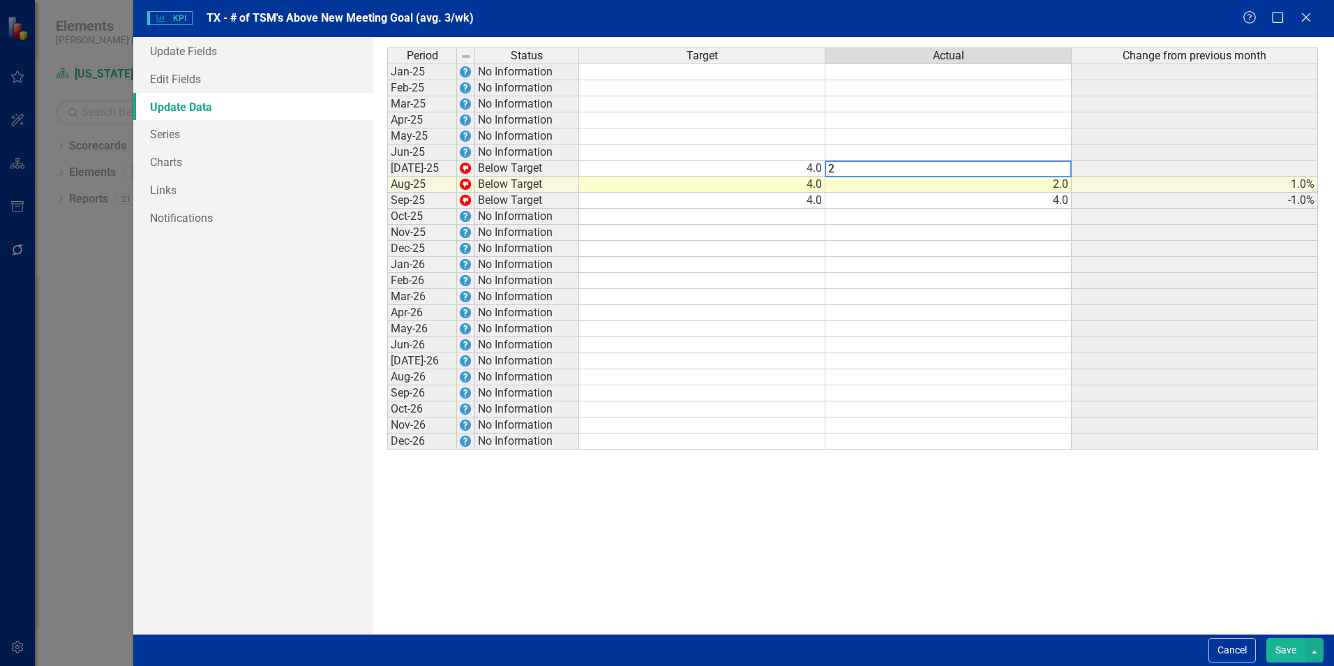
type textarea "2"
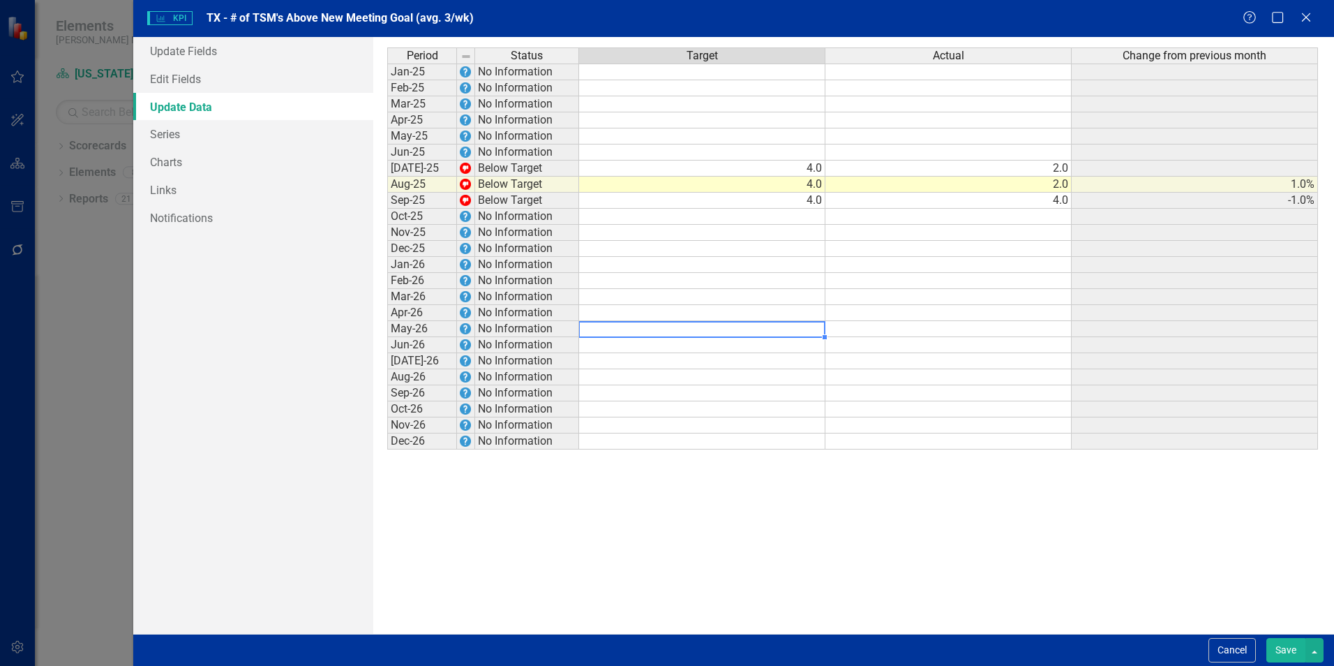
click at [783, 325] on td at bounding box center [702, 329] width 246 height 16
click at [1280, 652] on button "Save" at bounding box center [1285, 650] width 39 height 24
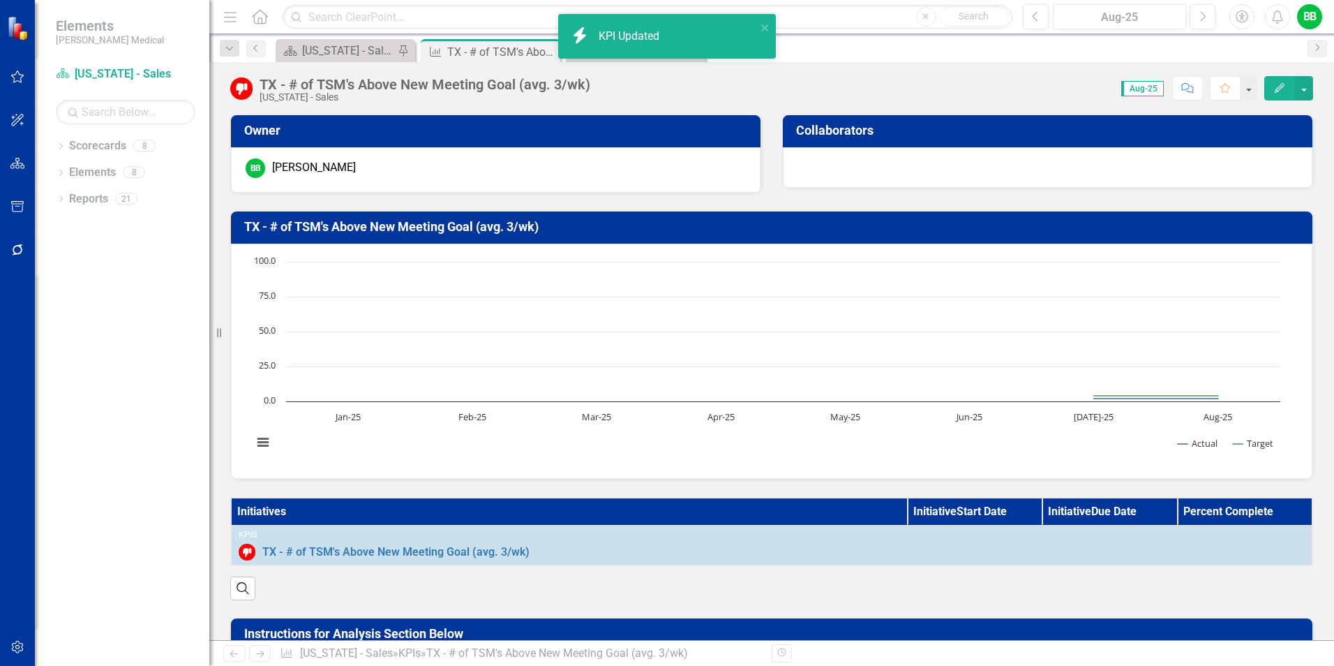
click at [341, 223] on h3 "TX - # of TSM's Above New Meeting Goal (avg. 3/wk)" at bounding box center [774, 227] width 1060 height 14
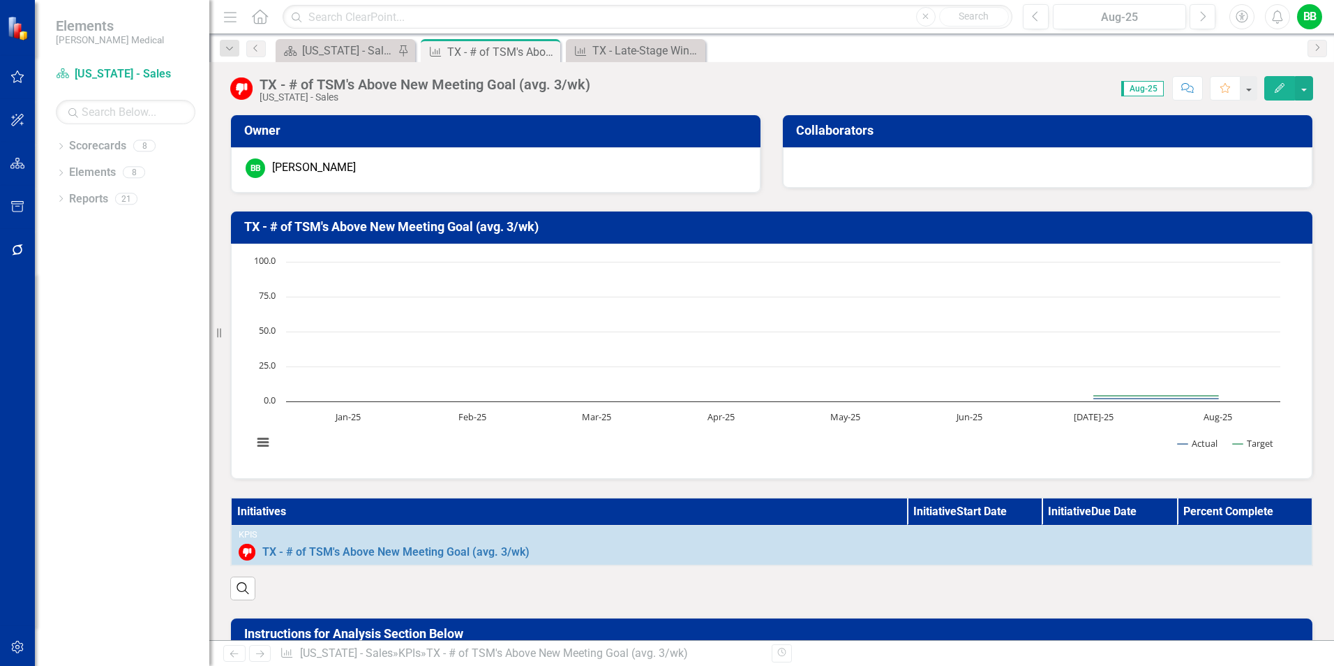
click at [341, 223] on h3 "TX - # of TSM's Above New Meeting Goal (avg. 3/wk)" at bounding box center [774, 227] width 1060 height 14
click at [1272, 86] on button "Edit" at bounding box center [1279, 88] width 31 height 24
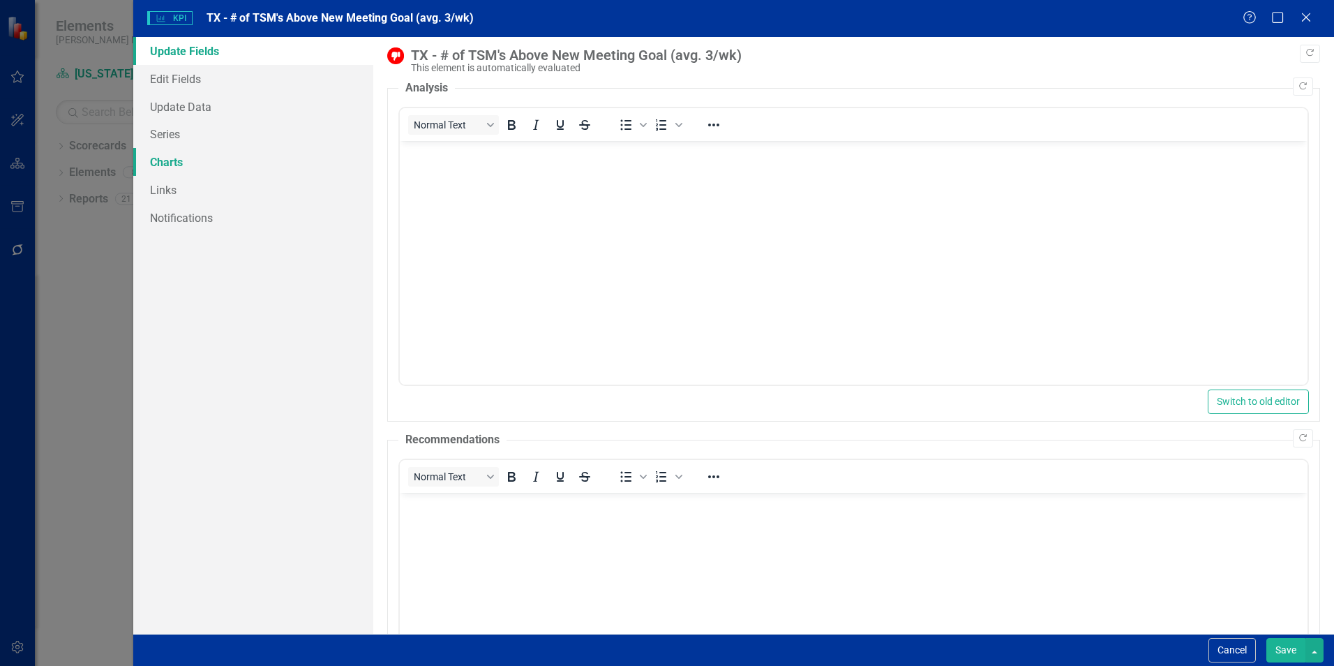
click at [179, 157] on link "Charts" at bounding box center [253, 162] width 240 height 28
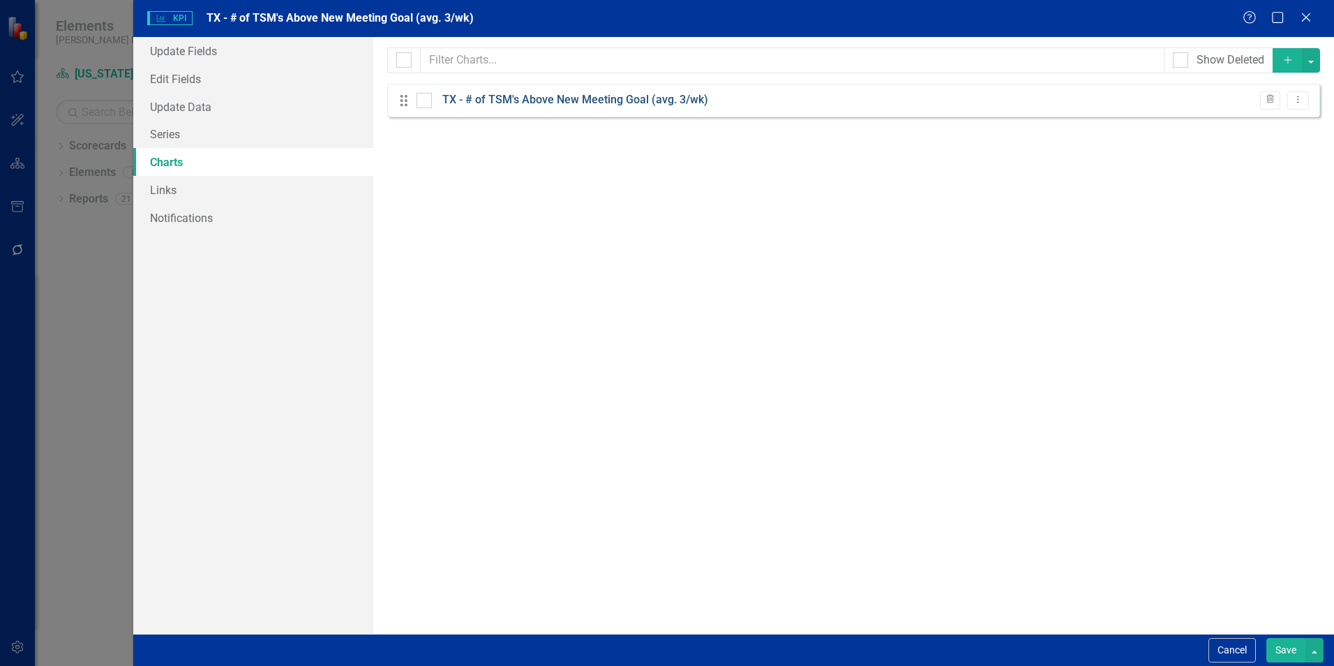
click at [580, 96] on link "TX - # of TSM's Above New Meeting Goal (avg. 3/wk)" at bounding box center [575, 100] width 266 height 16
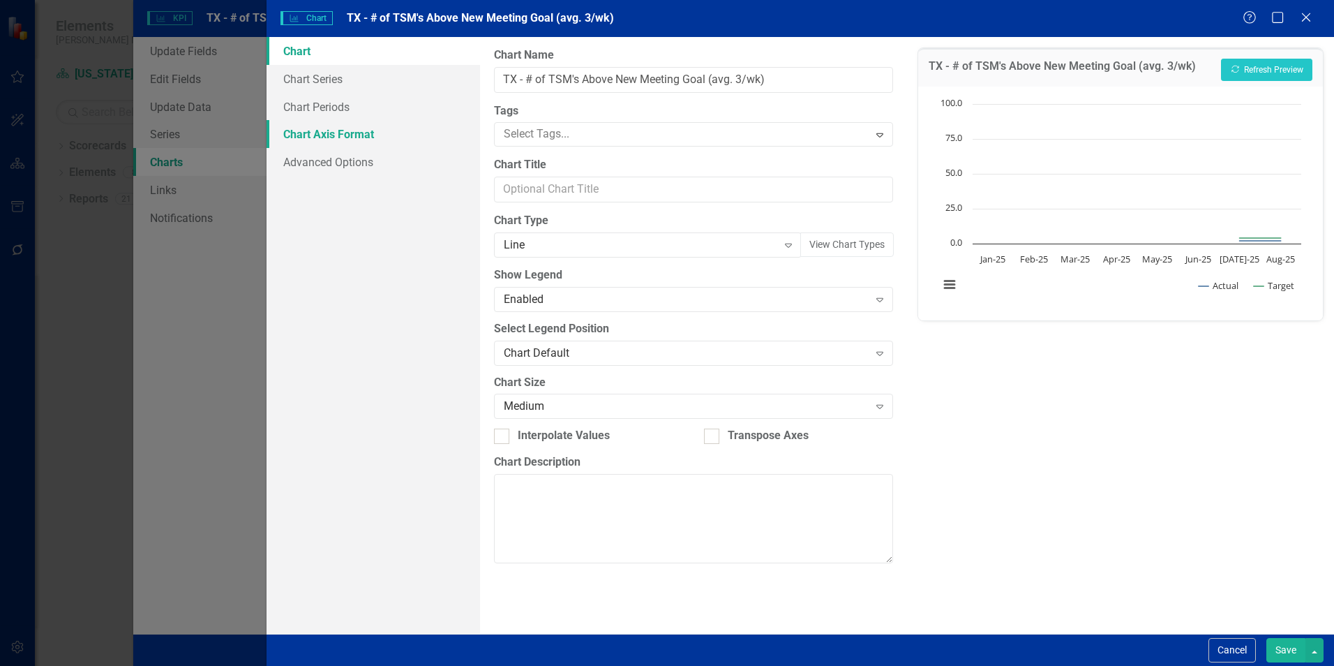
click at [341, 136] on link "Chart Axis Format" at bounding box center [374, 134] width 214 height 28
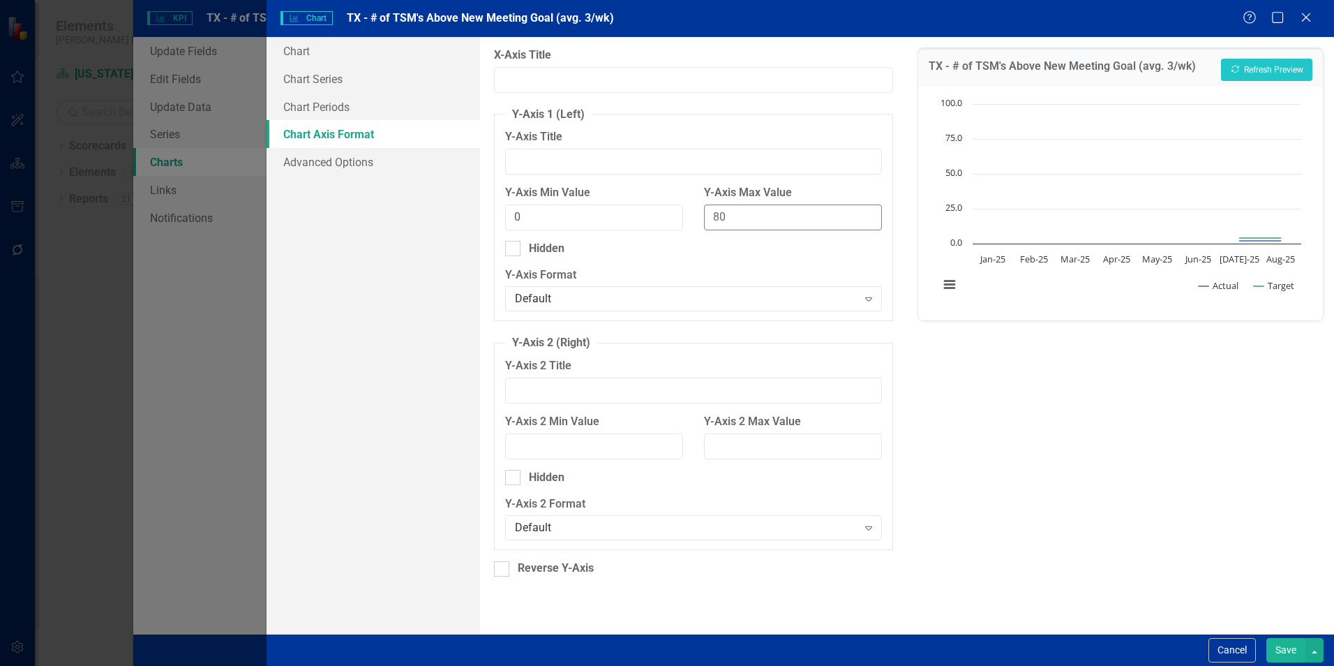
click at [735, 216] on input "80" at bounding box center [793, 217] width 178 height 26
drag, startPoint x: 816, startPoint y: 222, endPoint x: 673, endPoint y: 223, distance: 142.3
click at [673, 223] on div "Y-Axis Min Value 0 Y-Axis Max Value 80" at bounding box center [694, 213] width 398 height 56
type input "8"
click at [1289, 648] on button "Save" at bounding box center [1285, 650] width 39 height 24
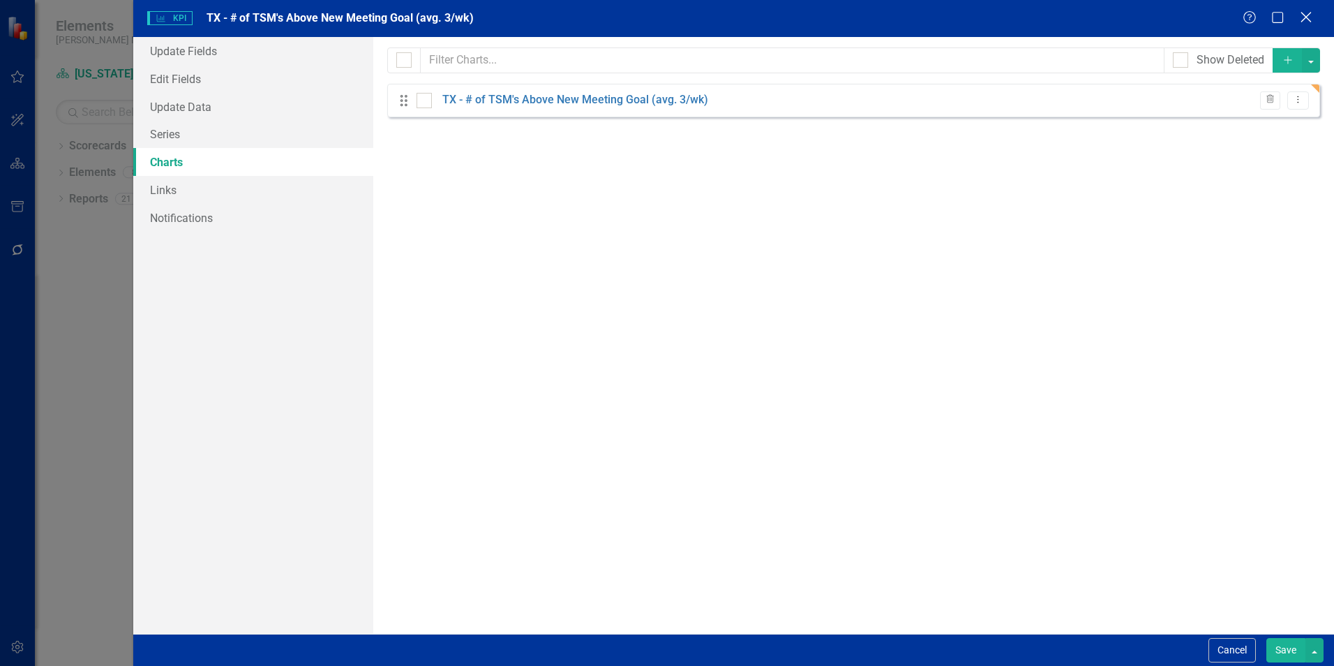
click at [1305, 17] on icon at bounding box center [1306, 17] width 10 height 10
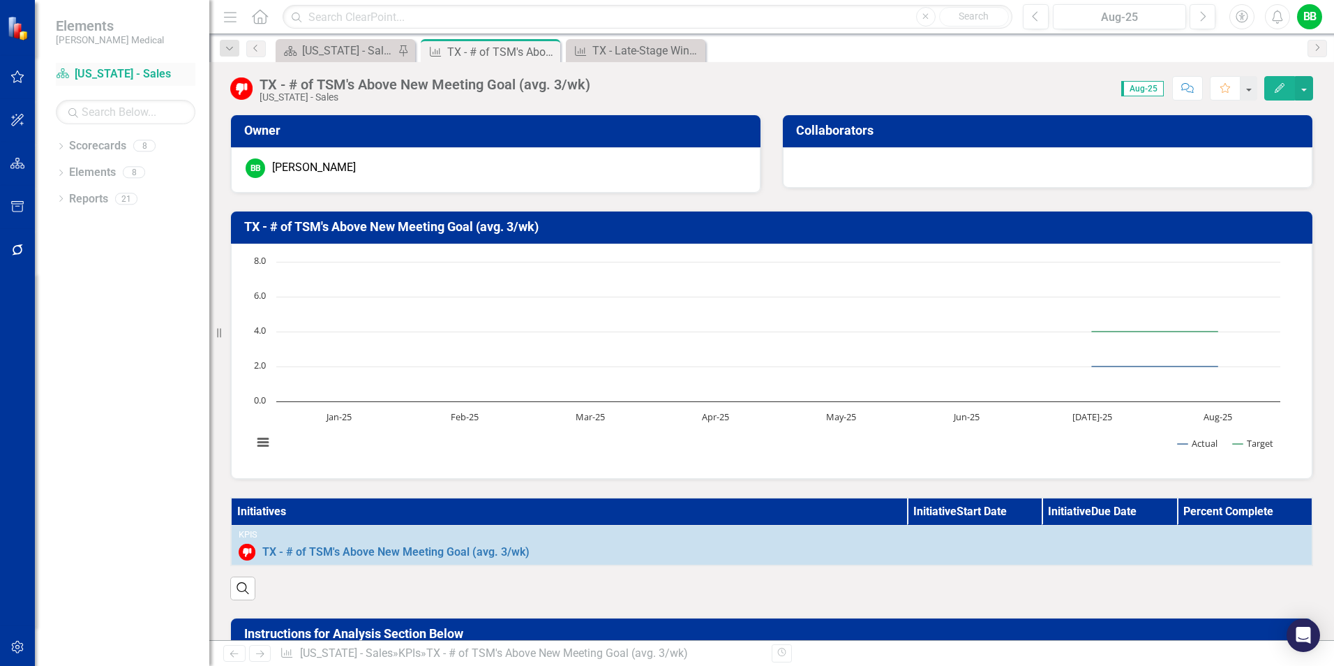
click at [93, 73] on link "Scorecard [US_STATE] - Sales" at bounding box center [126, 74] width 140 height 16
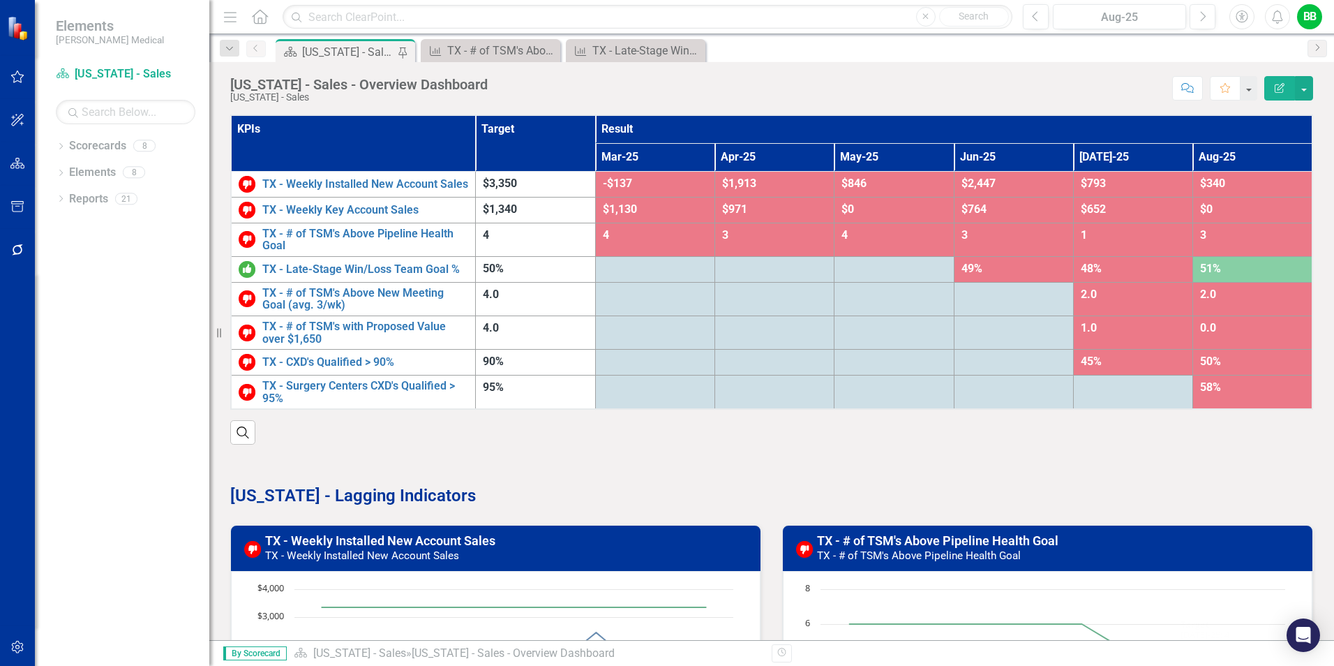
click at [1117, 664] on div "By Scorecard Scorecard [US_STATE] - Sales » [US_STATE] - Sales - Overview Dashb…" at bounding box center [771, 653] width 1125 height 26
click at [1107, 473] on p at bounding box center [771, 471] width 1083 height 19
click at [1204, 325] on td "0.0" at bounding box center [1252, 332] width 119 height 33
click at [1207, 15] on button "Next" at bounding box center [1203, 16] width 26 height 25
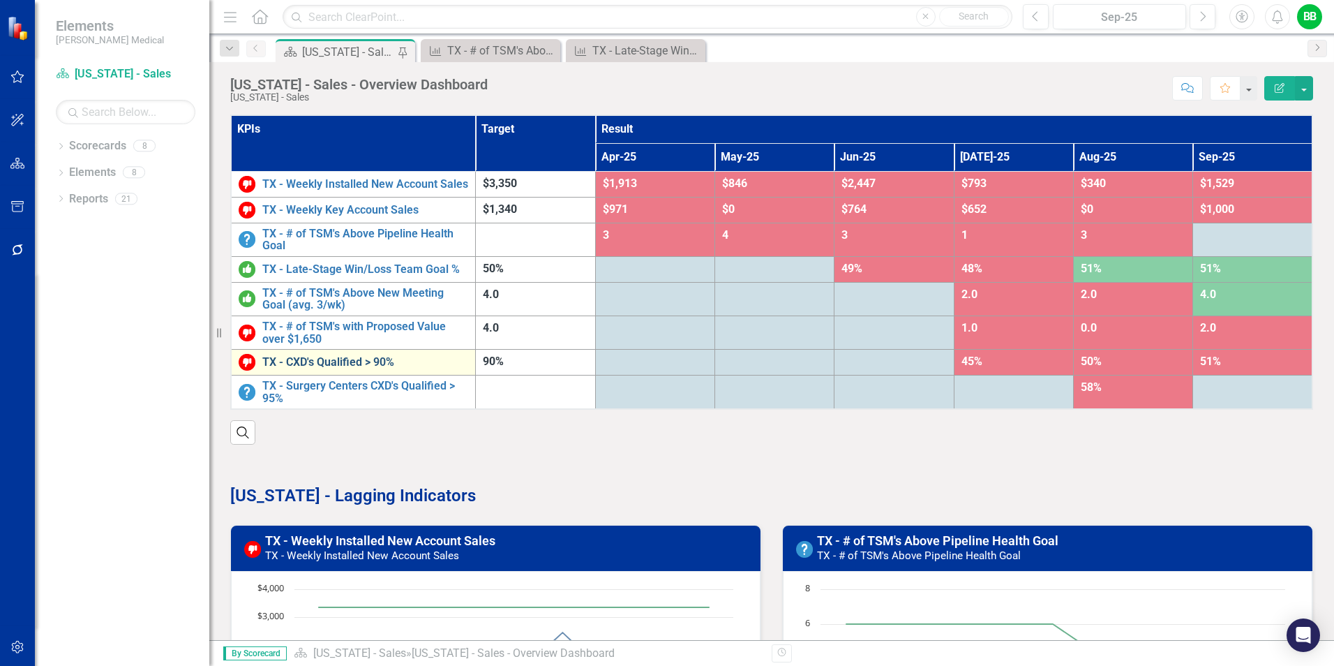
click at [337, 368] on link "TX - CXD's Qualified > 90%" at bounding box center [365, 362] width 206 height 13
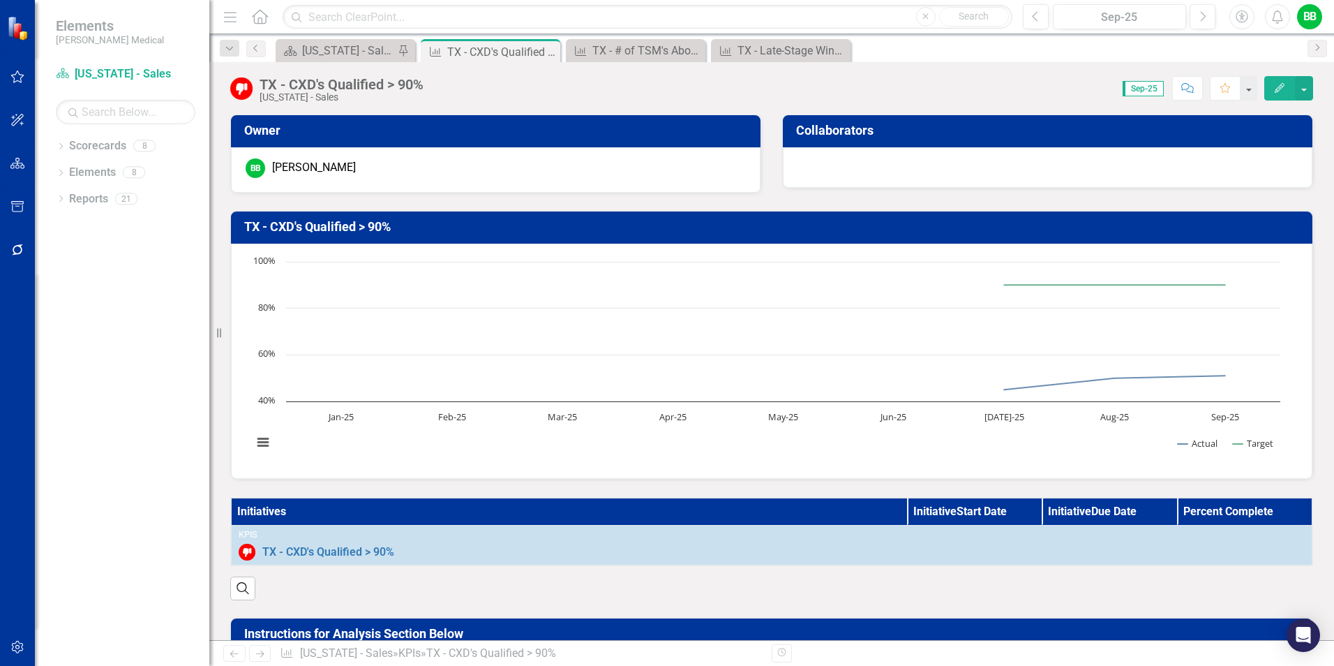
click at [1274, 79] on button "Edit" at bounding box center [1279, 88] width 31 height 24
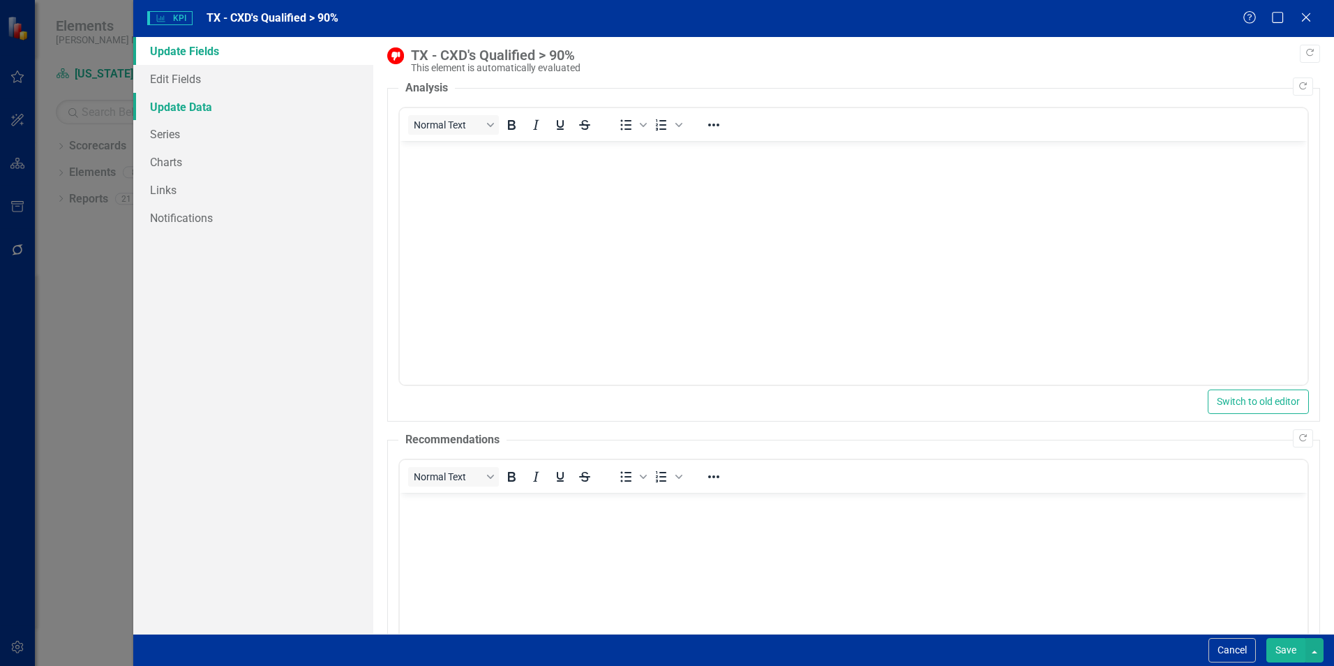
click at [199, 108] on link "Update Data" at bounding box center [253, 107] width 240 height 28
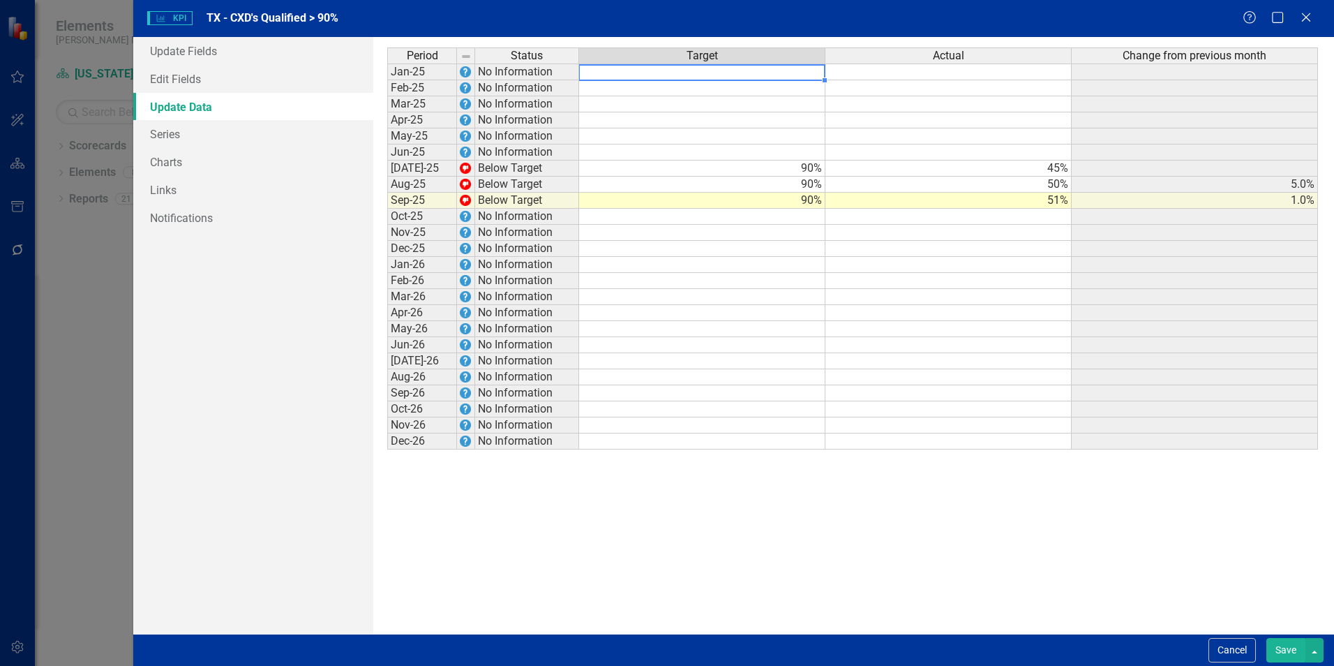
click at [791, 73] on td at bounding box center [702, 71] width 246 height 17
type textarea "90"
click at [387, 112] on div "Period Status Target Actual Change from previous month Jan-25 No Information 90…" at bounding box center [387, 248] width 0 height 402
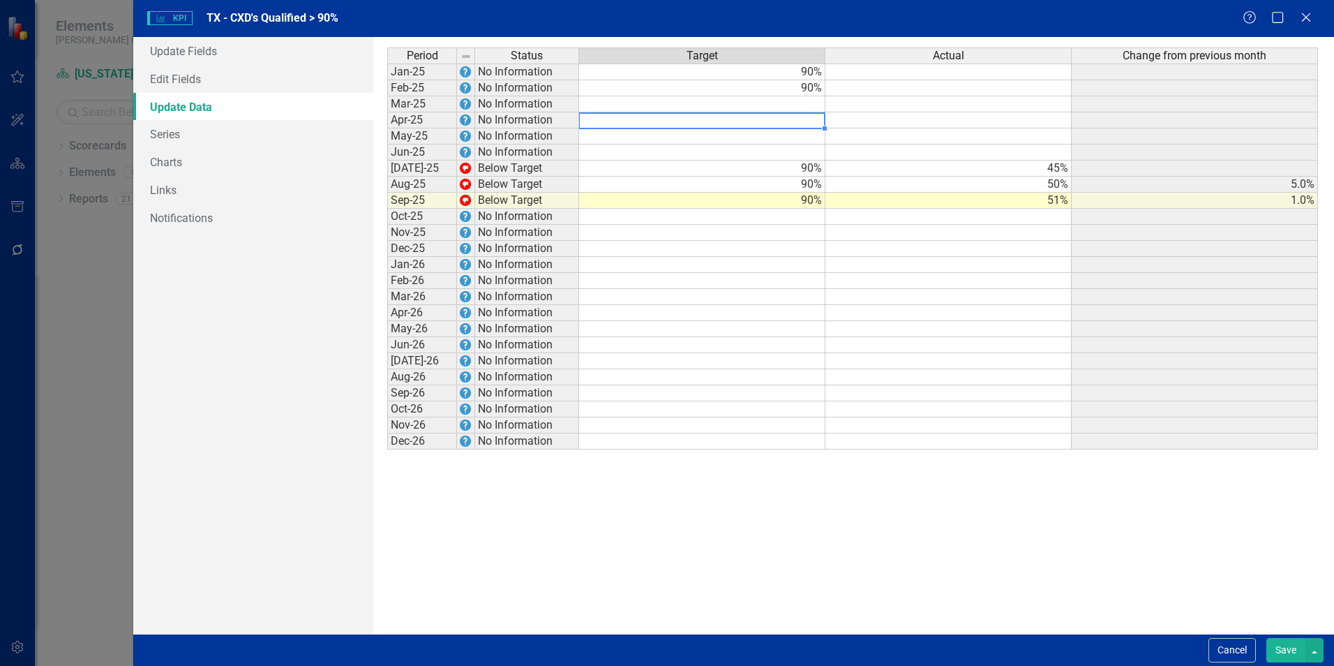
click at [797, 107] on td at bounding box center [702, 104] width 246 height 16
type textarea "90"
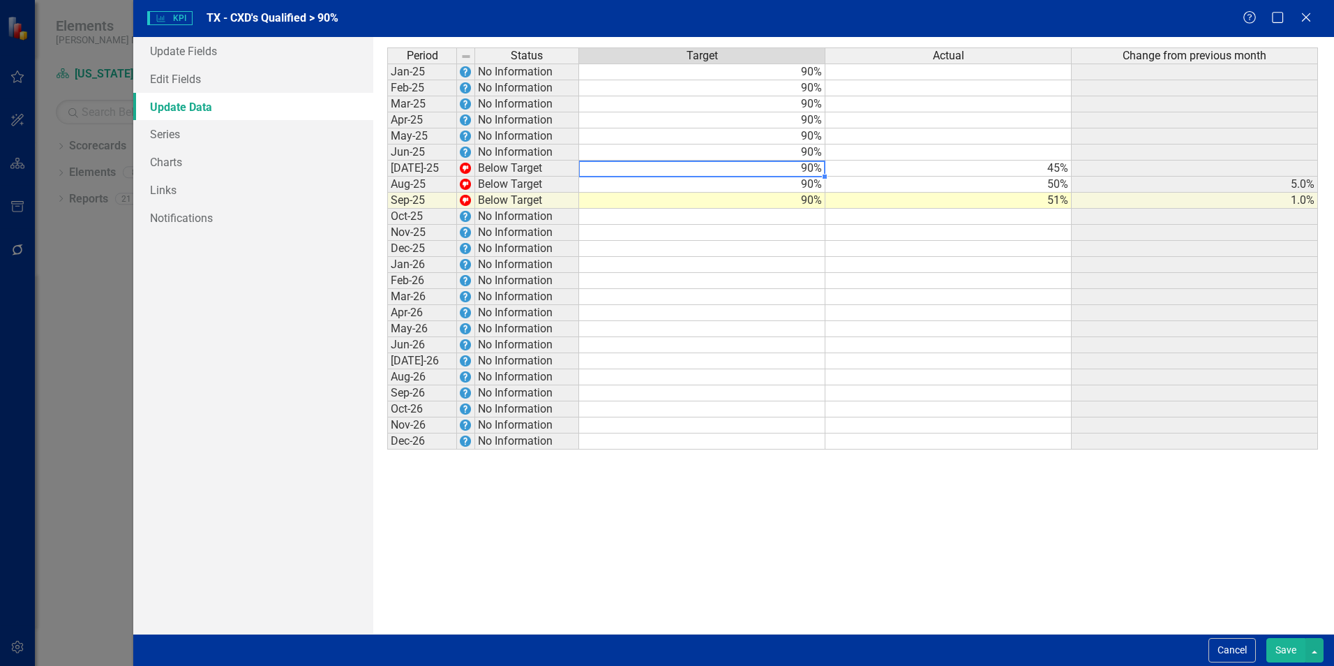
click at [1046, 69] on td at bounding box center [948, 71] width 246 height 17
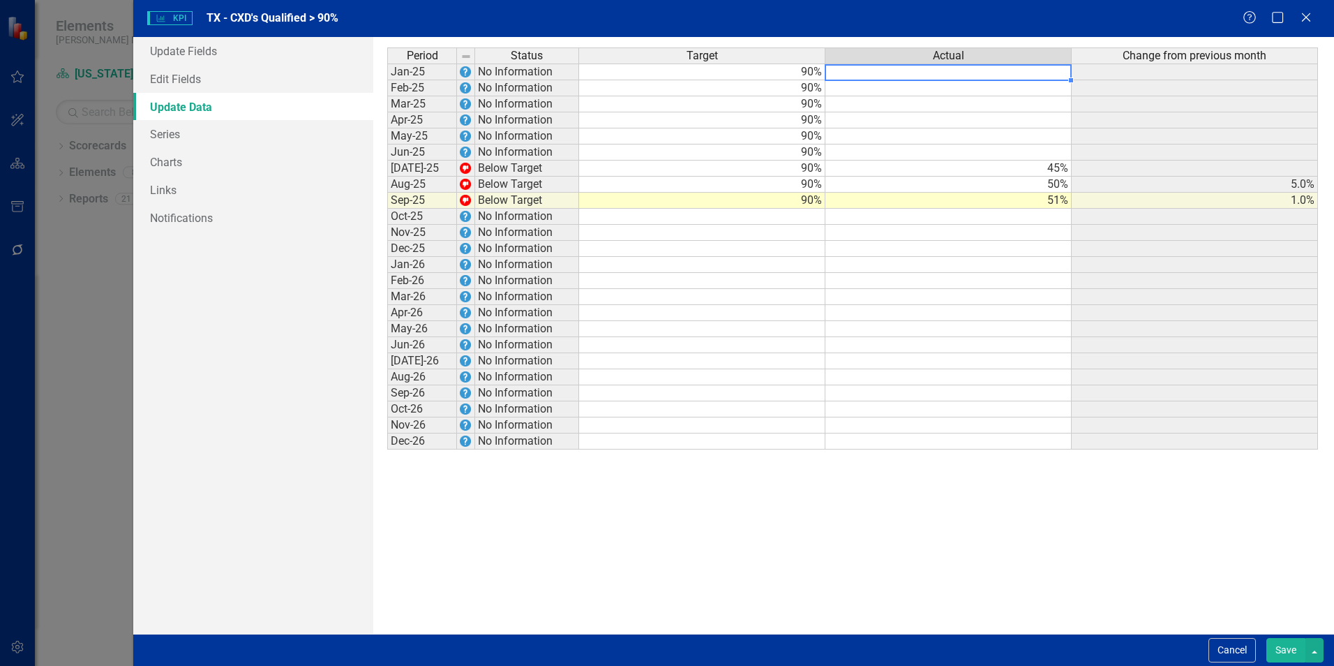
type textarea "40"
type textarea "47"
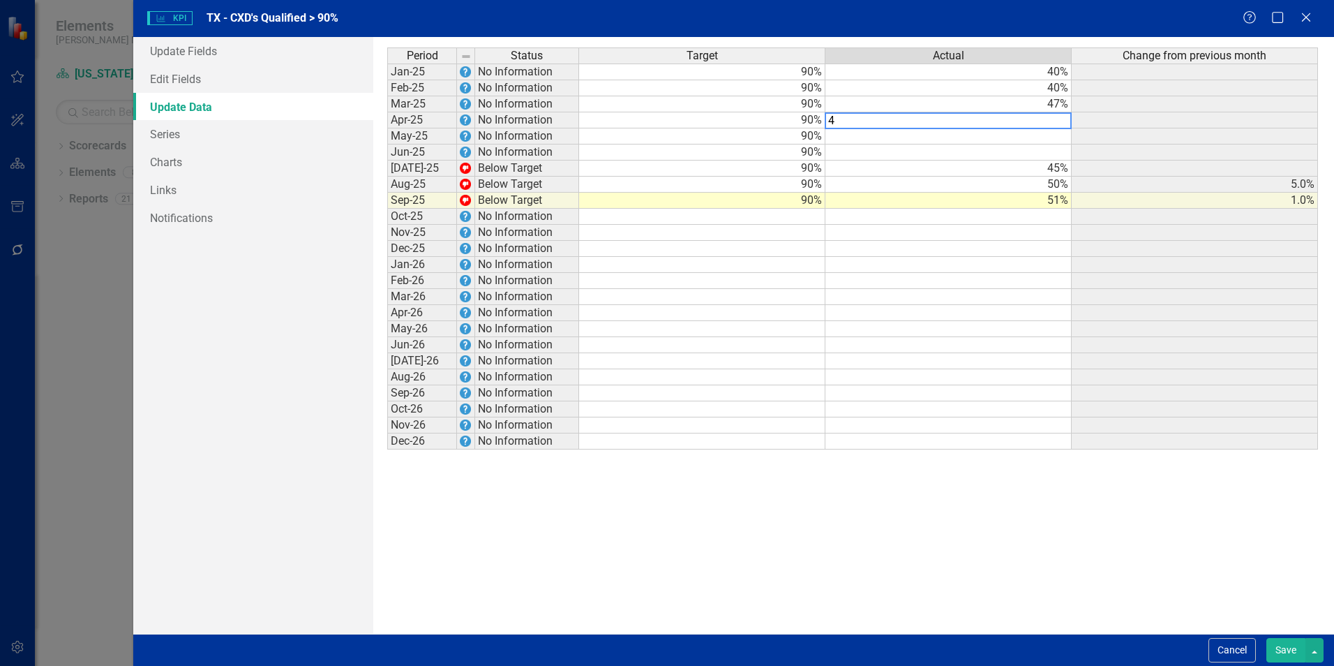
type textarea "47"
type textarea "50"
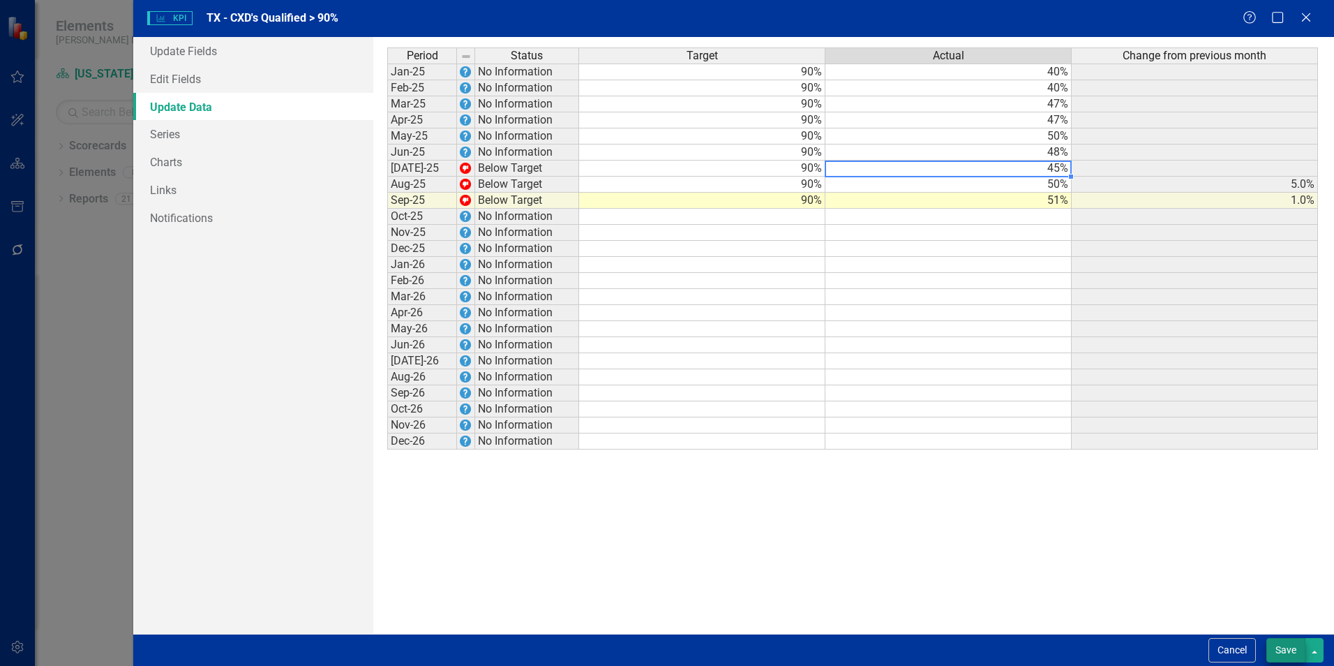
type textarea "45"
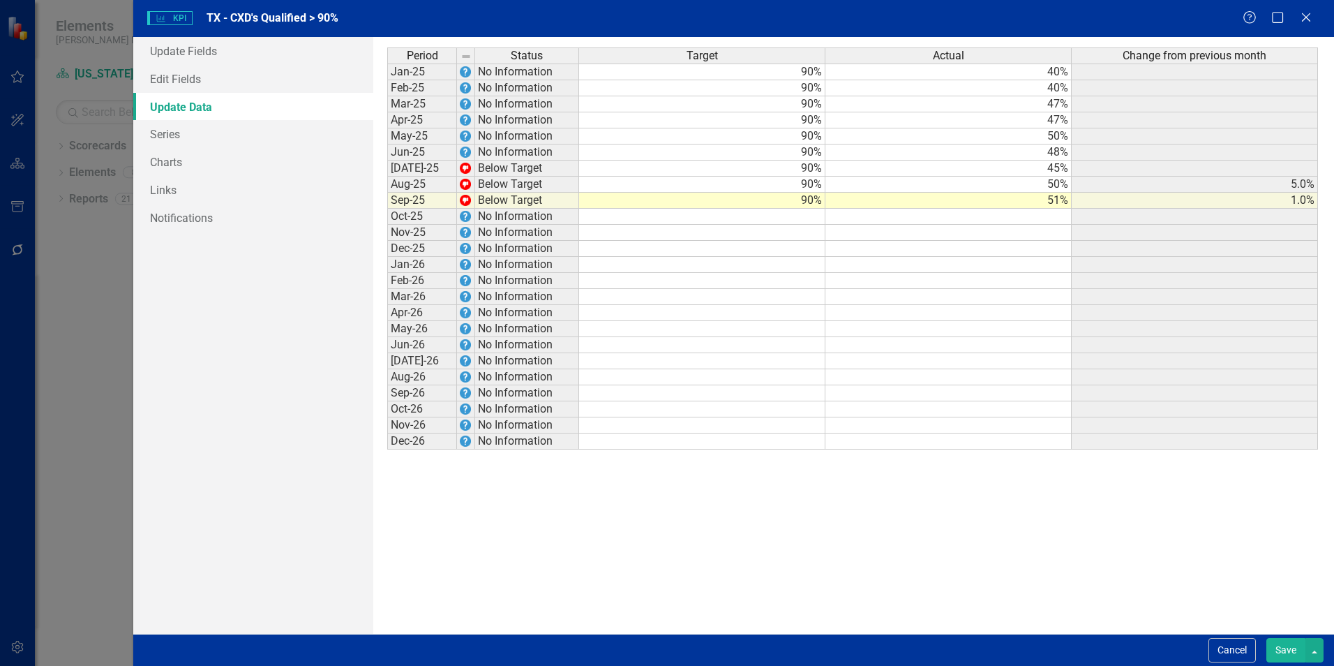
click at [1280, 653] on button "Save" at bounding box center [1285, 650] width 39 height 24
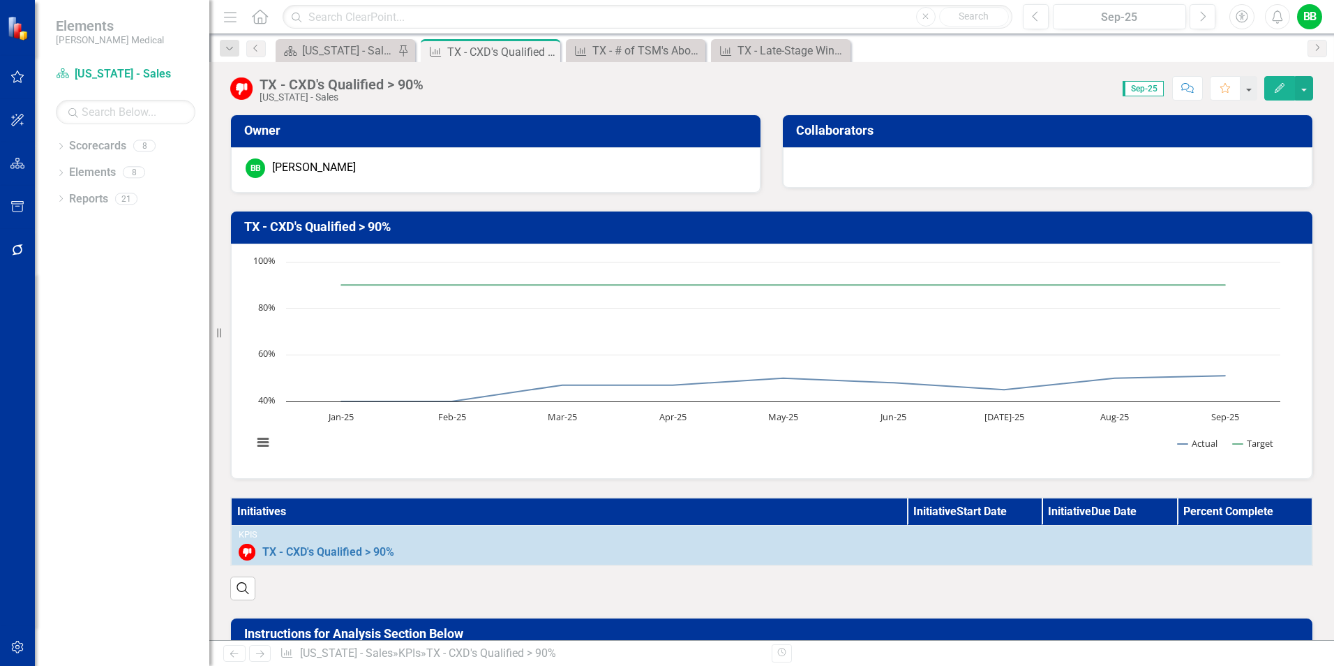
click at [318, 216] on td "TX - CXD's Qualified > 90%" at bounding box center [774, 228] width 1060 height 24
click at [1275, 91] on icon "button" at bounding box center [1280, 88] width 10 height 10
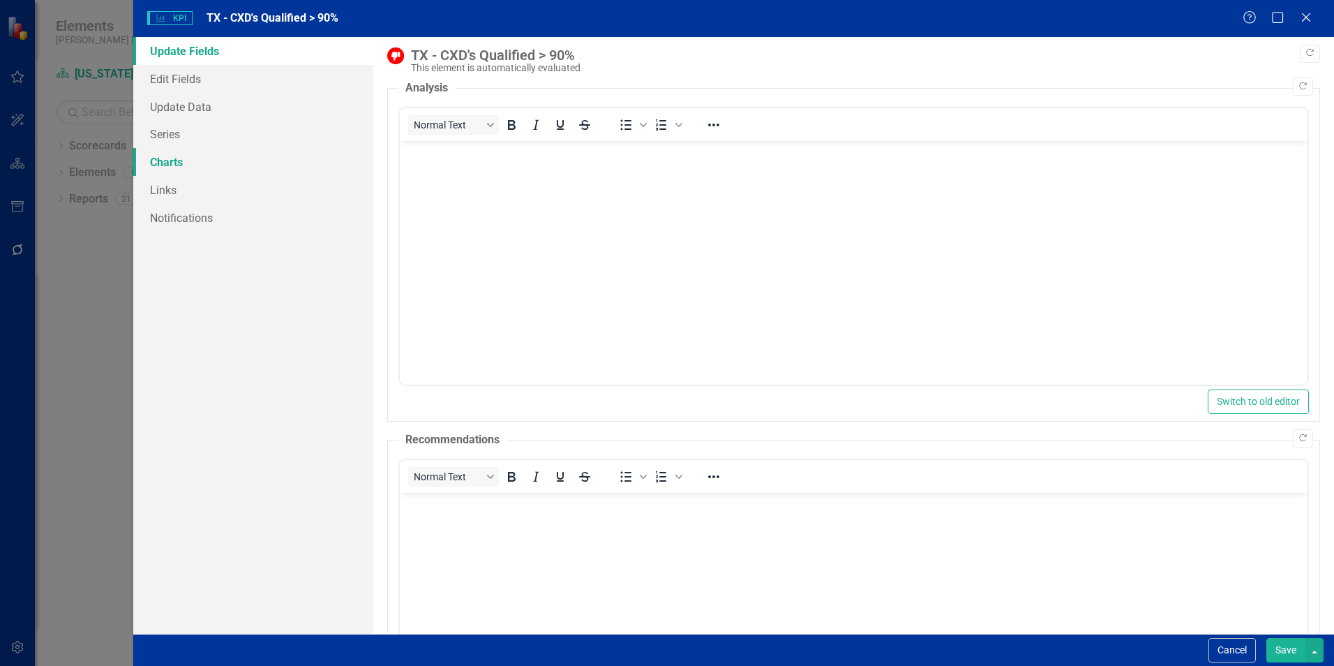
click at [165, 161] on link "Charts" at bounding box center [253, 162] width 240 height 28
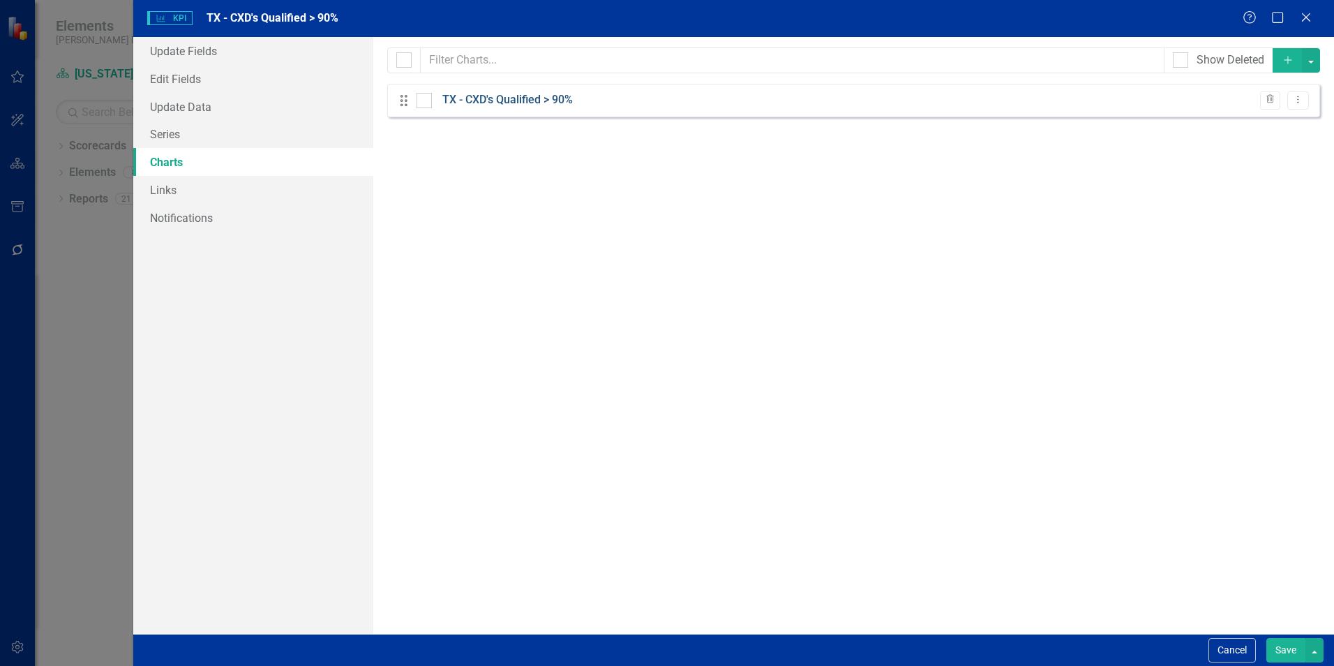
click at [497, 100] on link "TX - CXD's Qualified > 90%" at bounding box center [507, 100] width 130 height 16
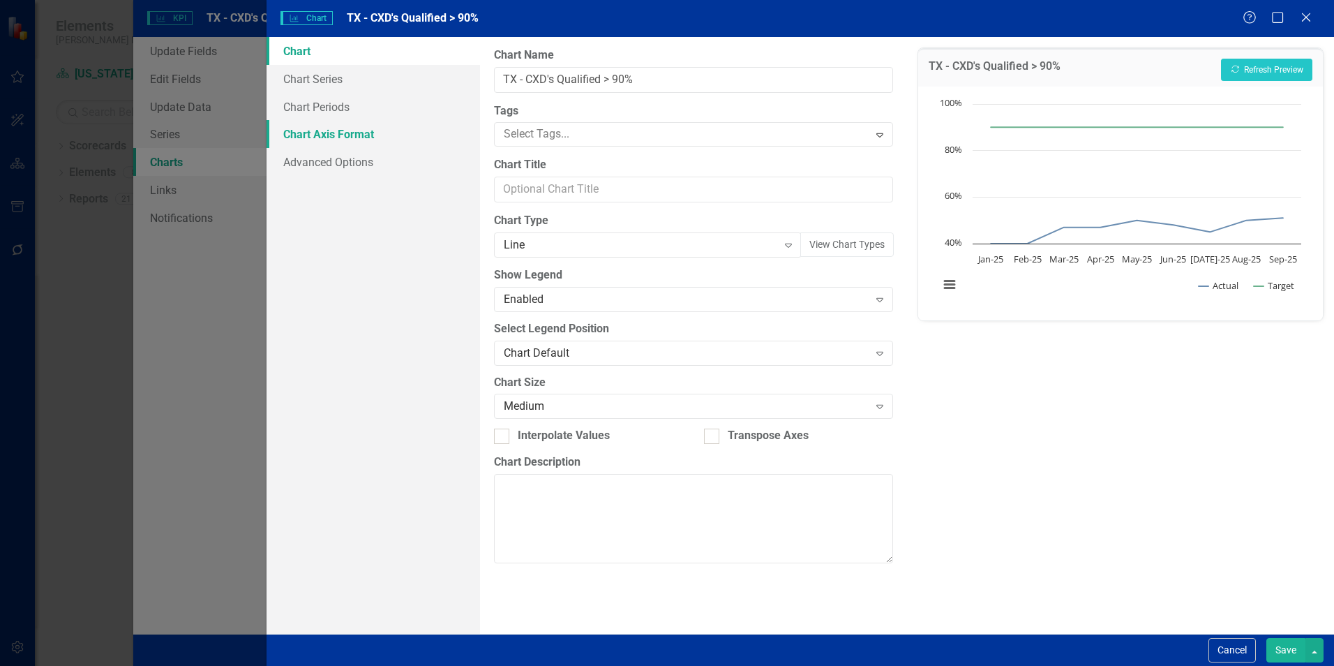
click at [331, 136] on link "Chart Axis Format" at bounding box center [374, 134] width 214 height 28
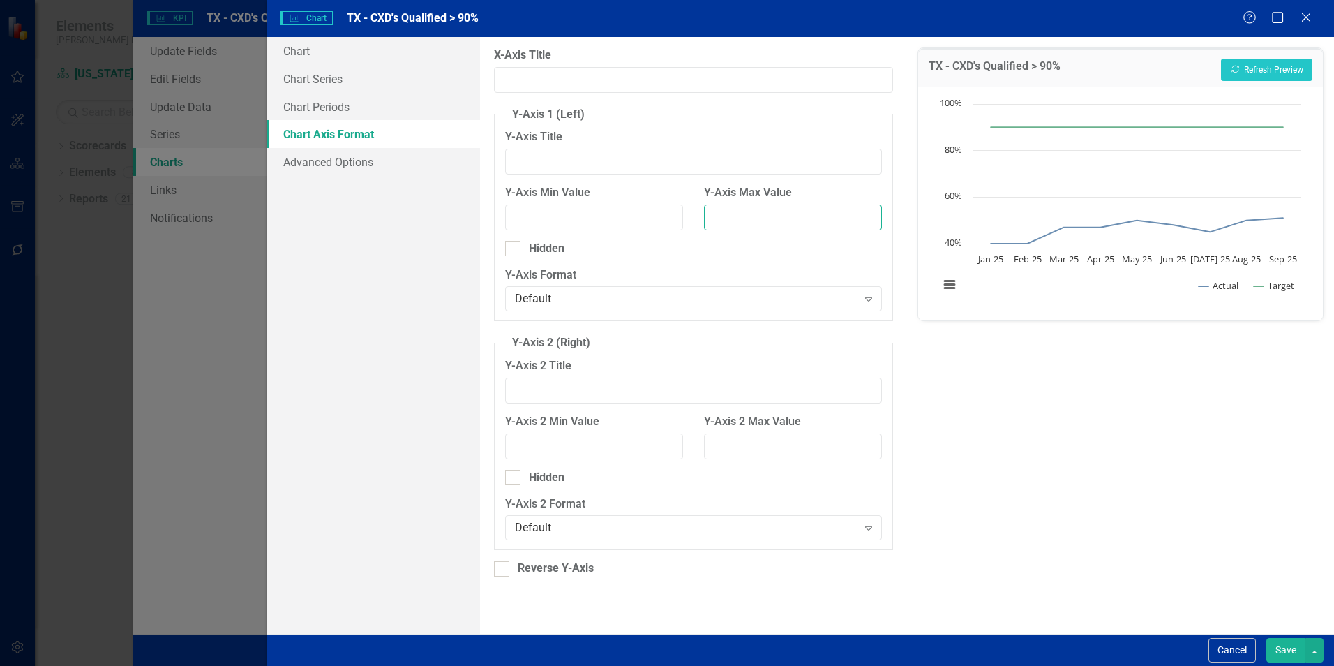
click at [783, 214] on input "Y-Axis Max Value" at bounding box center [793, 217] width 178 height 26
type input "100"
click at [613, 220] on input "Y-Axis Min Value" at bounding box center [594, 217] width 178 height 26
type input "0"
click at [1026, 464] on div "TX - CXD's Qualified > 90% Recalculate Refresh Preview Chart Line chart with 2 …" at bounding box center [1120, 335] width 427 height 597
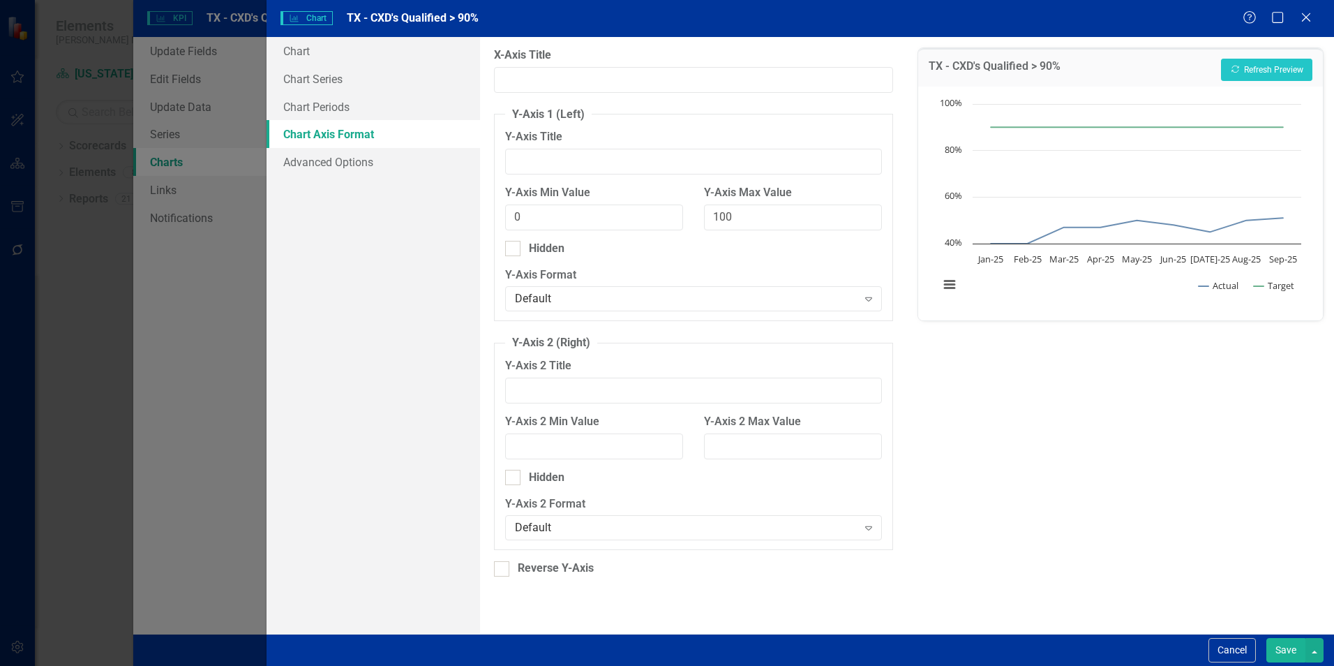
click at [1281, 648] on button "Save" at bounding box center [1285, 650] width 39 height 24
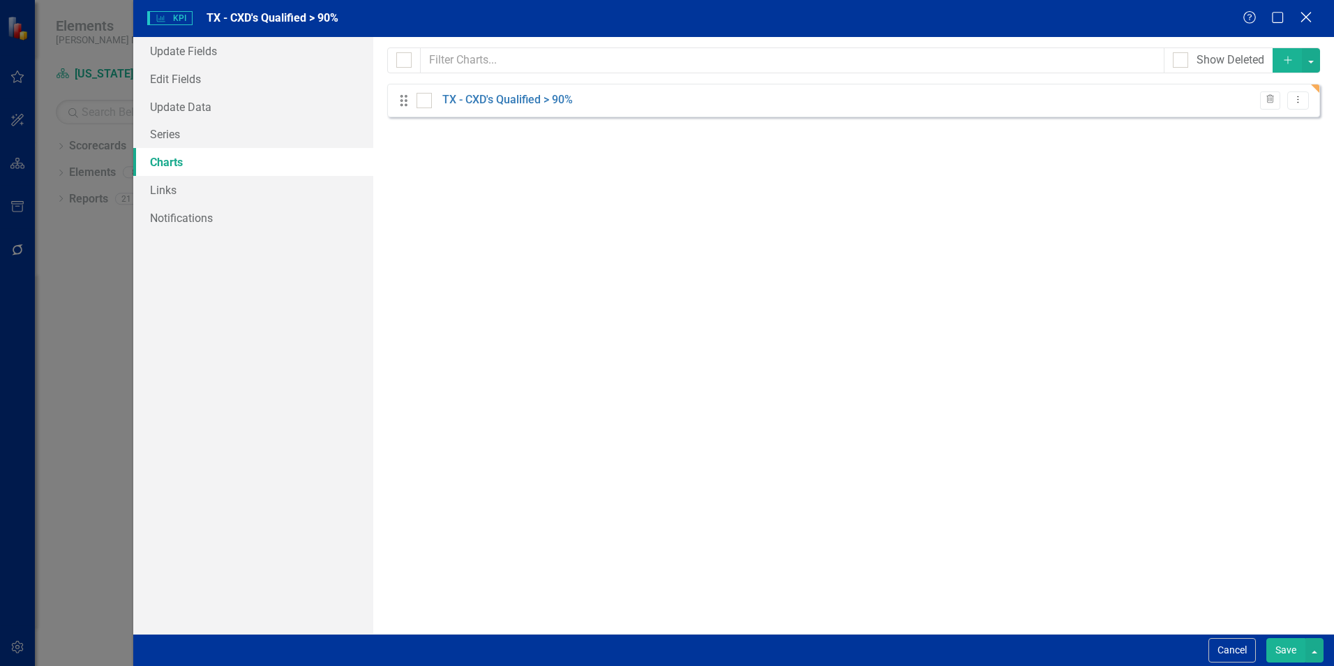
click at [1307, 12] on icon "Close" at bounding box center [1305, 16] width 17 height 13
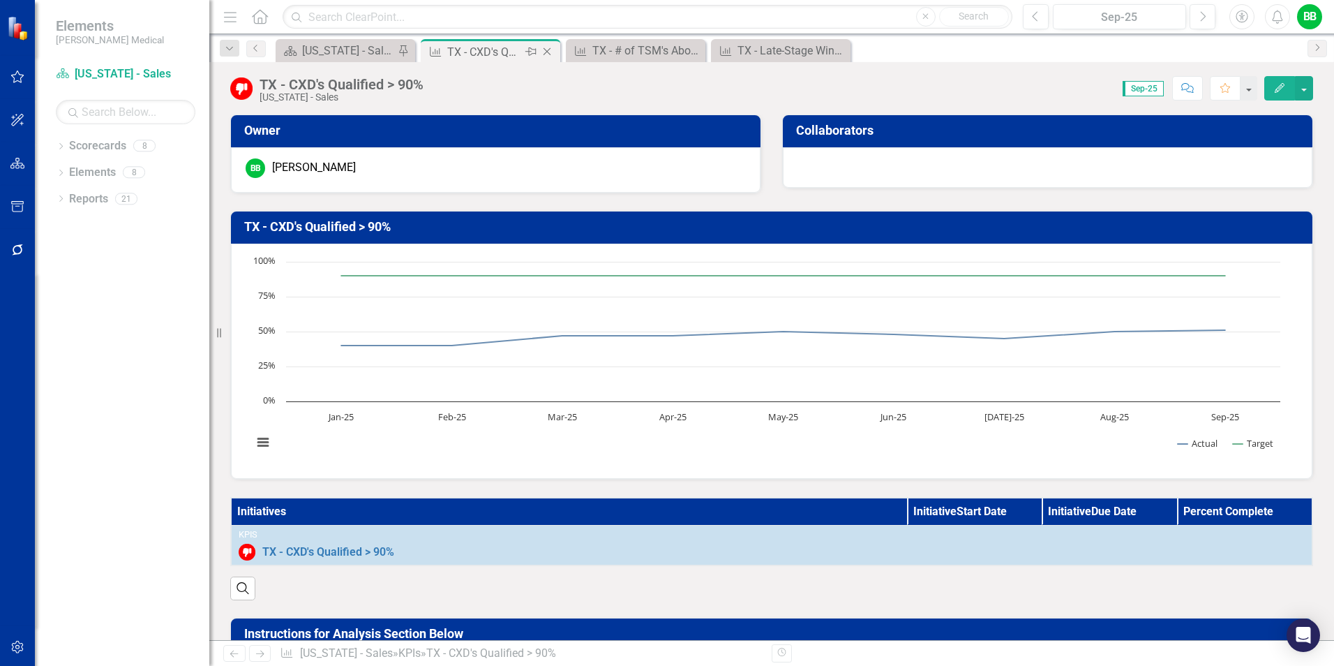
click at [544, 50] on icon "Close" at bounding box center [547, 51] width 14 height 11
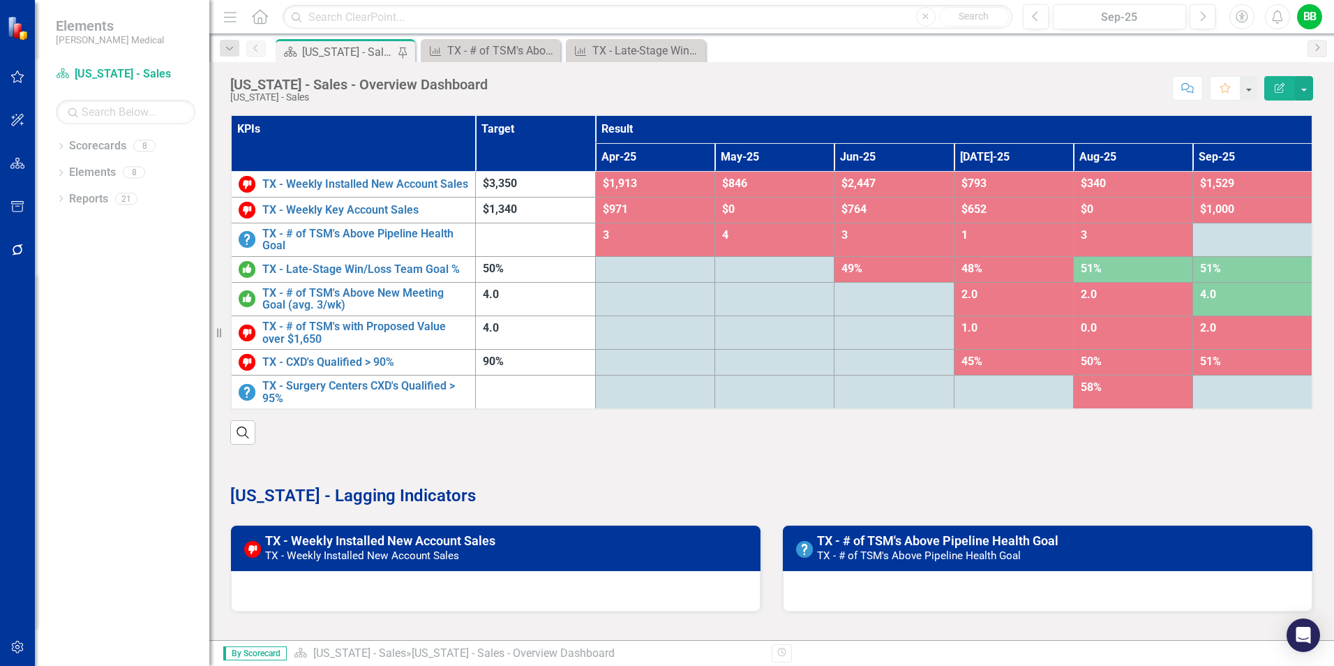
click at [0, 0] on icon "Close" at bounding box center [0, 0] width 0 height 0
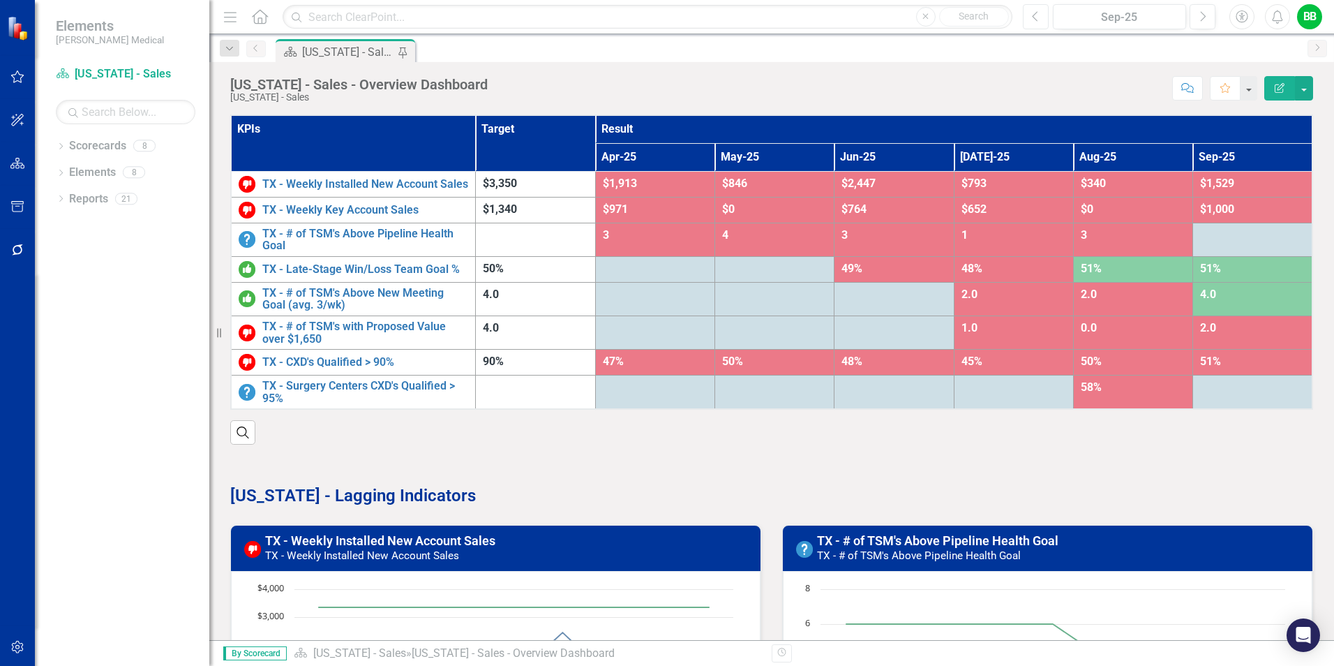
click at [1040, 15] on button "Previous" at bounding box center [1036, 16] width 26 height 25
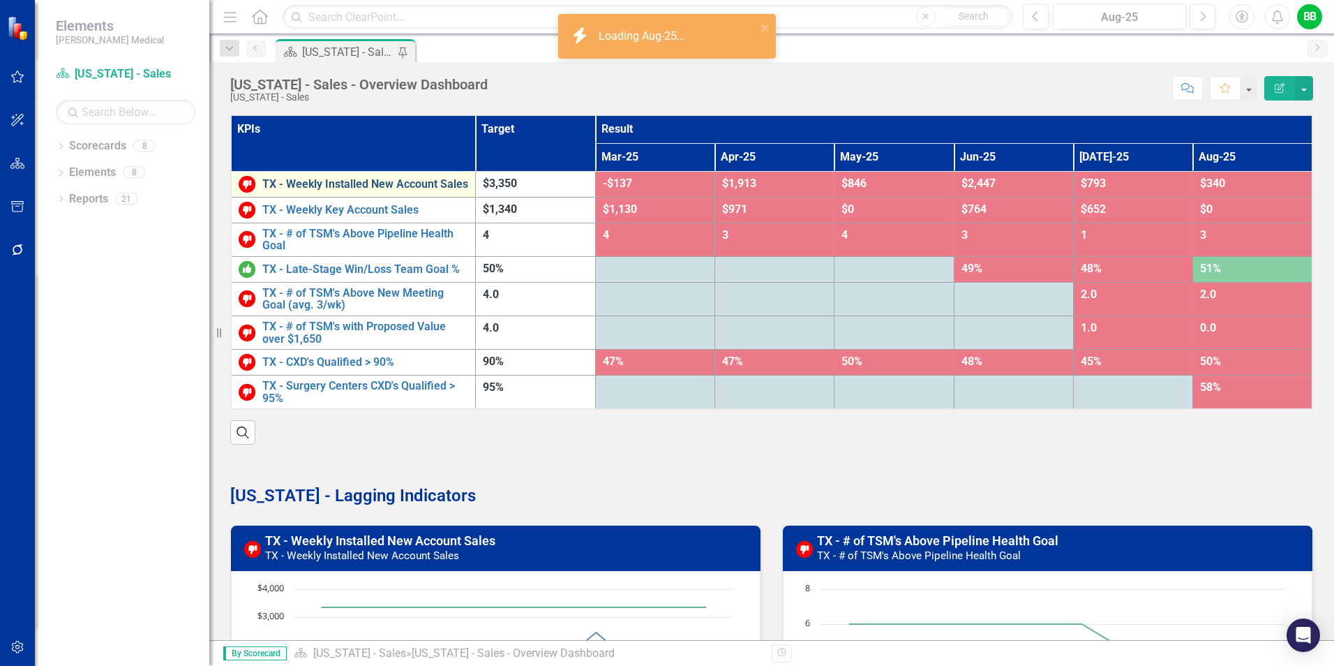
click at [324, 185] on link "TX - Weekly Installed New Account Sales" at bounding box center [365, 184] width 206 height 13
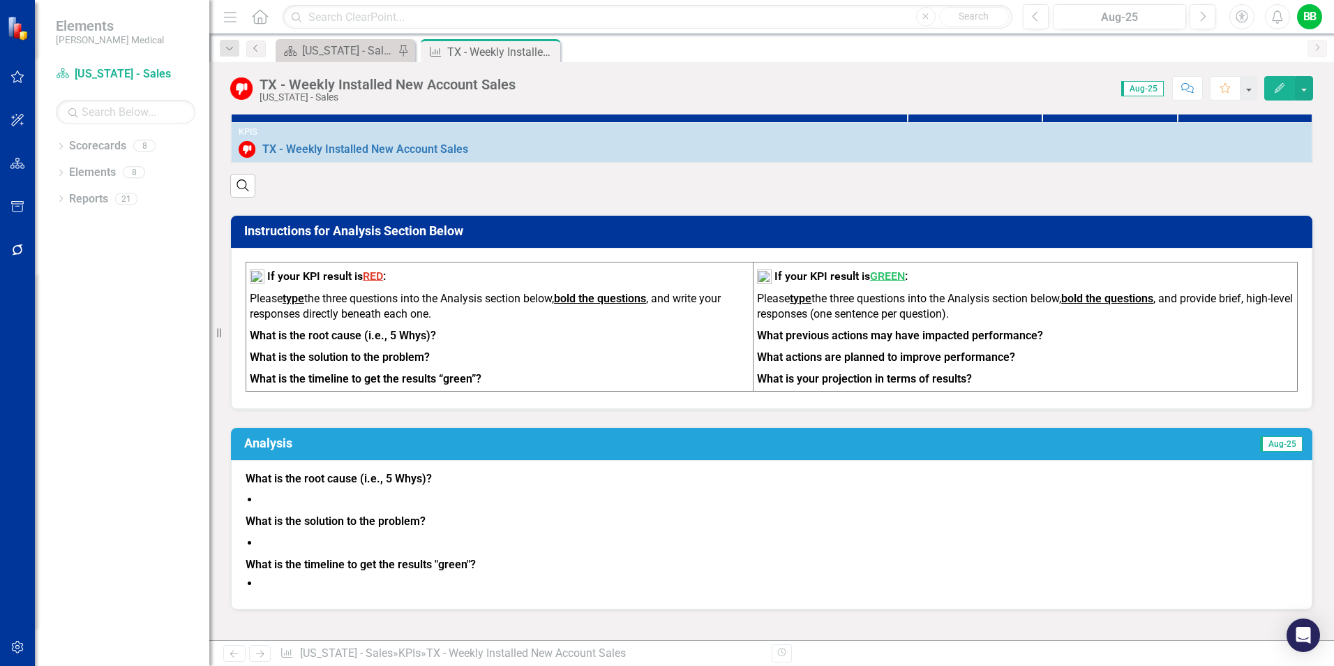
scroll to position [419, 0]
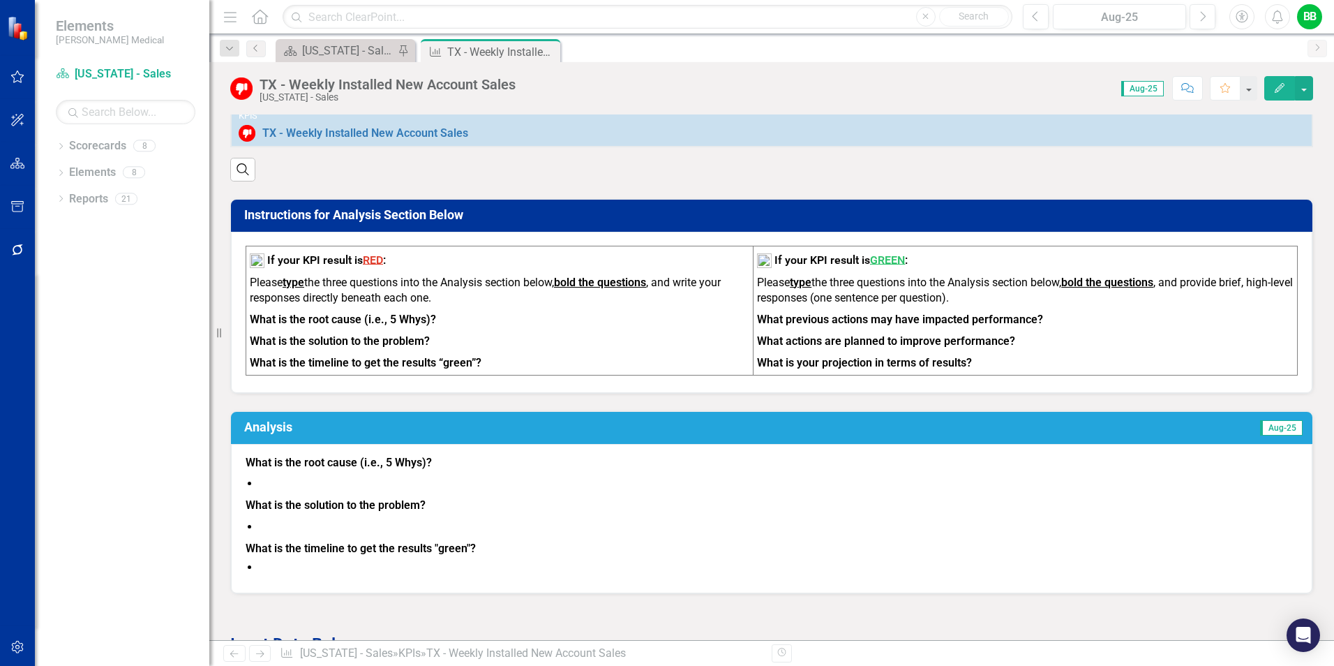
click at [317, 492] on li at bounding box center [779, 484] width 1038 height 16
click at [243, 470] on div "What is the root cause (i.e., 5 Whys)? What is the solution to the problem? Wha…" at bounding box center [772, 518] width 1082 height 149
drag, startPoint x: 243, startPoint y: 468, endPoint x: 466, endPoint y: 518, distance: 228.7
click at [465, 518] on div "What is the root cause (i.e., 5 Whys)? What is the solution to the problem? Wha…" at bounding box center [772, 518] width 1082 height 149
click at [1270, 91] on button "Edit" at bounding box center [1279, 88] width 31 height 24
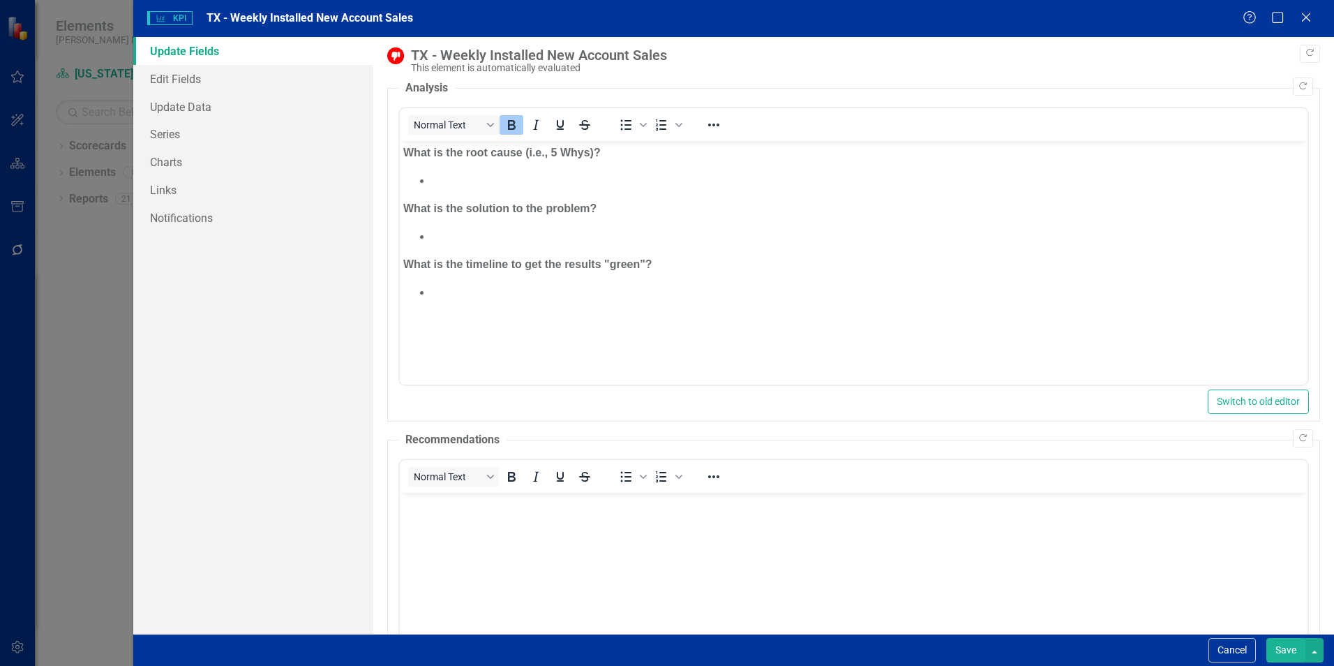
scroll to position [0, 0]
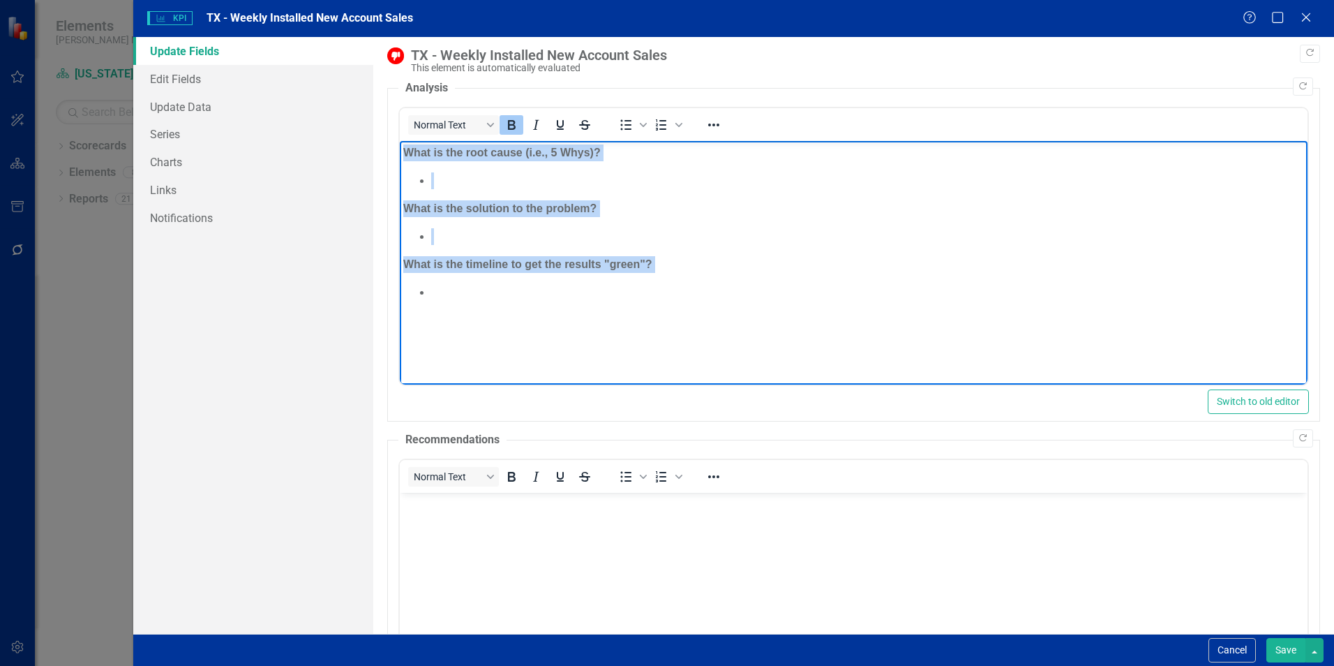
drag, startPoint x: 403, startPoint y: 148, endPoint x: 777, endPoint y: 387, distance: 443.1
click at [777, 350] on html "What is the root cause (i.e., 5 Whys)? What is the solution to the problem? Wha…" at bounding box center [854, 245] width 908 height 209
copy body "What is the root cause (i.e., 5 Whys)? What is the solution to the problem? Wha…"
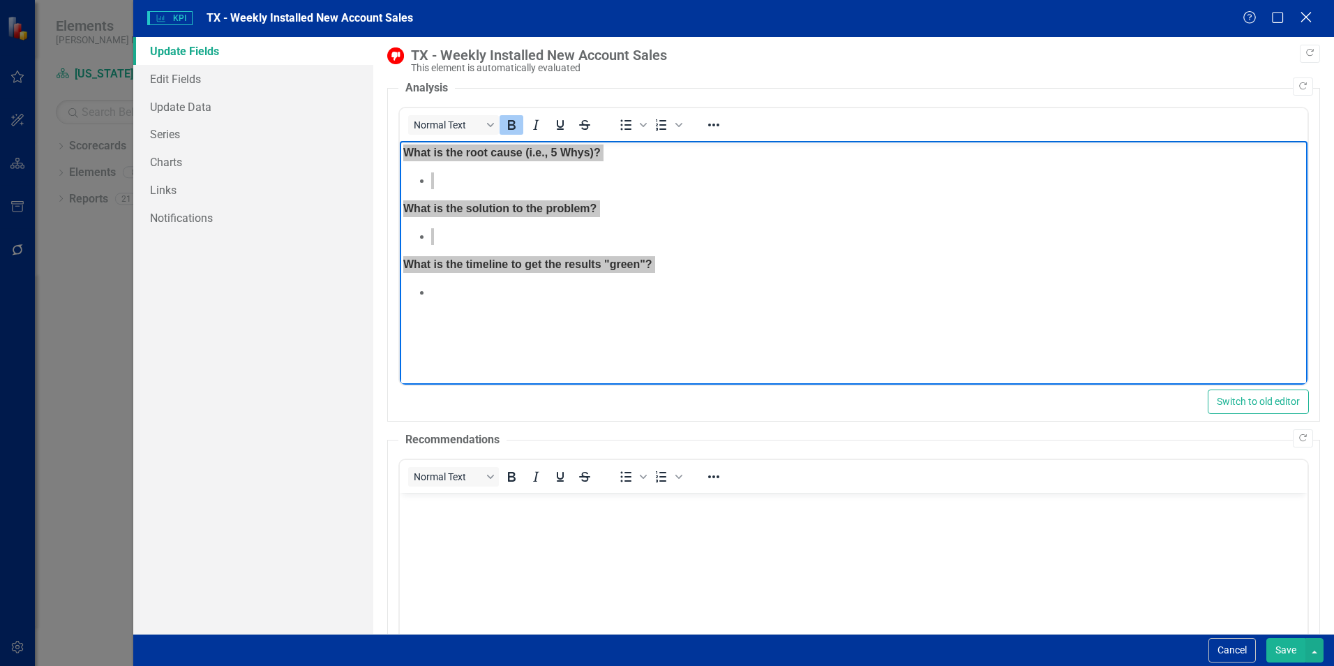
click at [1311, 13] on icon at bounding box center [1306, 17] width 10 height 10
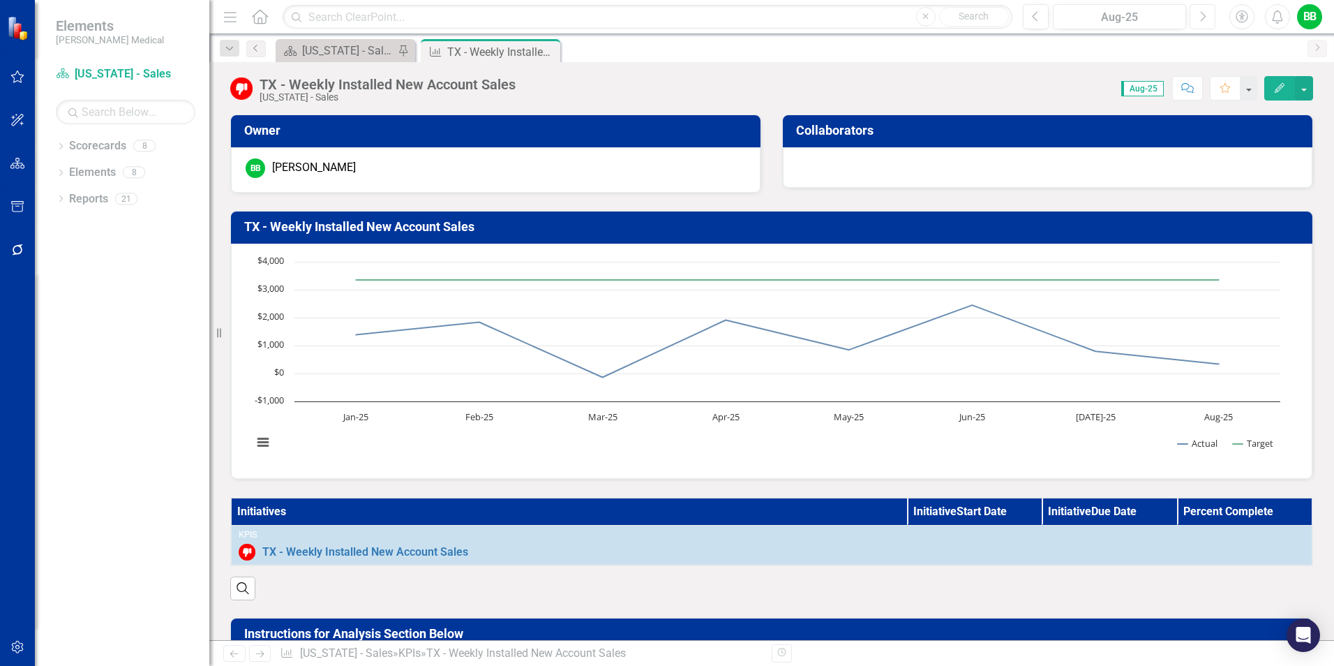
click at [1201, 10] on icon "Next" at bounding box center [1203, 16] width 8 height 13
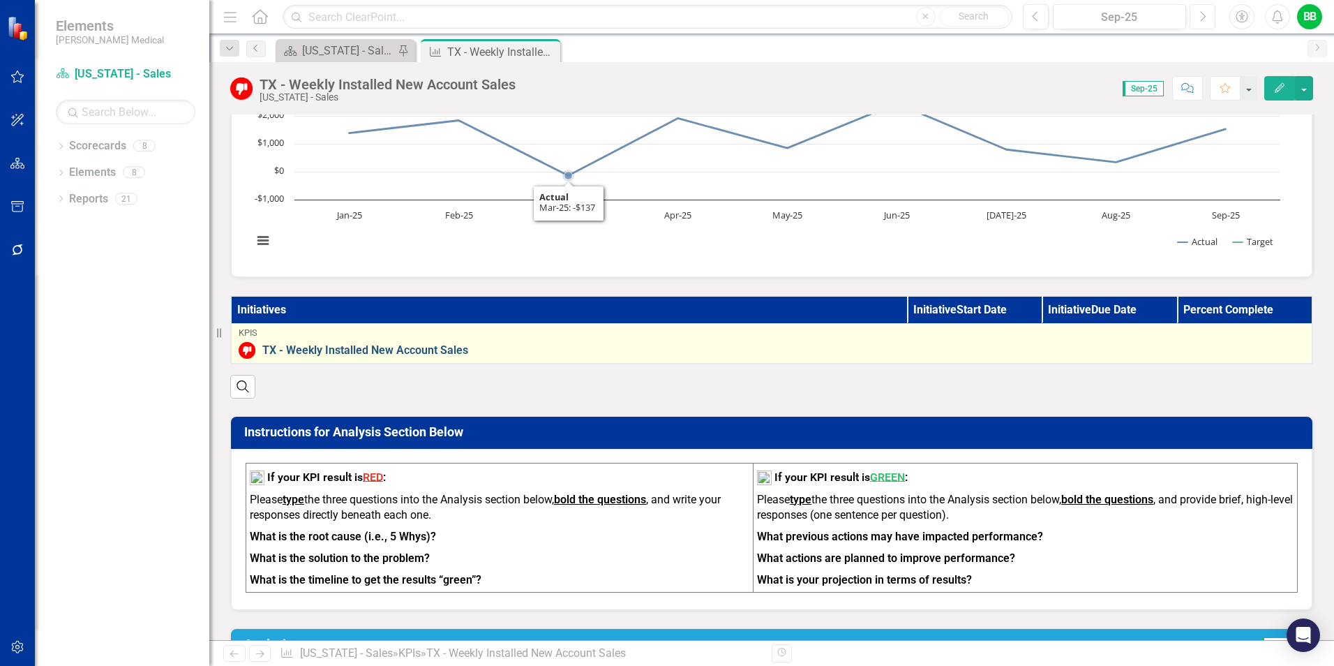
scroll to position [209, 0]
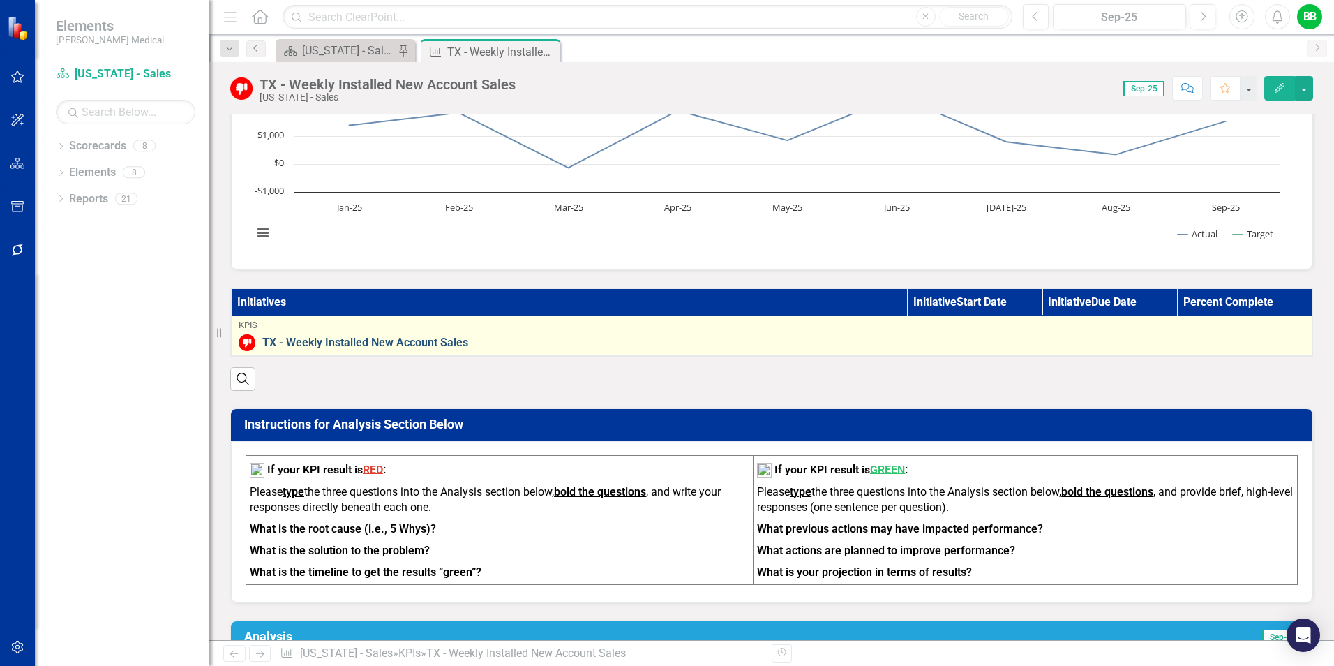
click at [358, 336] on link "TX - Weekly Installed New Account Sales" at bounding box center [783, 342] width 1042 height 13
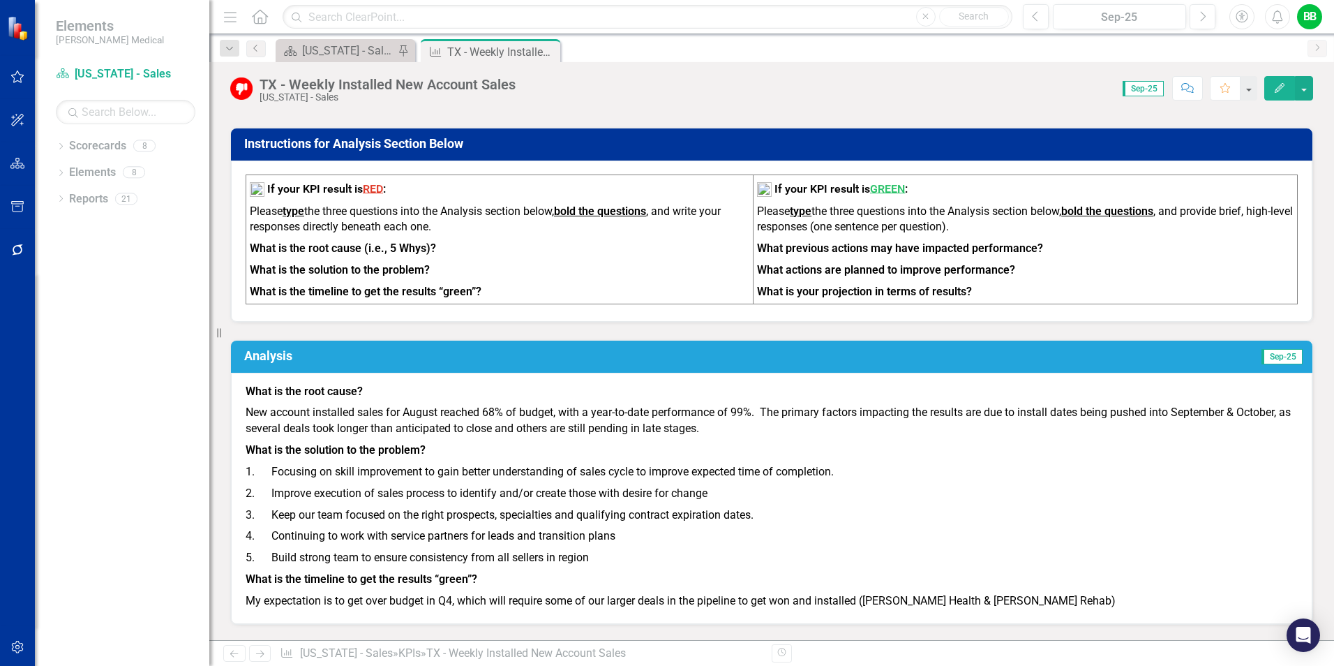
scroll to position [488, 0]
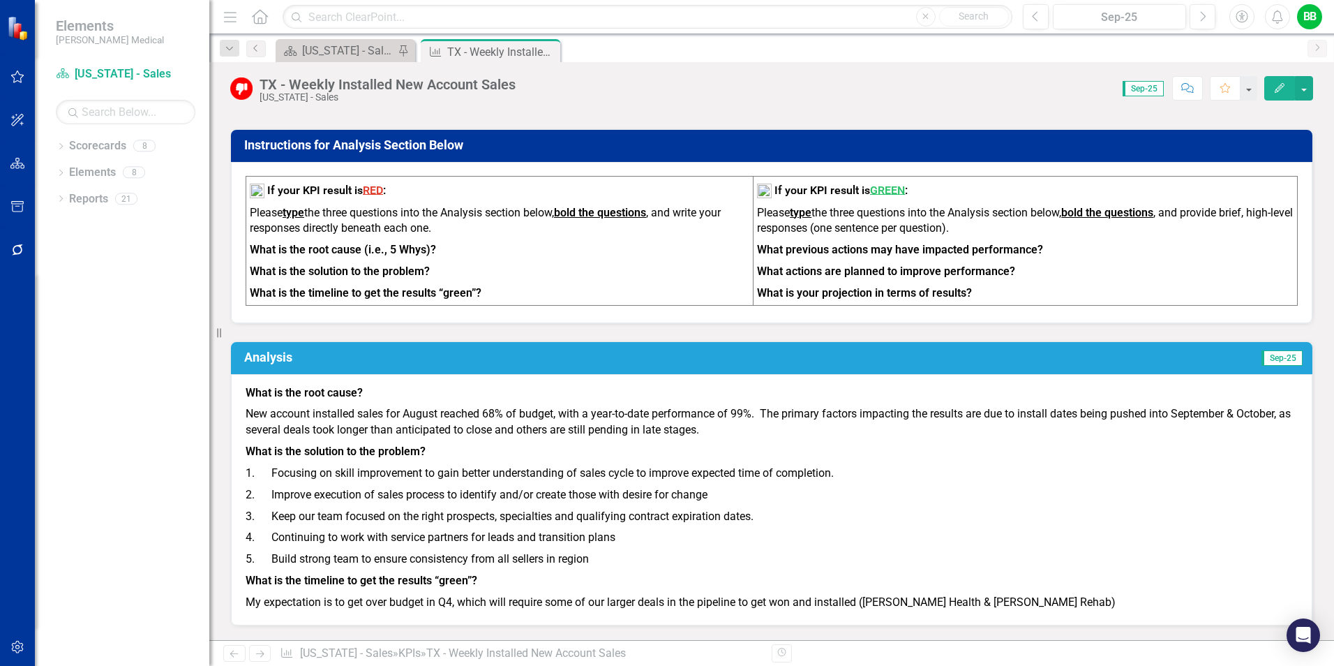
click at [393, 402] on p "What is the root cause?" at bounding box center [772, 394] width 1052 height 19
click at [341, 364] on h3 "Analysis" at bounding box center [525, 357] width 562 height 14
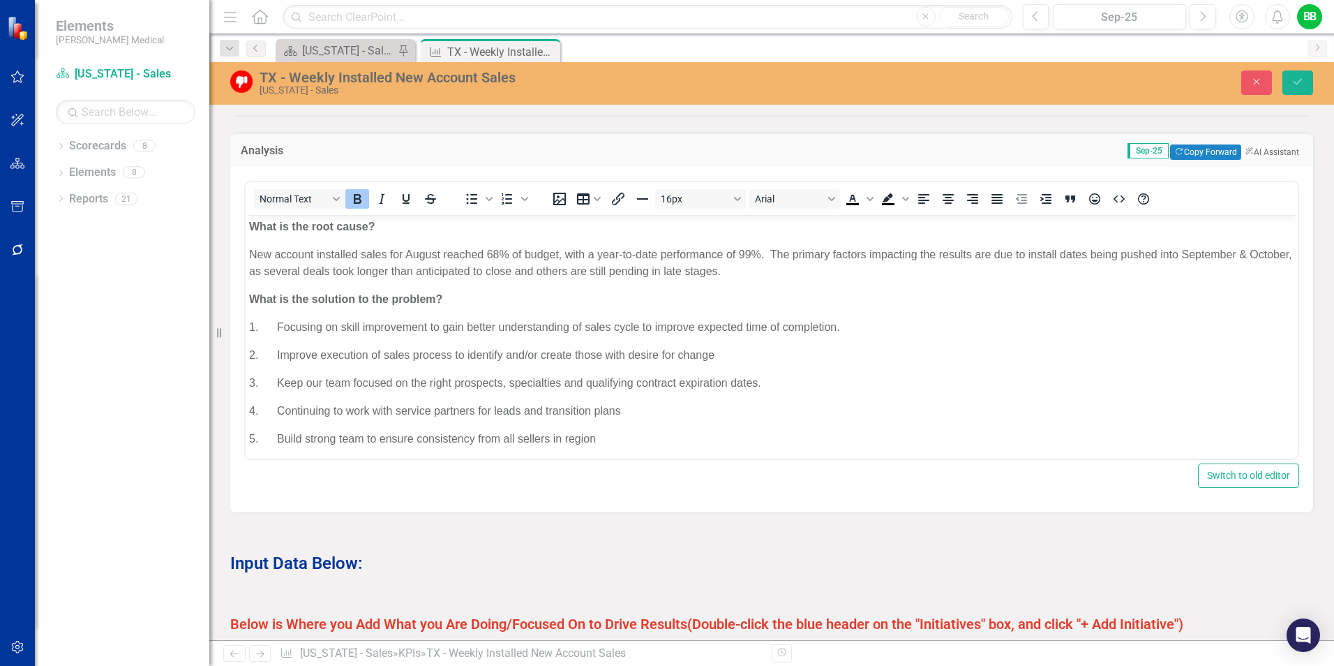
scroll to position [628, 0]
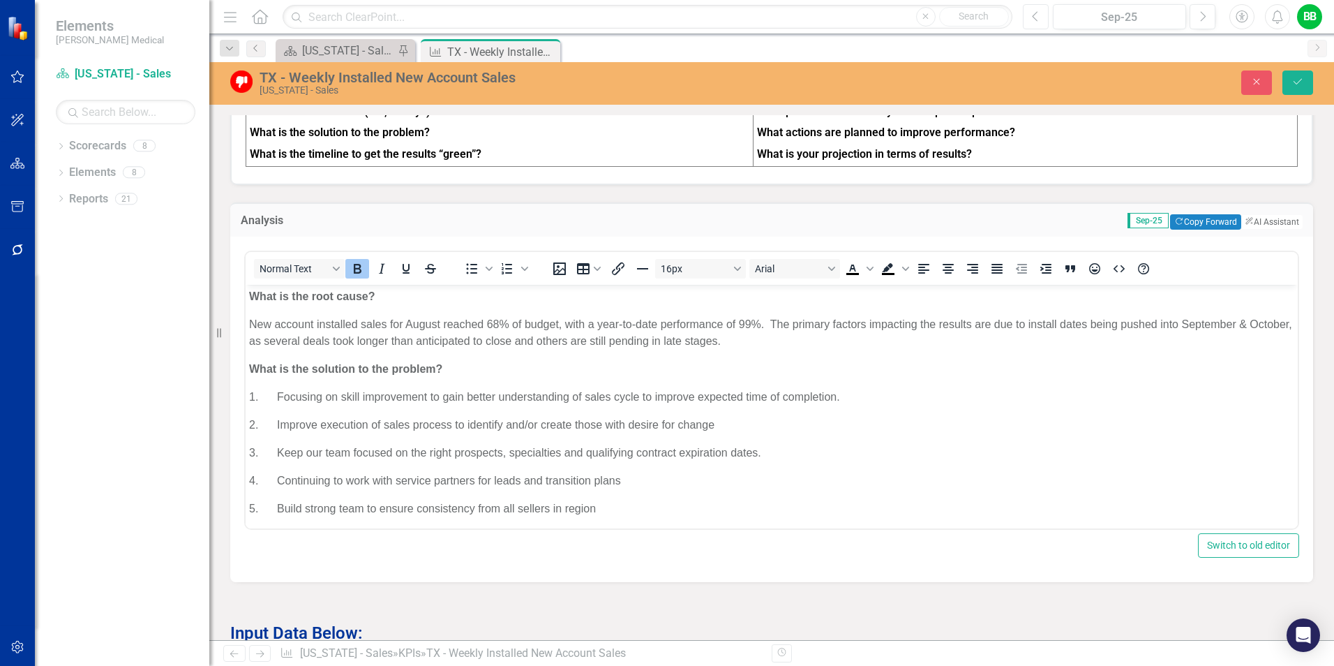
click at [1040, 15] on button "Previous" at bounding box center [1036, 16] width 26 height 25
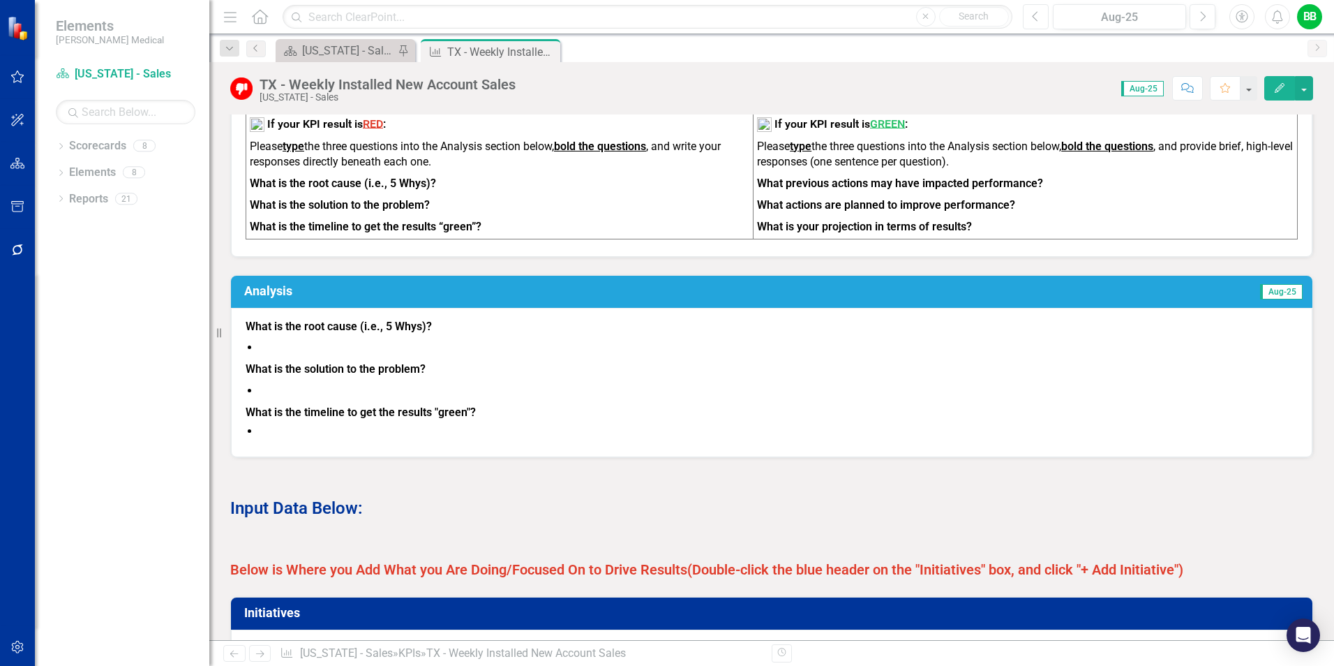
scroll to position [558, 0]
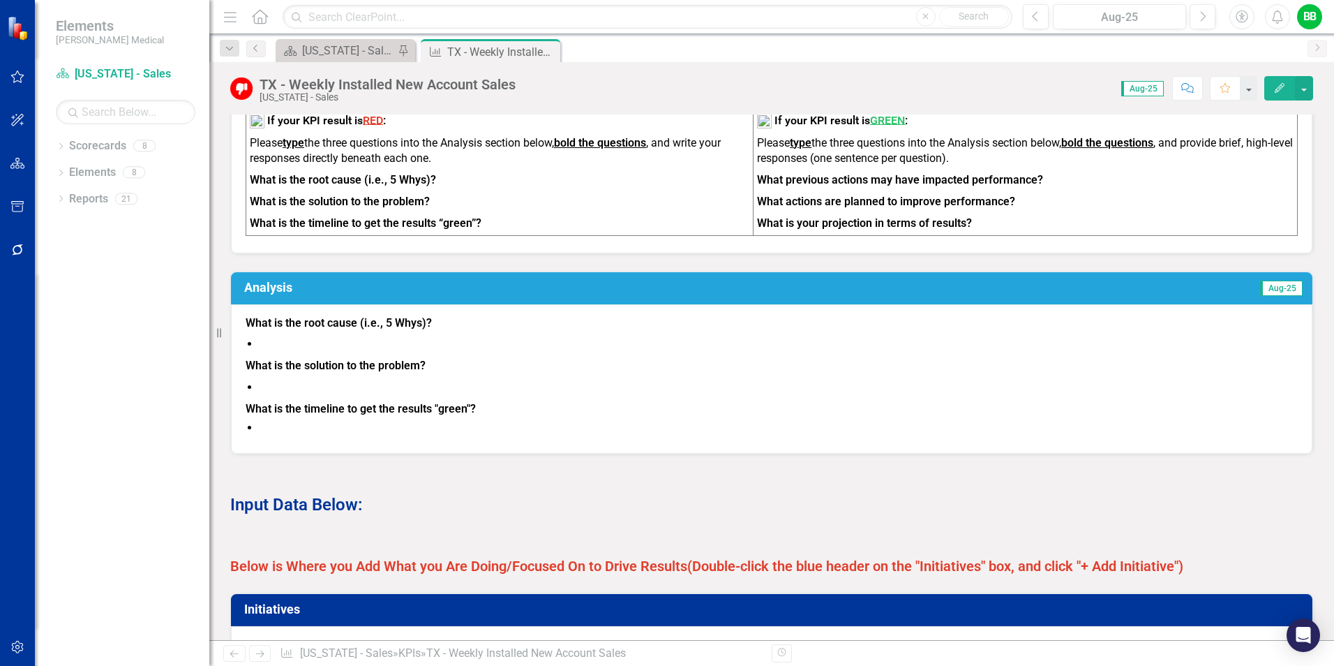
click at [245, 342] on div "What is the root cause (i.e., 5 Whys)? What is the solution to the problem? Wha…" at bounding box center [772, 378] width 1082 height 149
click at [280, 294] on h3 "Analysis" at bounding box center [521, 287] width 554 height 14
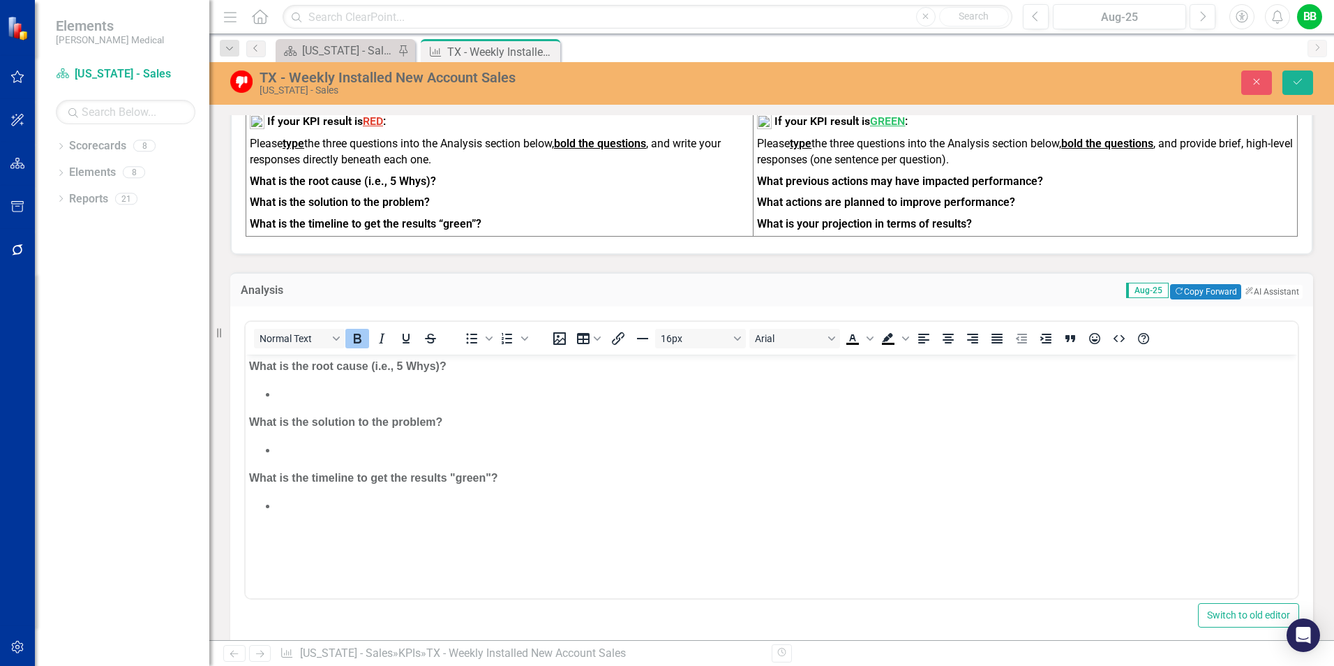
scroll to position [0, 0]
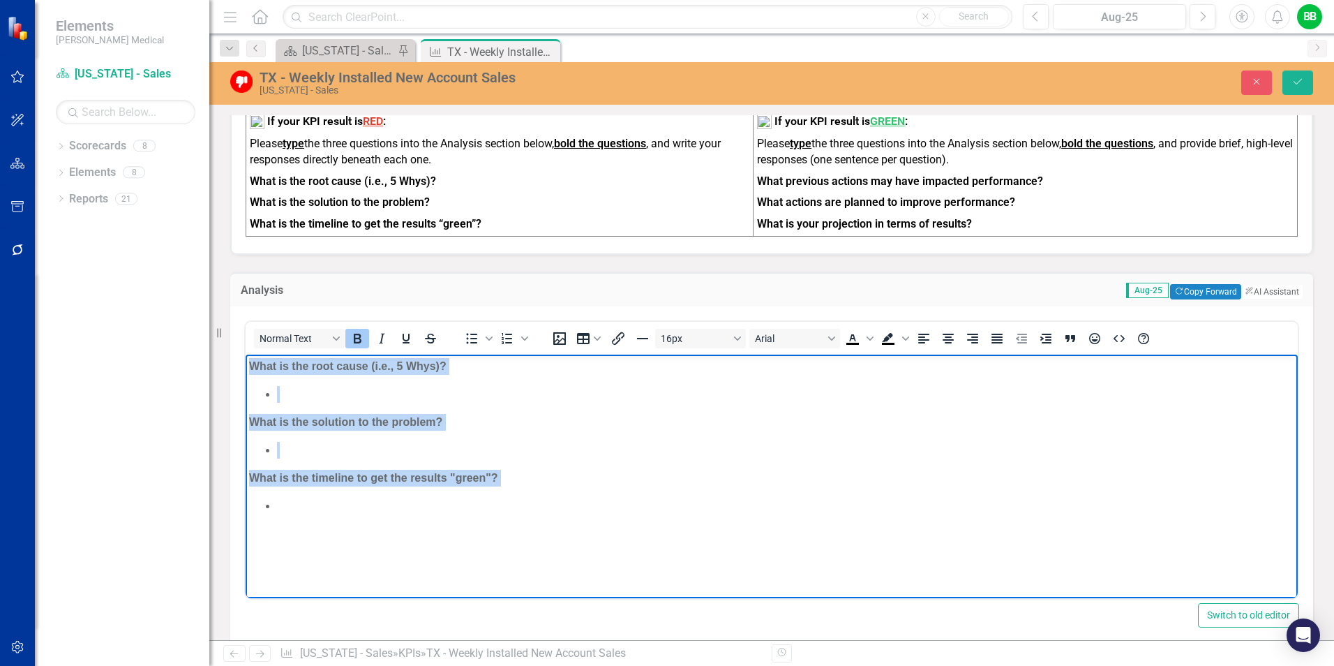
drag, startPoint x: 249, startPoint y: 366, endPoint x: 663, endPoint y: 532, distance: 445.8
click at [660, 532] on body "What is the root cause (i.e., 5 Whys)? What is the solution to the problem? Wha…" at bounding box center [772, 458] width 1052 height 209
copy body "What is the root cause (i.e., 5 Whys)? What is the solution to the problem? Wha…"
click at [787, 546] on body "What is the root cause (i.e., 5 Whys)? What is the solution to the problem? Wha…" at bounding box center [772, 458] width 1052 height 209
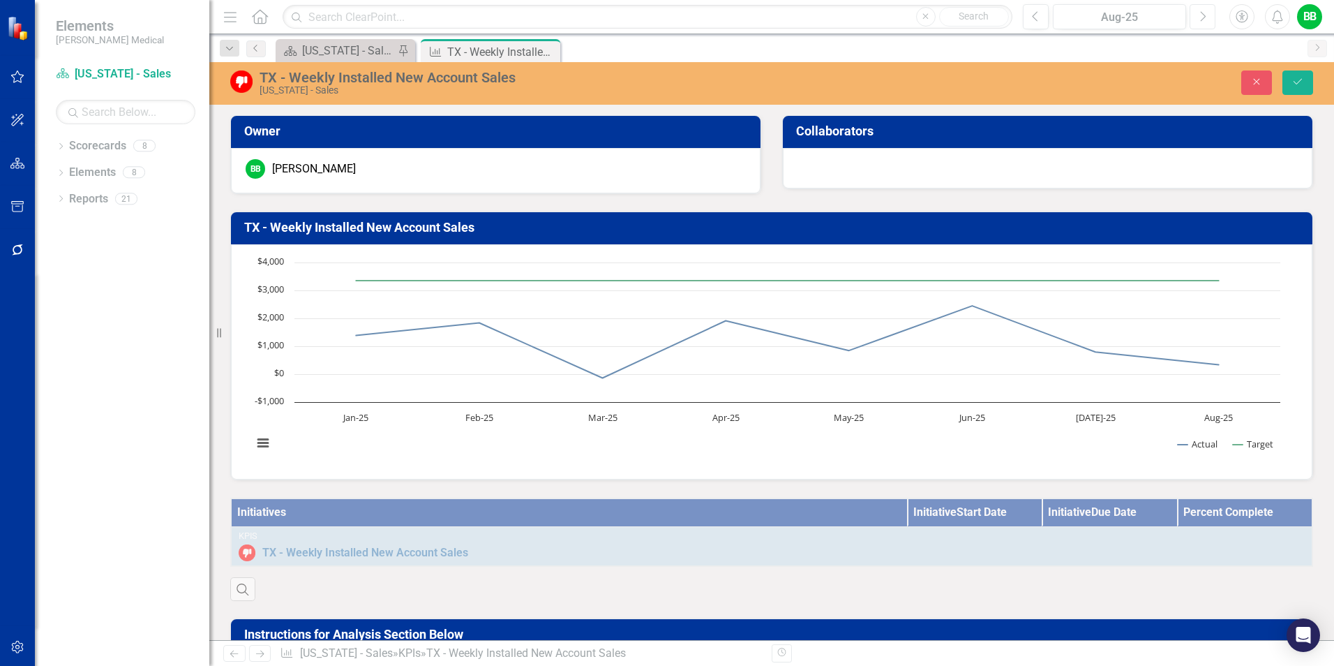
click at [1204, 17] on icon "Next" at bounding box center [1203, 16] width 8 height 13
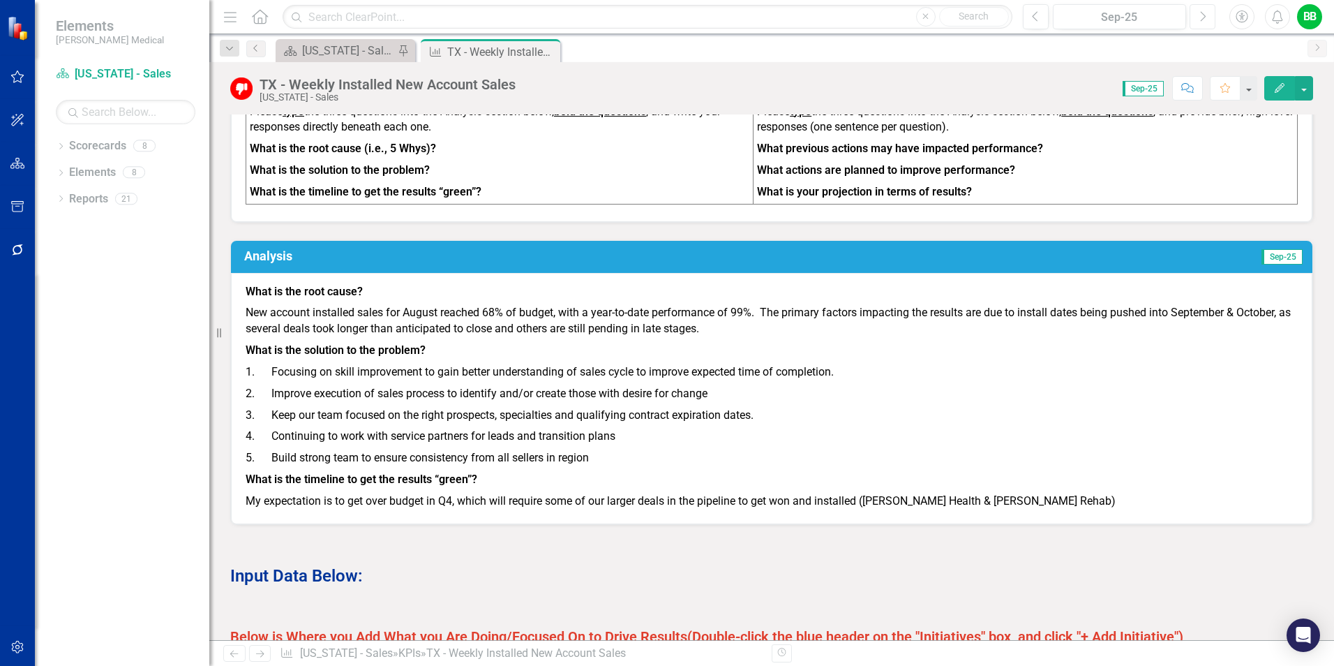
scroll to position [558, 0]
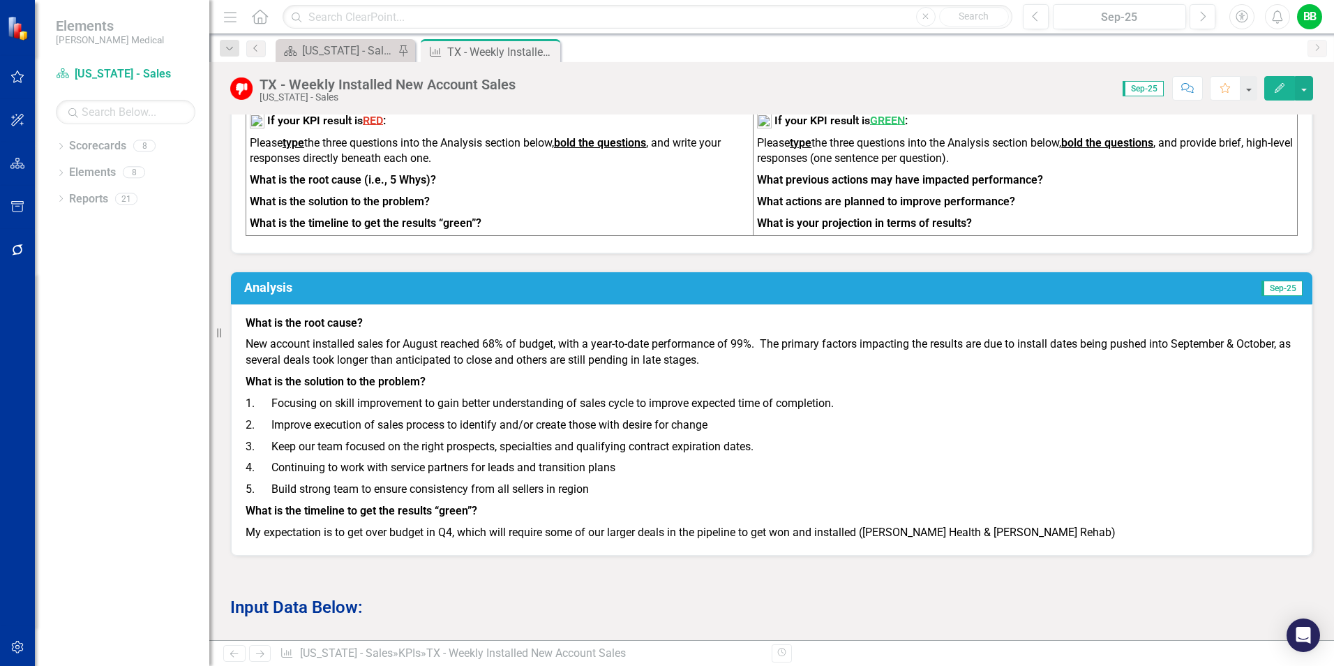
click at [374, 294] on h3 "Analysis" at bounding box center [525, 287] width 562 height 14
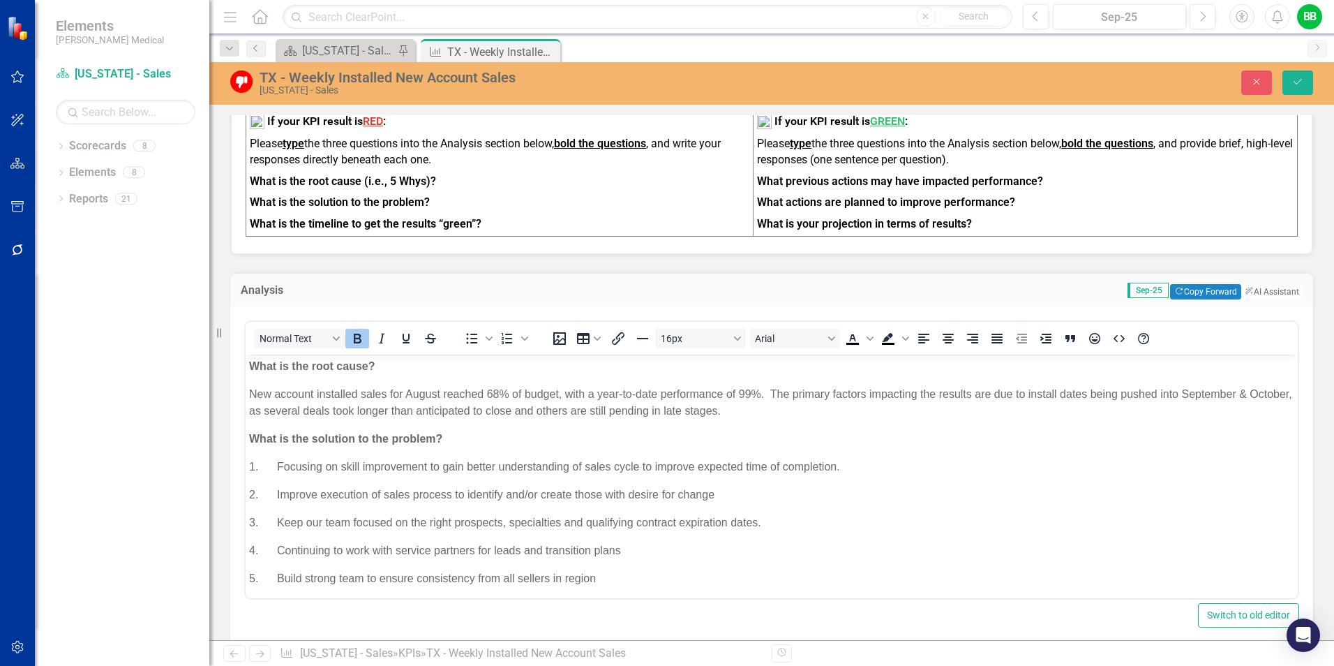
scroll to position [0, 0]
